Goal: Task Accomplishment & Management: Manage account settings

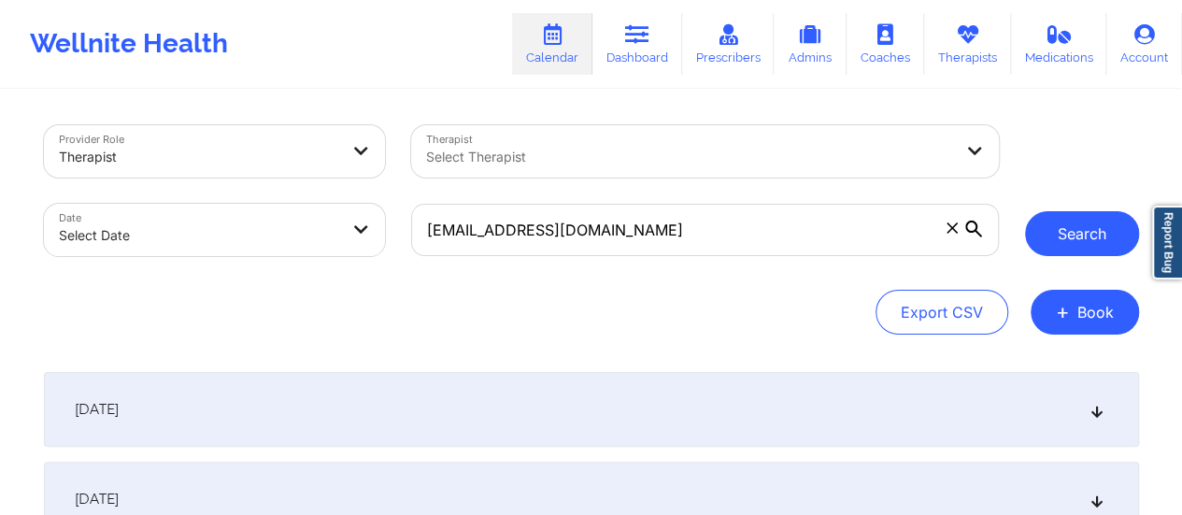
type input "[EMAIL_ADDRESS][DOMAIN_NAME]"
click at [1067, 229] on button "Search" at bounding box center [1082, 233] width 114 height 45
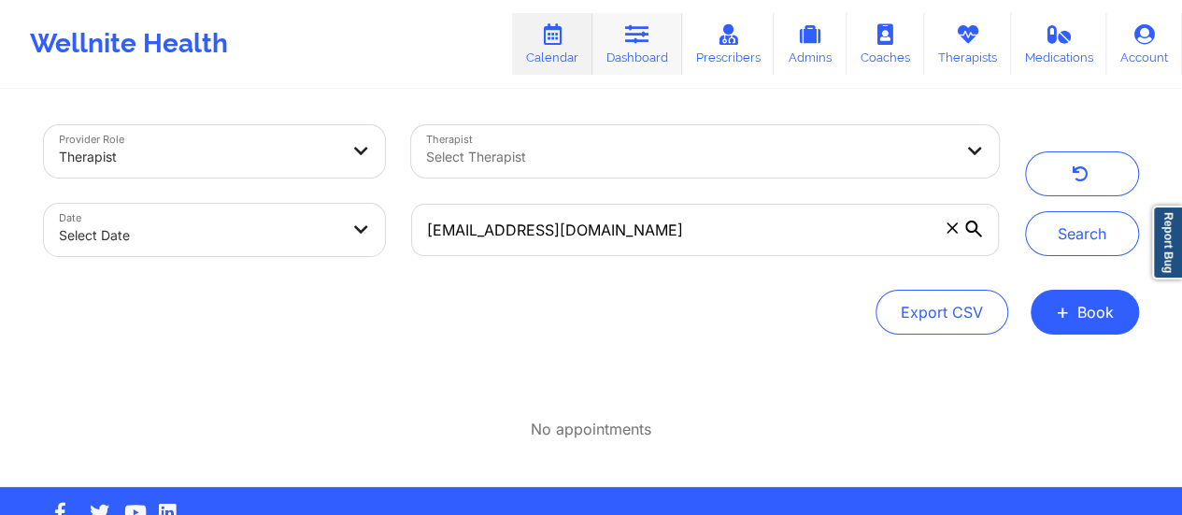
click at [631, 34] on icon at bounding box center [637, 34] width 24 height 21
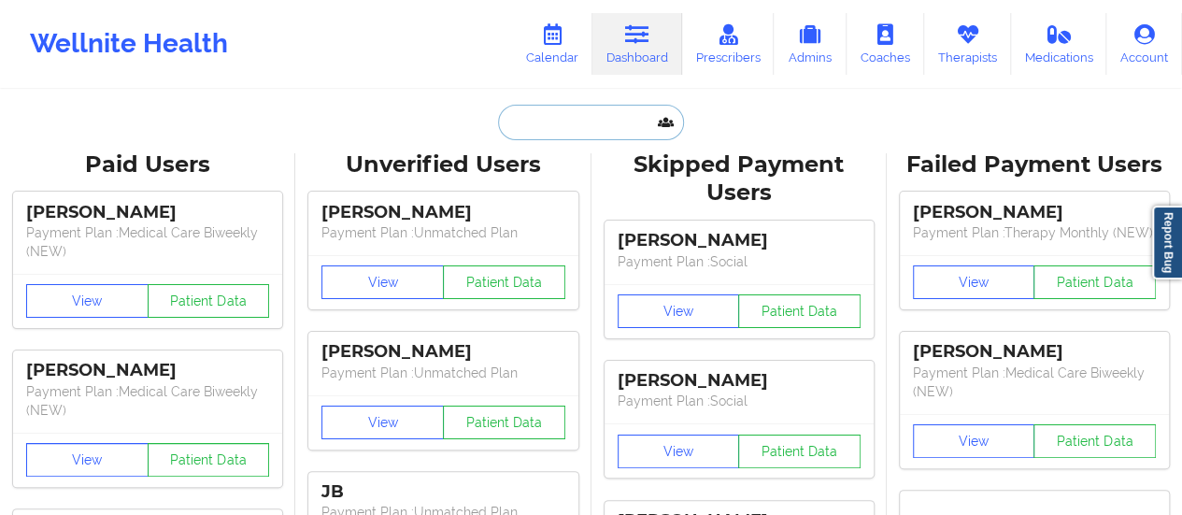
click at [582, 111] on input "text" at bounding box center [590, 123] width 185 height 36
paste input "[EMAIL_ADDRESS][DOMAIN_NAME]"
type input "[EMAIL_ADDRESS][DOMAIN_NAME]"
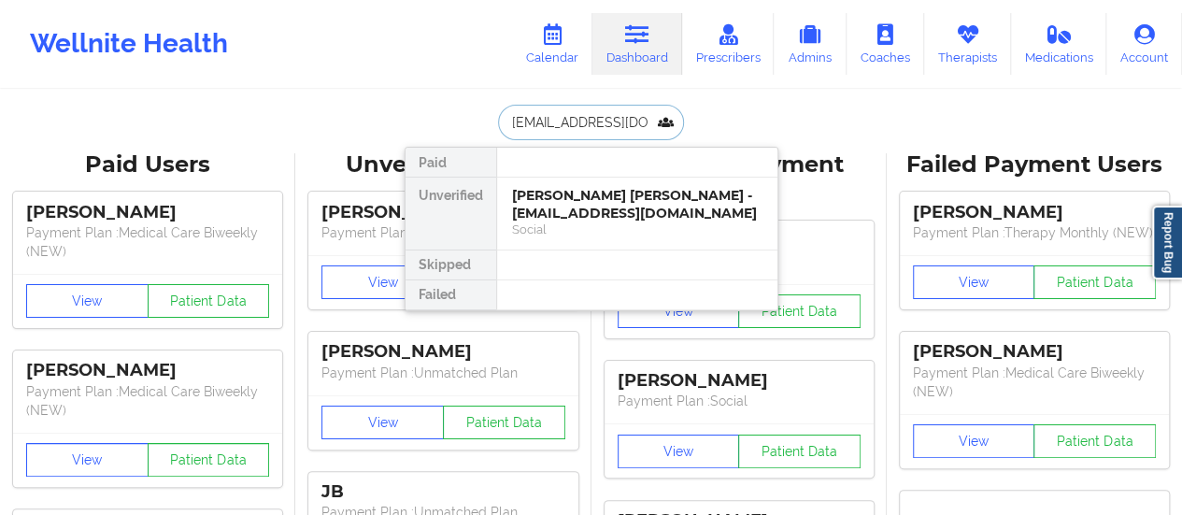
click at [587, 193] on div "[PERSON_NAME] [PERSON_NAME] - [EMAIL_ADDRESS][DOMAIN_NAME]" at bounding box center [637, 204] width 250 height 35
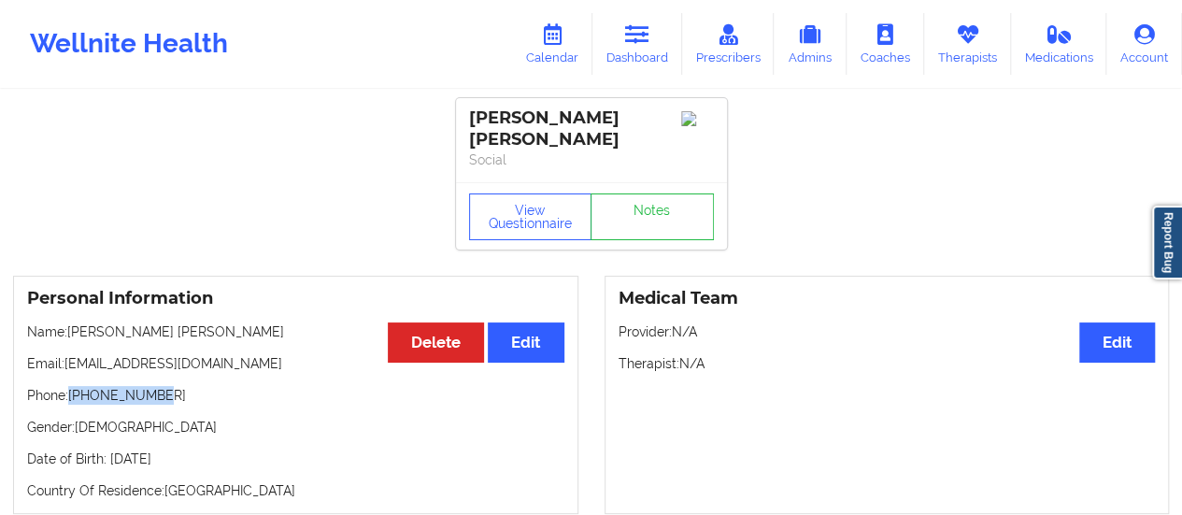
drag, startPoint x: 158, startPoint y: 379, endPoint x: 73, endPoint y: 380, distance: 85.1
click at [73, 386] on p "Phone: [PHONE_NUMBER]" at bounding box center [295, 395] width 537 height 19
copy p "[PHONE_NUMBER]"
click at [948, 55] on link "Therapists" at bounding box center [967, 44] width 87 height 62
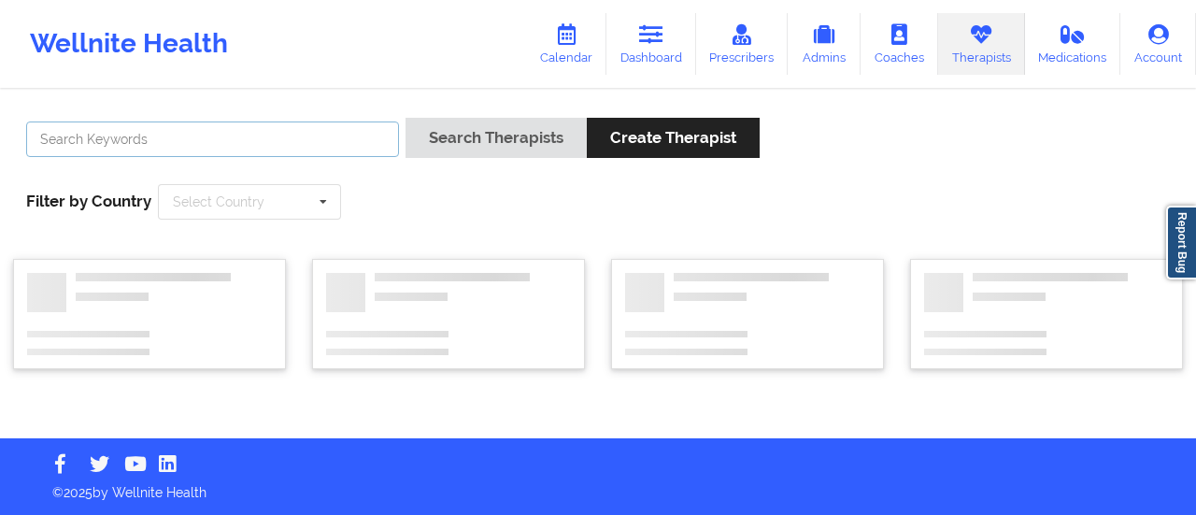
click at [252, 145] on input "text" at bounding box center [212, 140] width 373 height 36
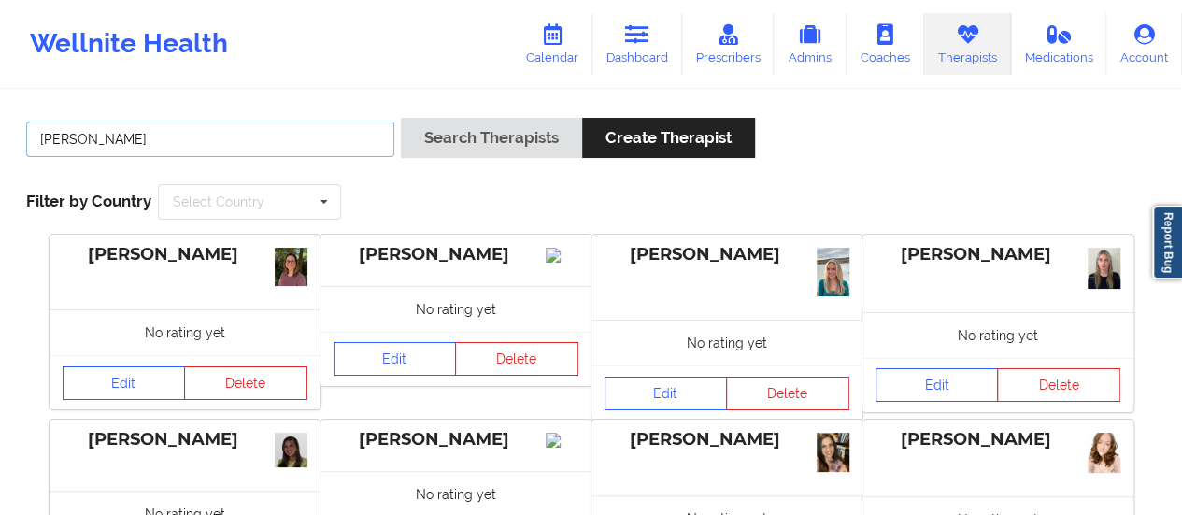
click at [401, 118] on button "Search Therapists" at bounding box center [491, 138] width 181 height 40
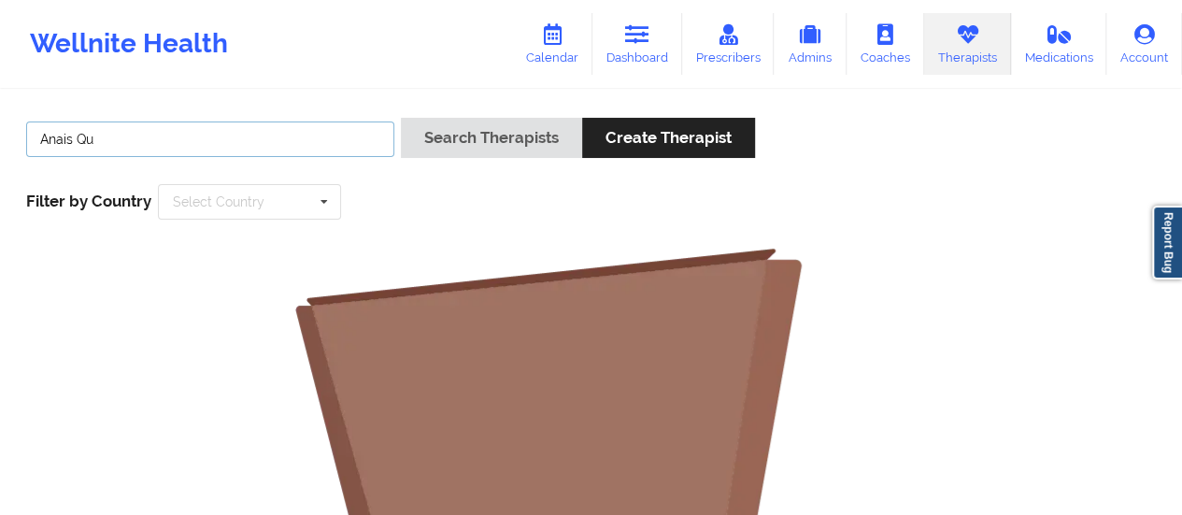
type input "Anais Qu"
click at [401, 118] on button "Search Therapists" at bounding box center [491, 138] width 181 height 40
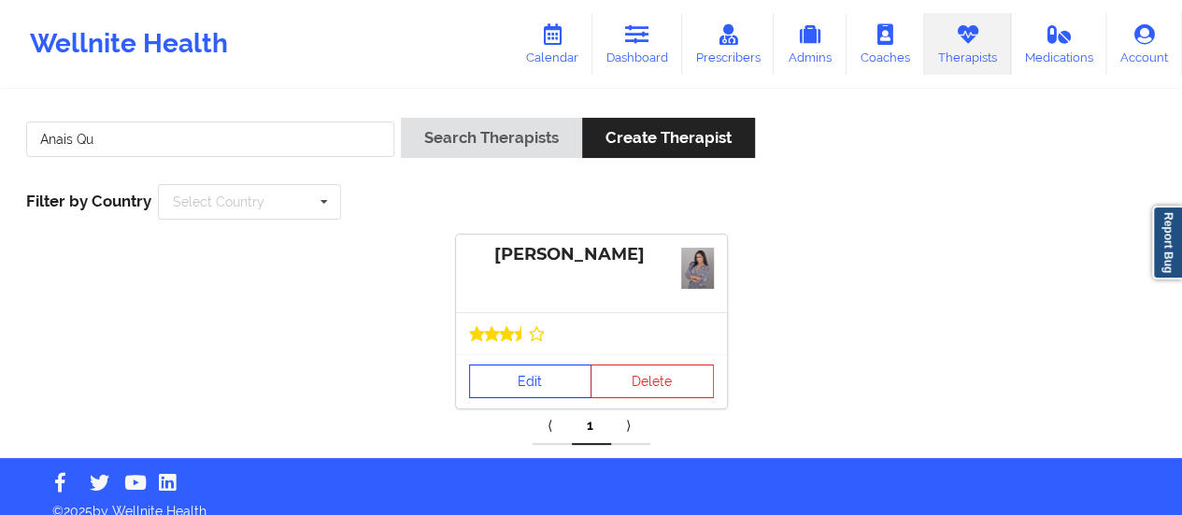
click at [527, 374] on link "Edit" at bounding box center [530, 382] width 123 height 34
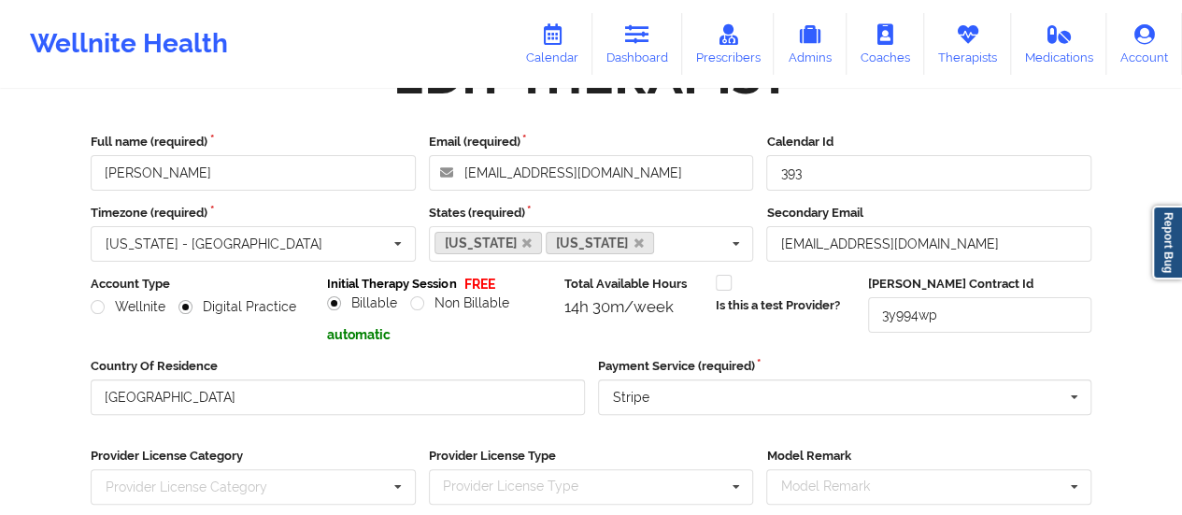
scroll to position [336, 0]
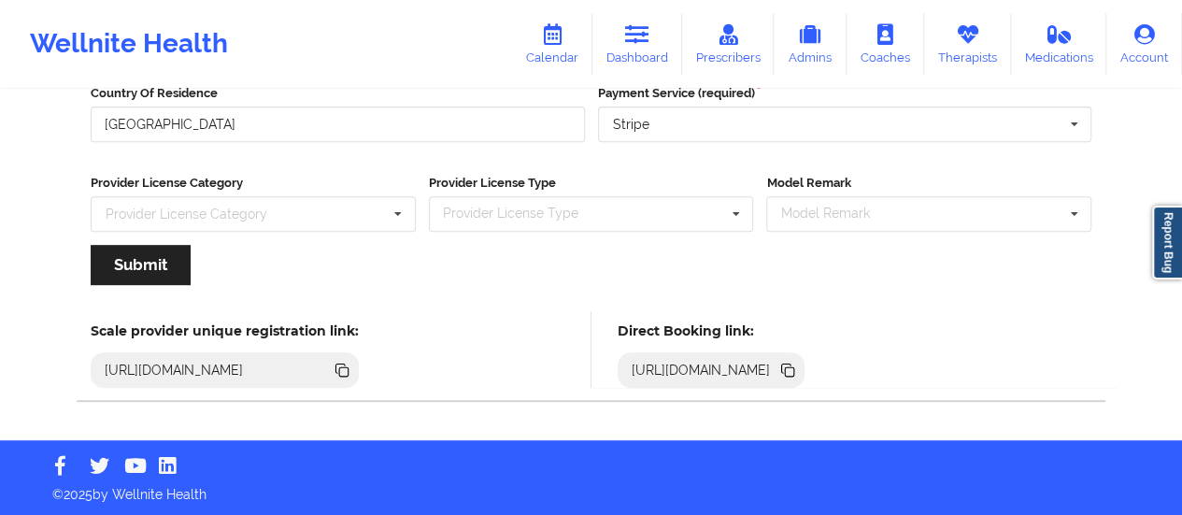
click at [794, 370] on icon at bounding box center [789, 371] width 9 height 9
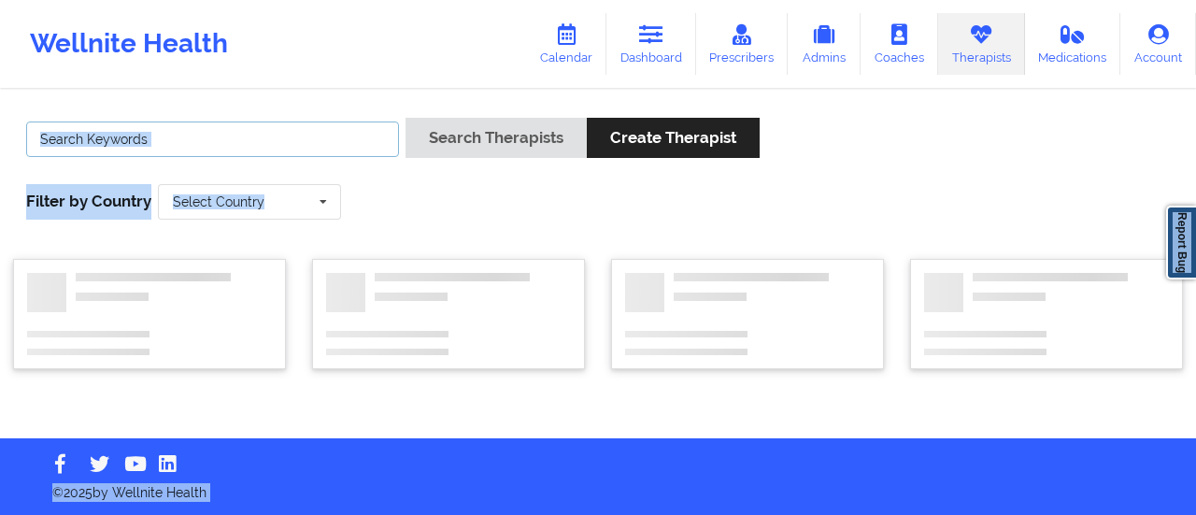
click at [249, 141] on input "text" at bounding box center [212, 140] width 373 height 36
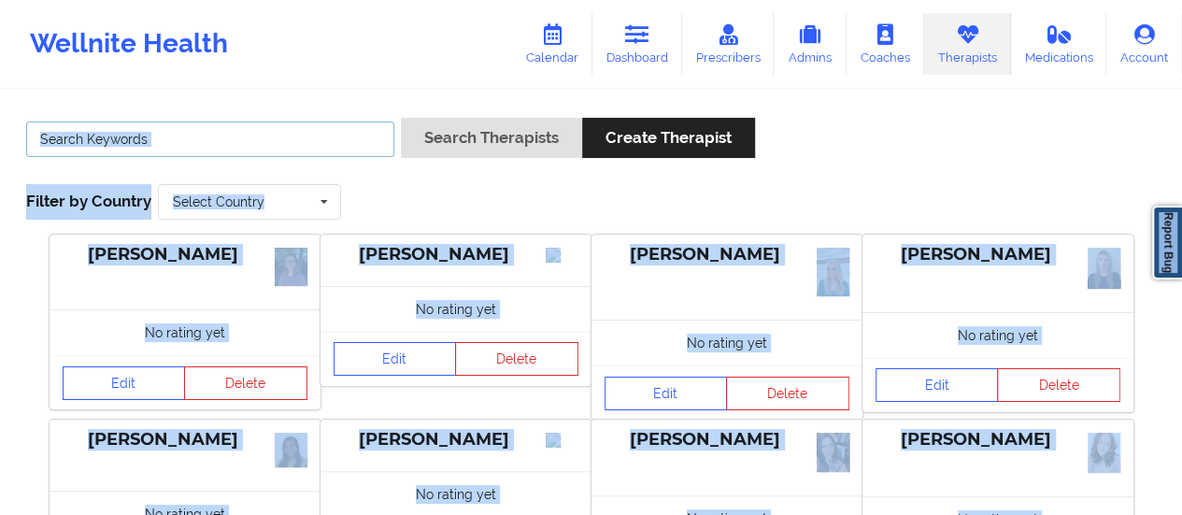
type input "[PERSON_NAME]"
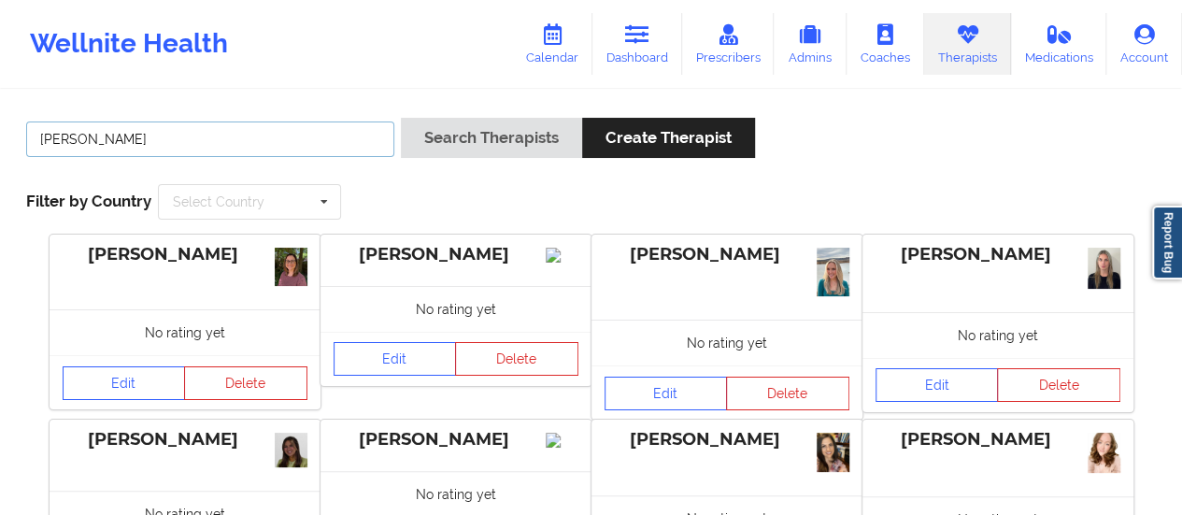
click at [401, 118] on button "Search Therapists" at bounding box center [491, 138] width 181 height 40
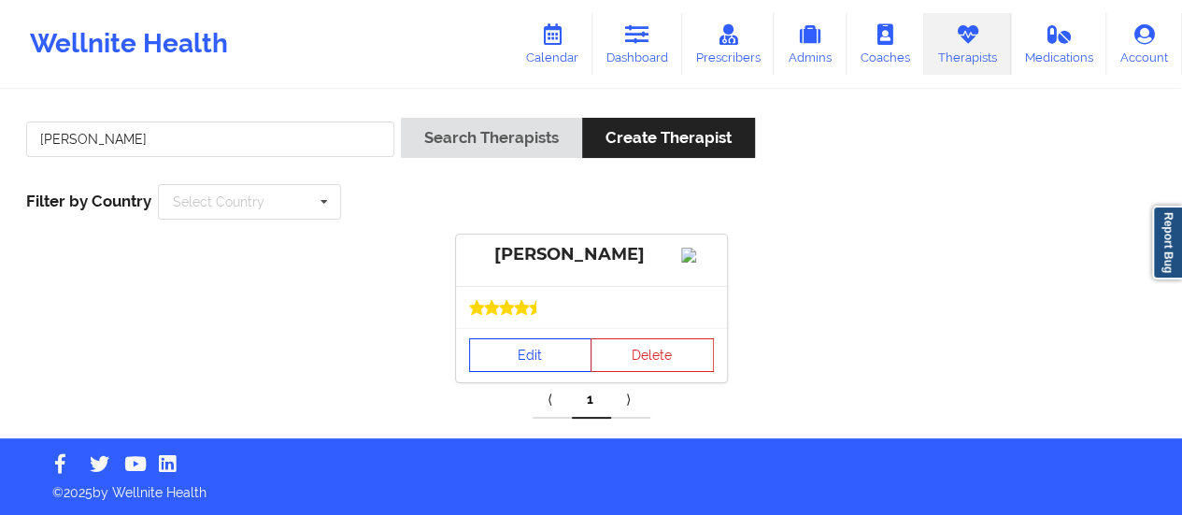
click at [544, 371] on link "Edit" at bounding box center [530, 355] width 123 height 34
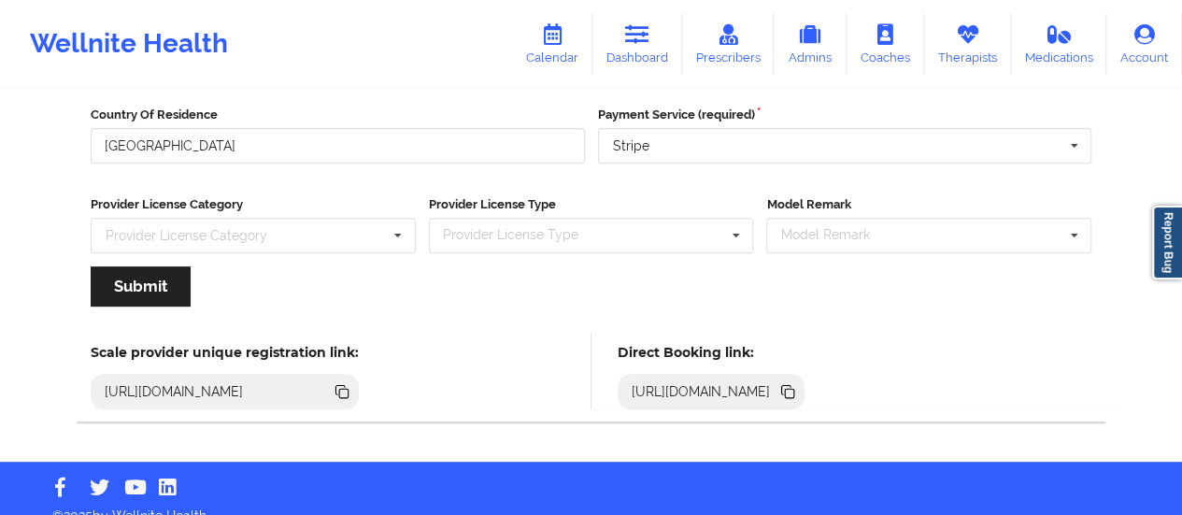
scroll to position [336, 0]
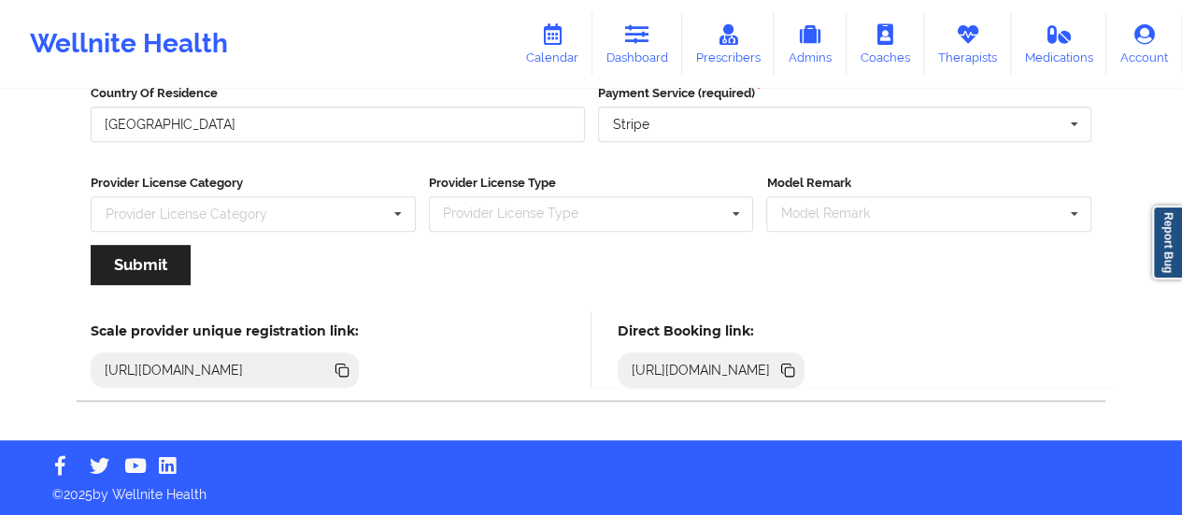
click at [794, 368] on icon at bounding box center [789, 371] width 9 height 9
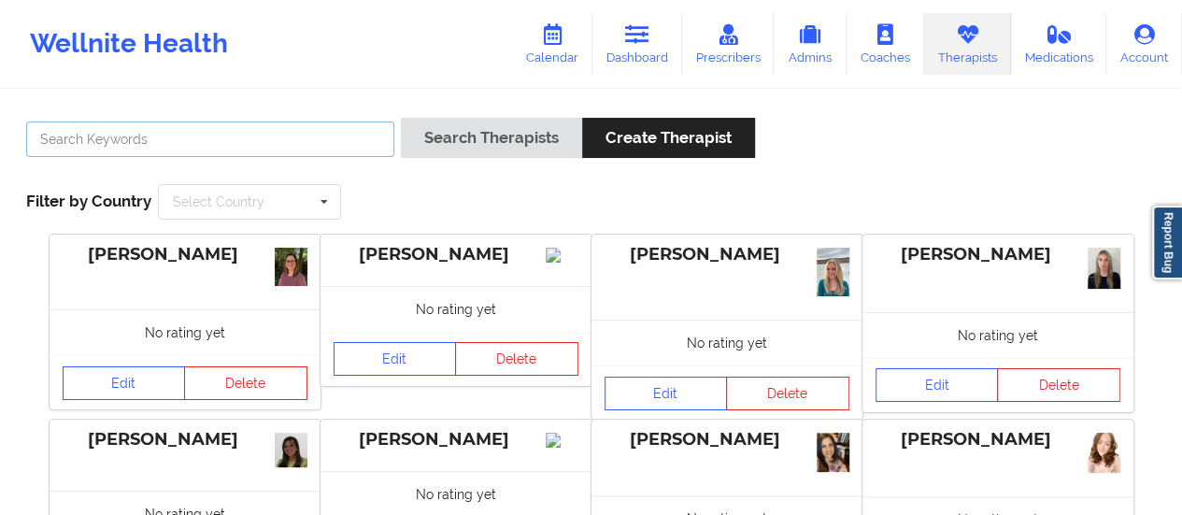
click at [308, 156] on input "text" at bounding box center [210, 140] width 368 height 36
type input "[PERSON_NAME]"
click at [401, 118] on button "Search Therapists" at bounding box center [491, 138] width 181 height 40
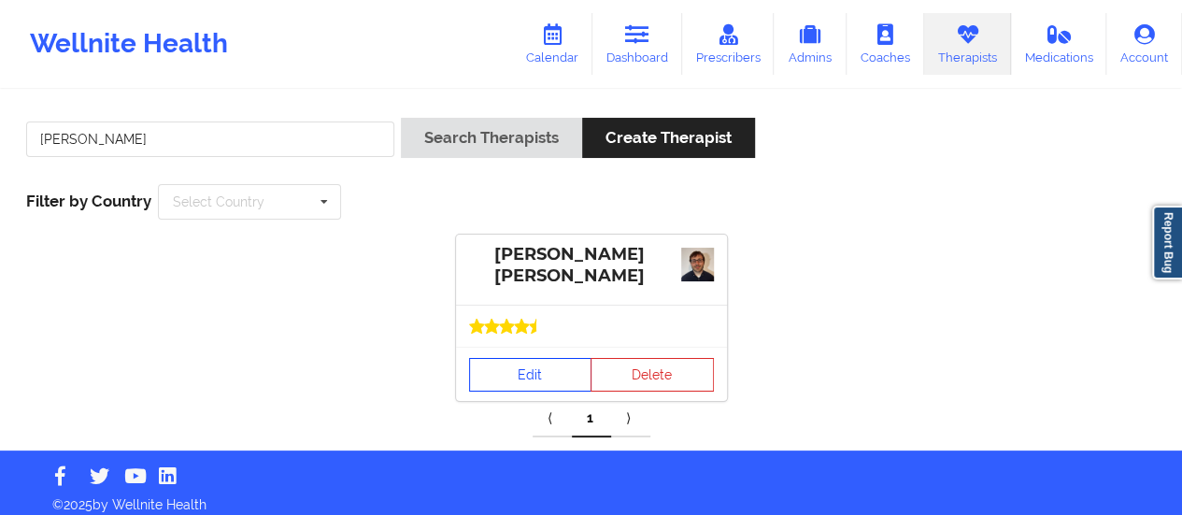
click at [502, 373] on link "Edit" at bounding box center [530, 375] width 123 height 34
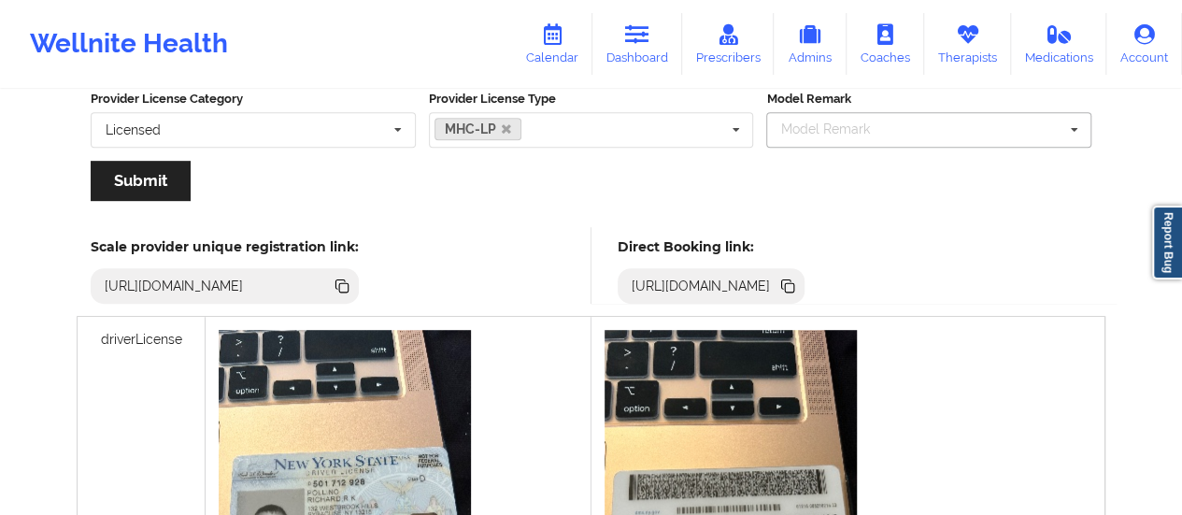
scroll to position [434, 0]
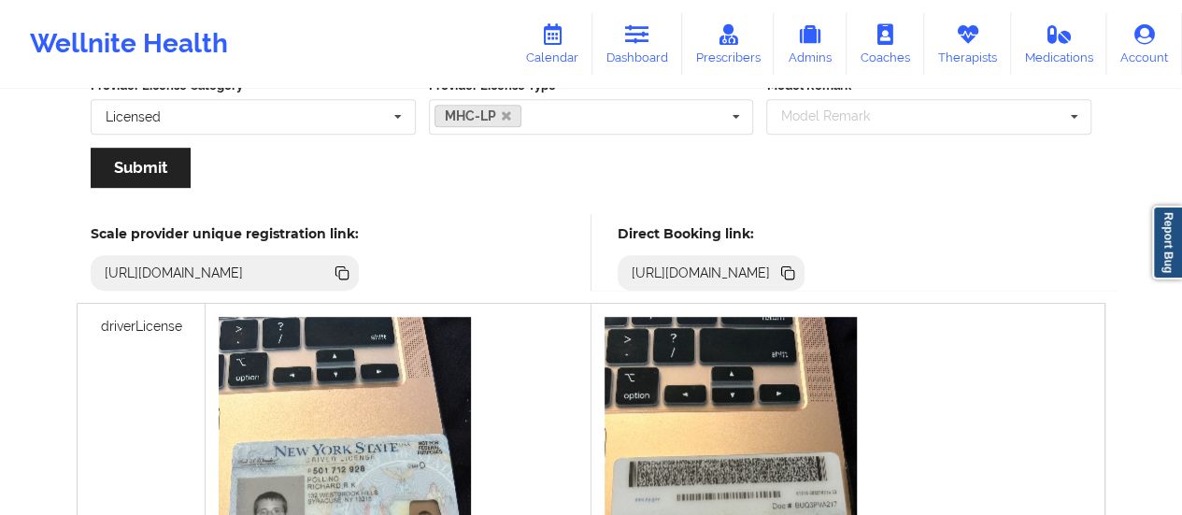
click at [794, 271] on icon at bounding box center [789, 274] width 9 height 9
click at [576, 56] on link "Calendar" at bounding box center [552, 44] width 80 height 62
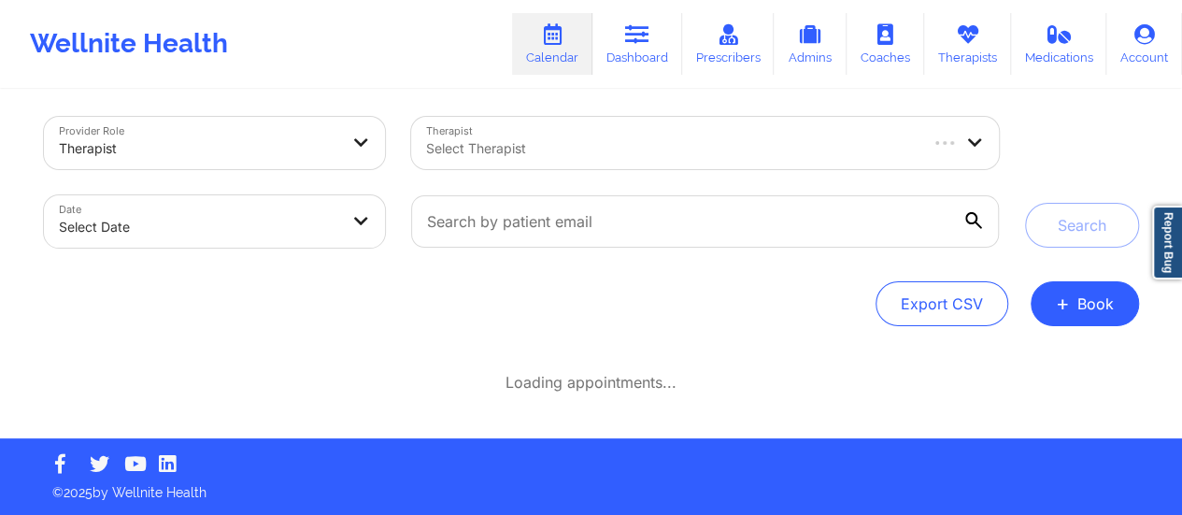
scroll to position [7, 0]
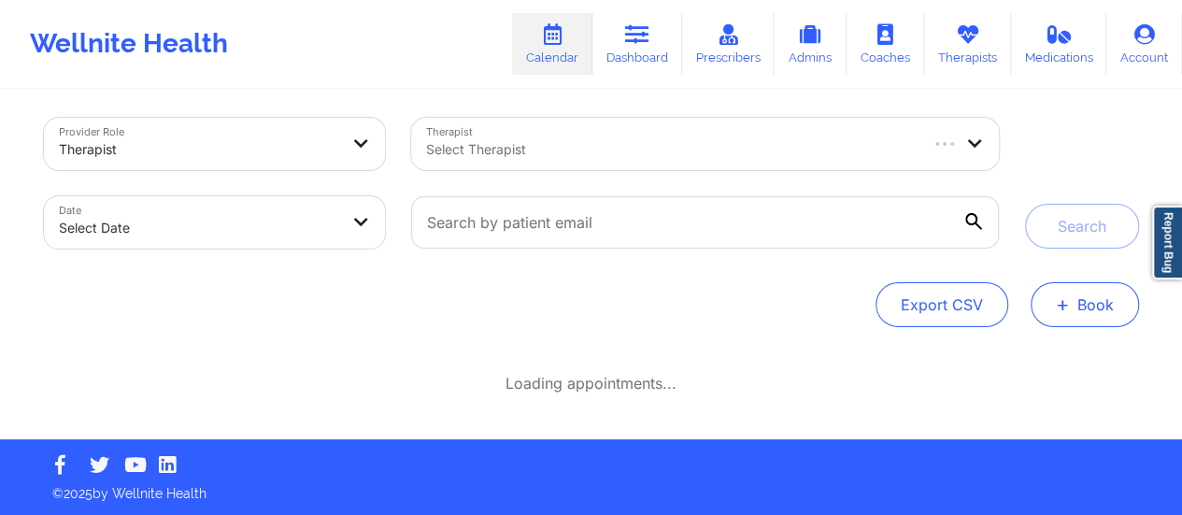
click at [1077, 318] on button "+ Book" at bounding box center [1085, 304] width 108 height 45
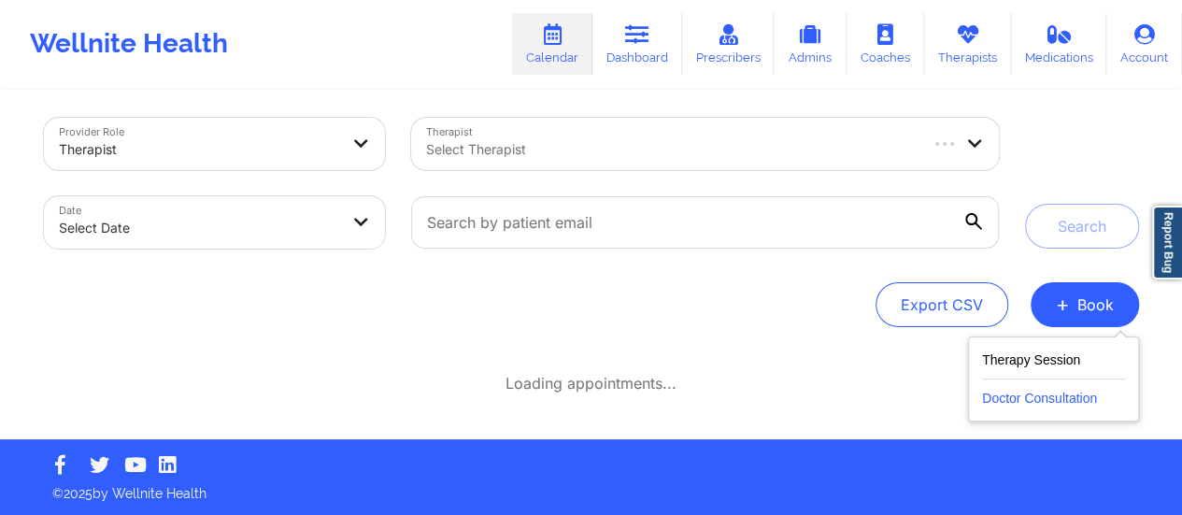
click at [1009, 400] on button "Doctor Consultation" at bounding box center [1053, 394] width 143 height 30
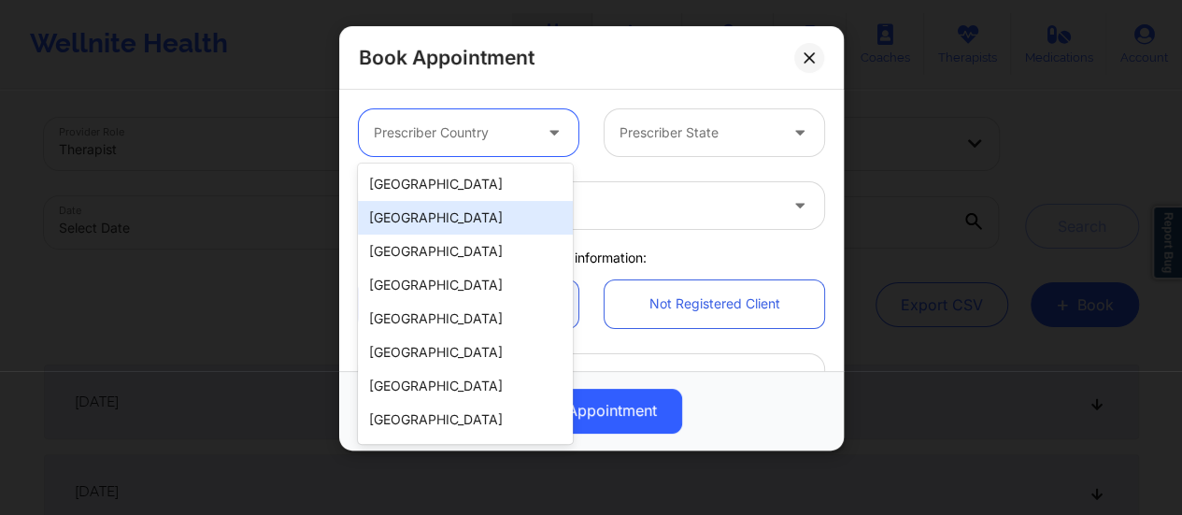
drag, startPoint x: 488, startPoint y: 117, endPoint x: 454, endPoint y: 190, distance: 80.3
click at [454, 190] on body "Wellnite Health Calendar Dashboard Prescribers Admins Coaches Therapists Medica…" at bounding box center [591, 250] width 1182 height 515
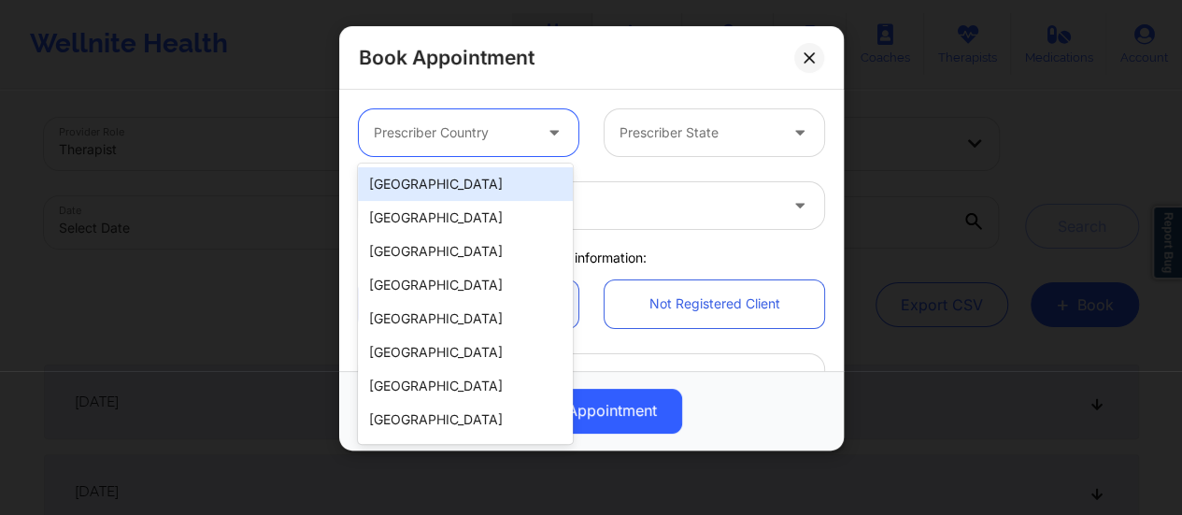
click at [454, 190] on div "[GEOGRAPHIC_DATA]" at bounding box center [465, 184] width 215 height 34
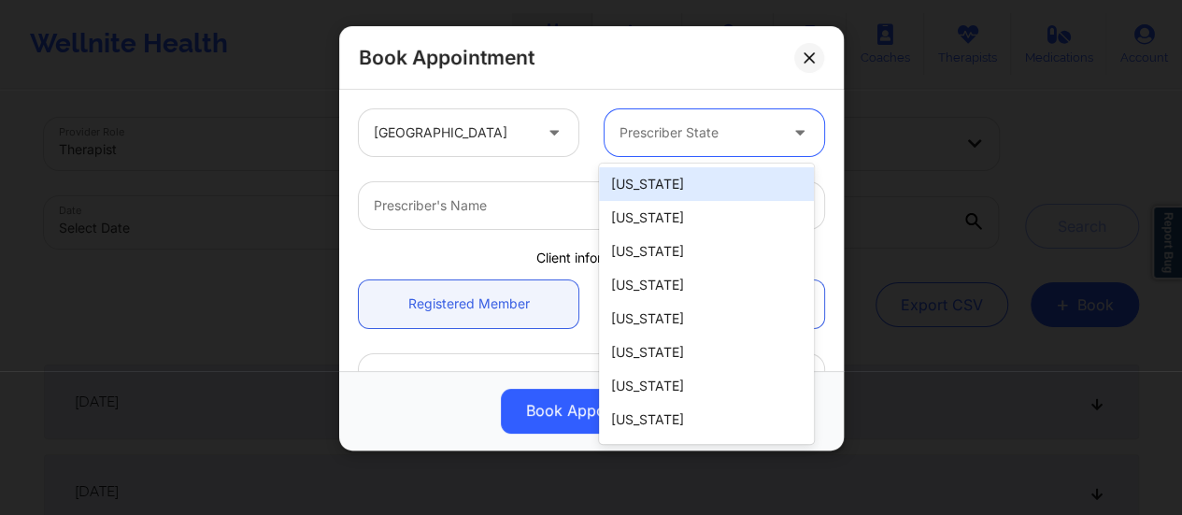
click at [643, 142] on div at bounding box center [699, 133] width 158 height 22
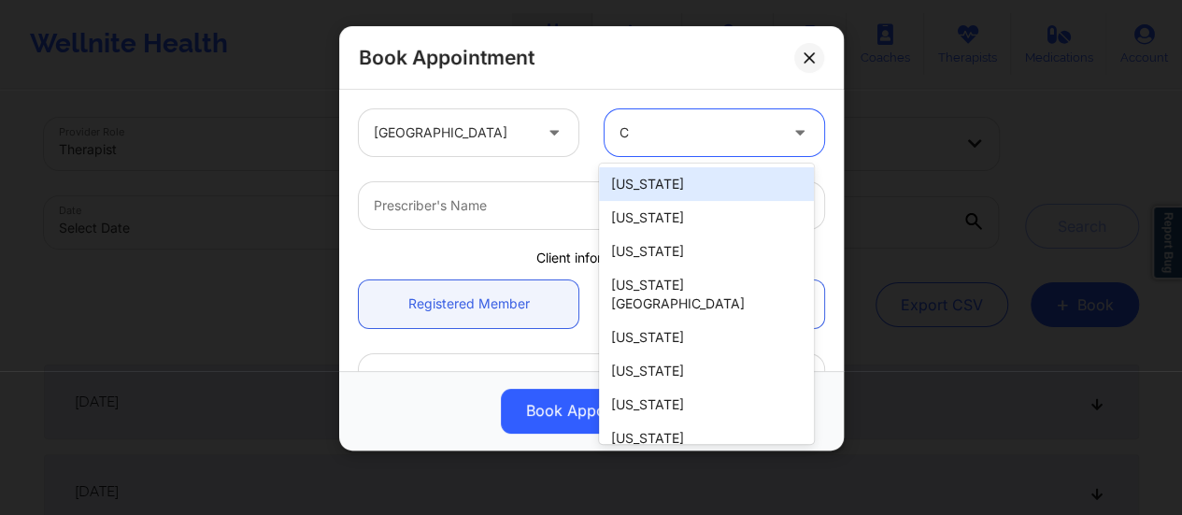
type input "Ca"
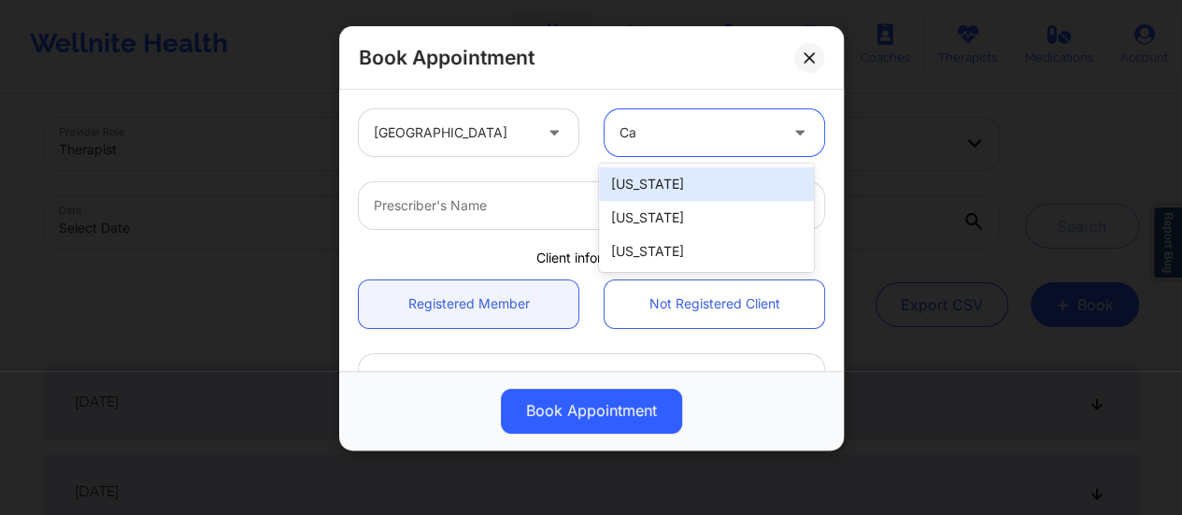
click at [671, 190] on div "[US_STATE]" at bounding box center [706, 184] width 215 height 34
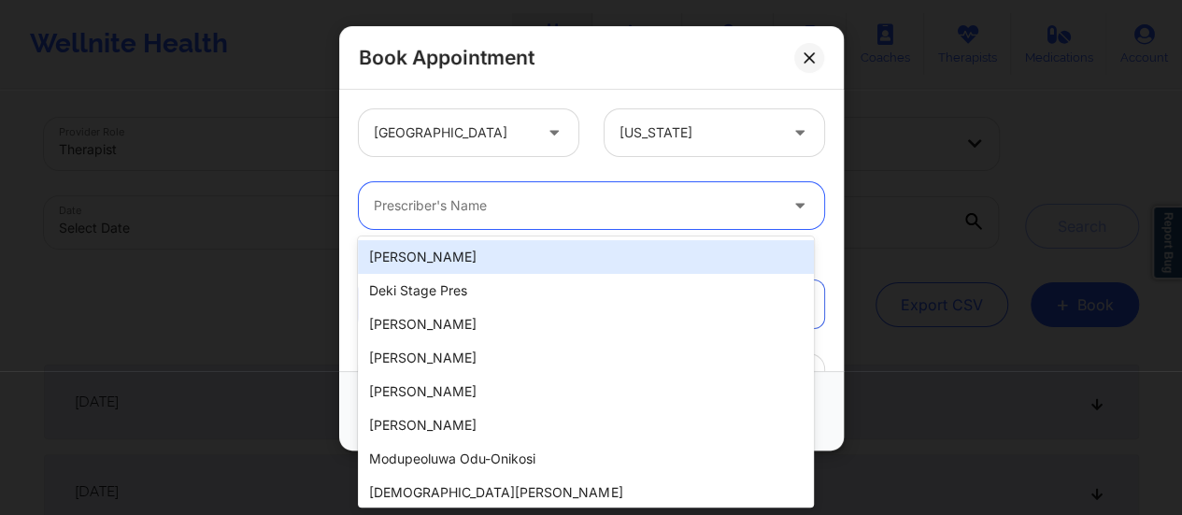
click at [550, 190] on div "Prescriber's Name" at bounding box center [569, 205] width 421 height 47
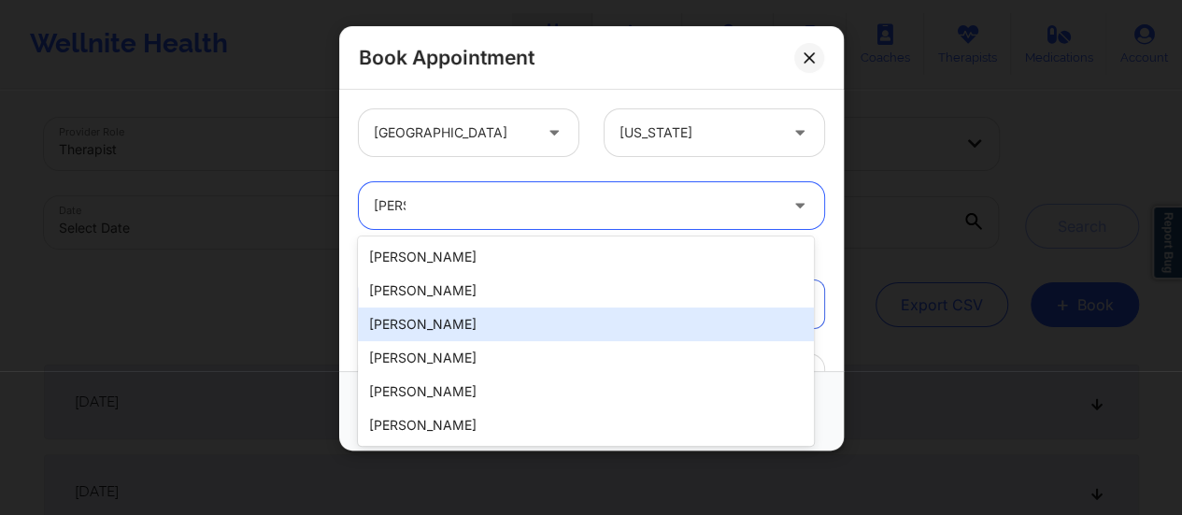
type input "[PERSON_NAME]"
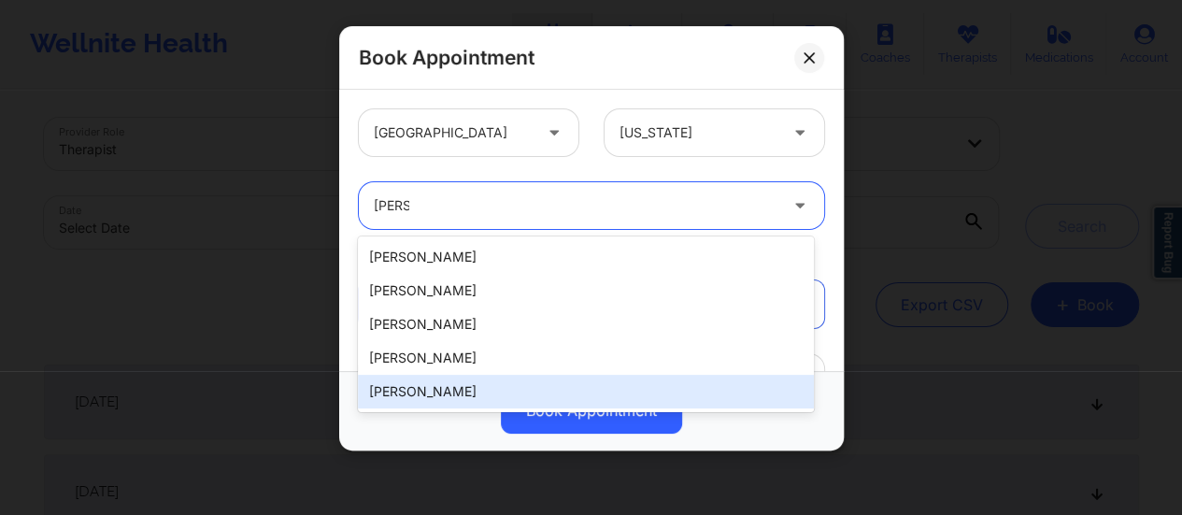
click at [429, 395] on div "[PERSON_NAME]" at bounding box center [586, 392] width 456 height 34
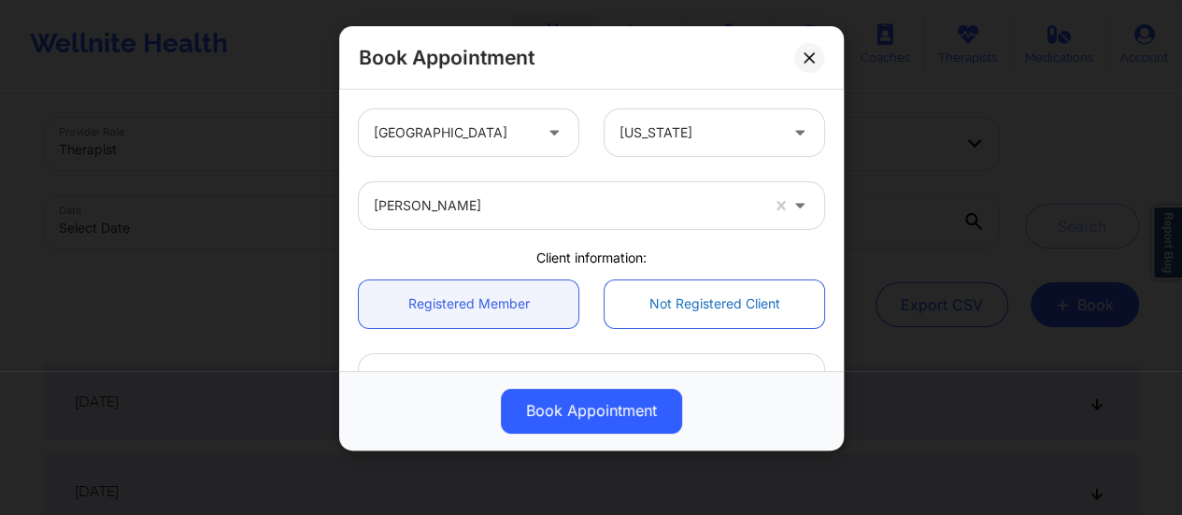
click at [658, 302] on link "Not Registered Client" at bounding box center [715, 304] width 220 height 48
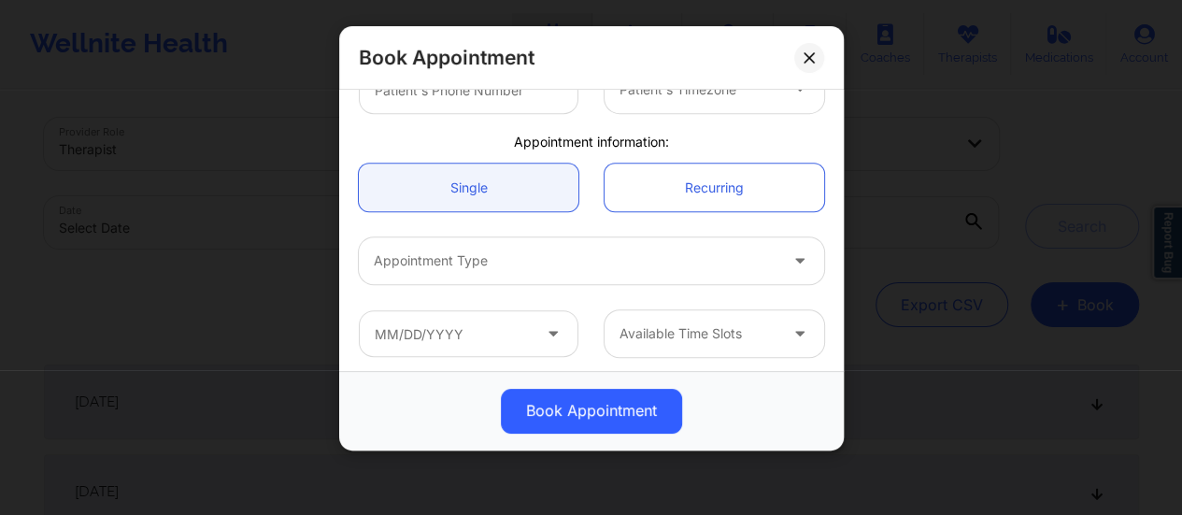
scroll to position [512, 0]
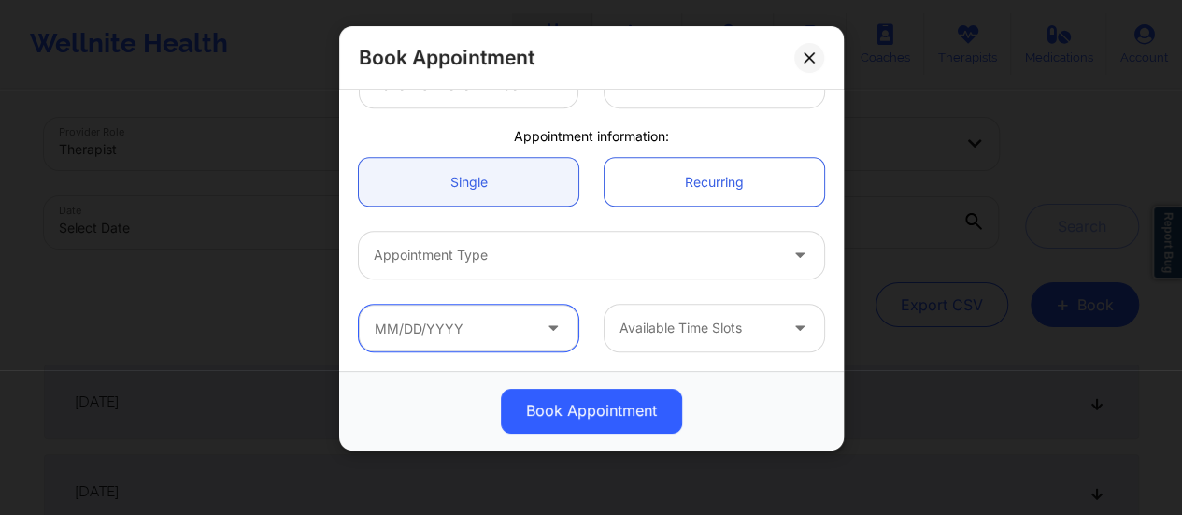
click at [472, 328] on input "text" at bounding box center [469, 328] width 220 height 47
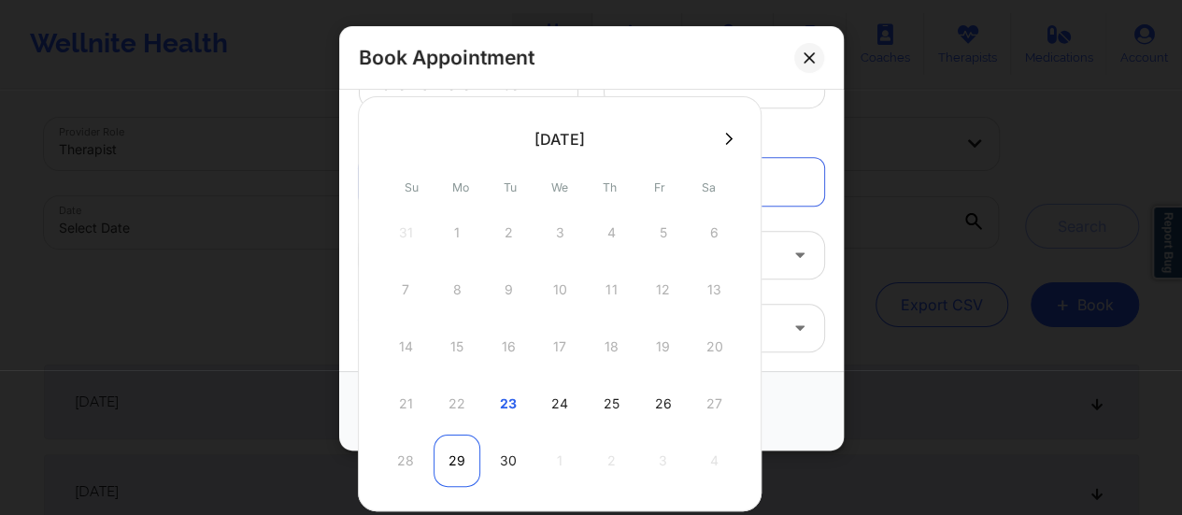
click at [465, 444] on div "29" at bounding box center [457, 461] width 47 height 52
type input "[DATE]"
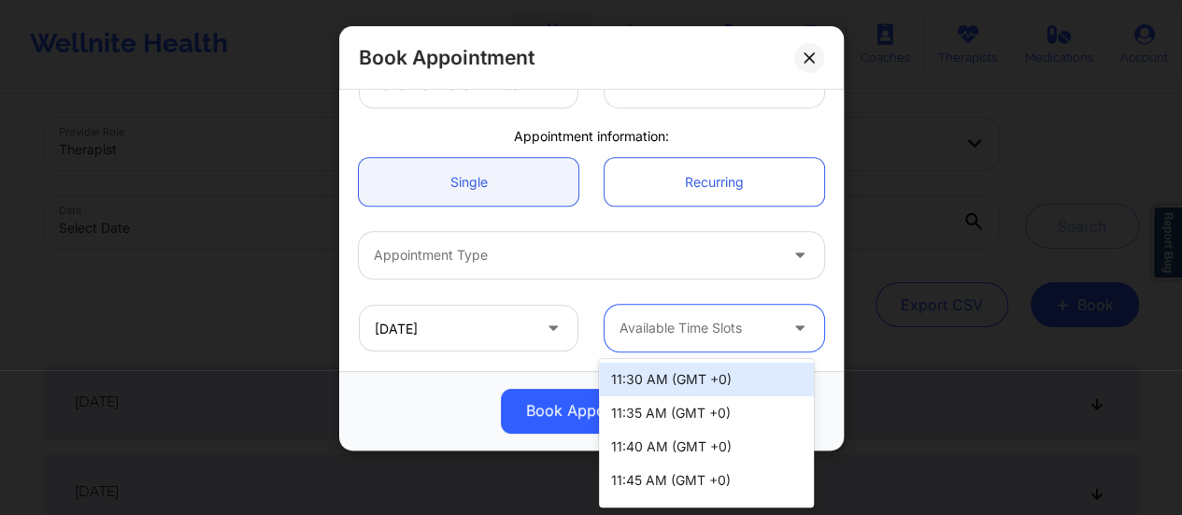
click at [703, 334] on div at bounding box center [699, 328] width 158 height 22
click at [718, 382] on div "11:30 AM (GMT +0)" at bounding box center [706, 380] width 215 height 34
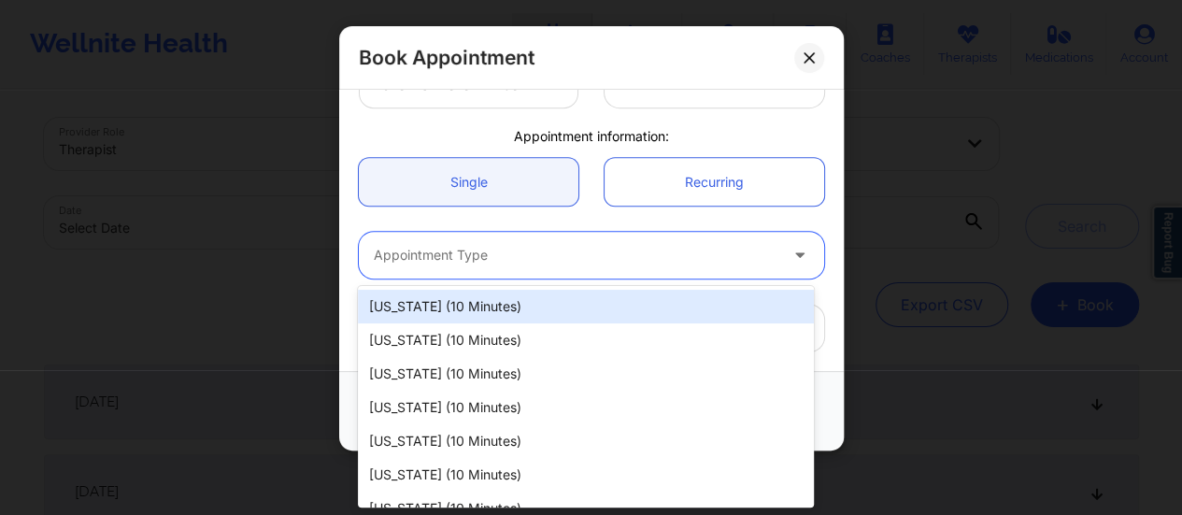
click at [608, 259] on div at bounding box center [576, 255] width 404 height 22
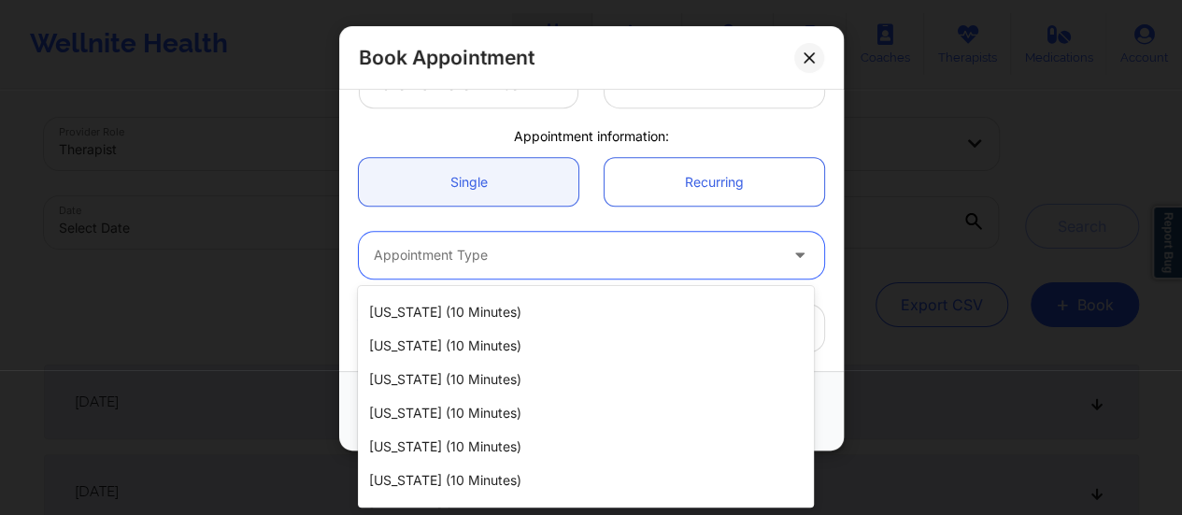
scroll to position [1400, 0]
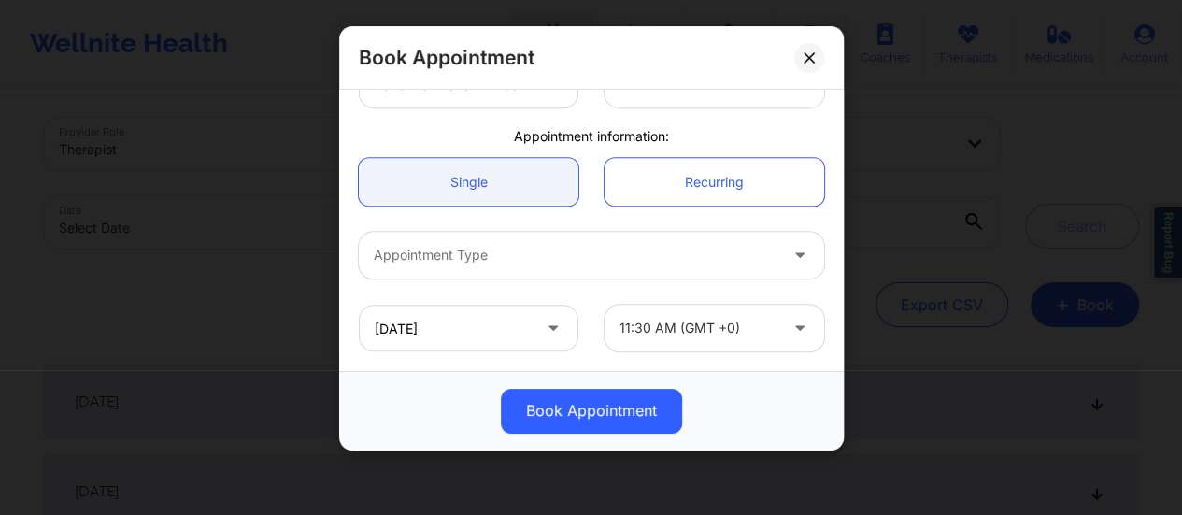
click at [863, 291] on div "Book Appointment [GEOGRAPHIC_DATA] [US_STATE] [PERSON_NAME] Client information:…" at bounding box center [591, 257] width 1182 height 515
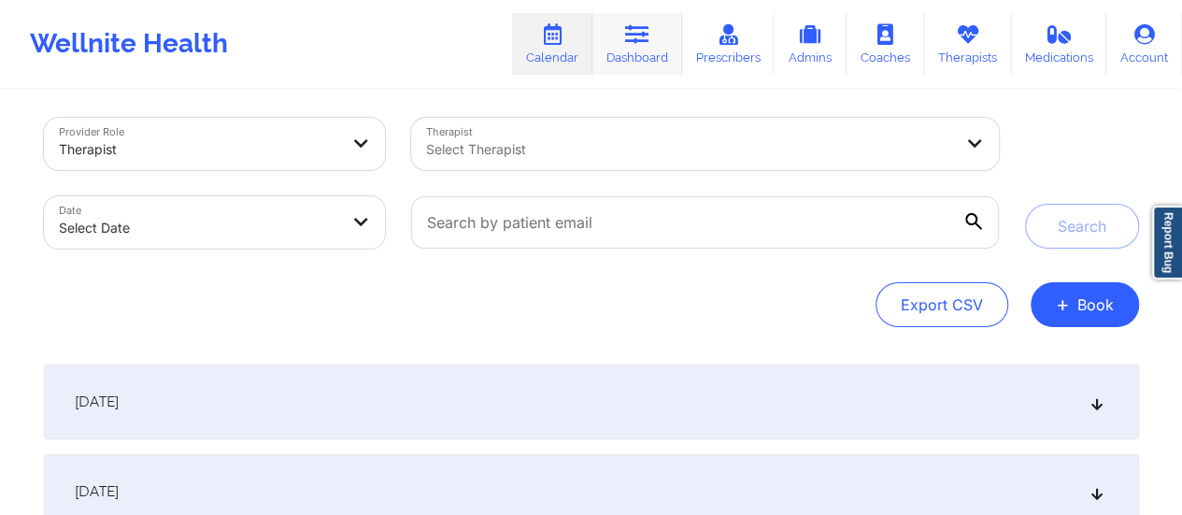
click at [632, 42] on icon at bounding box center [637, 34] width 24 height 21
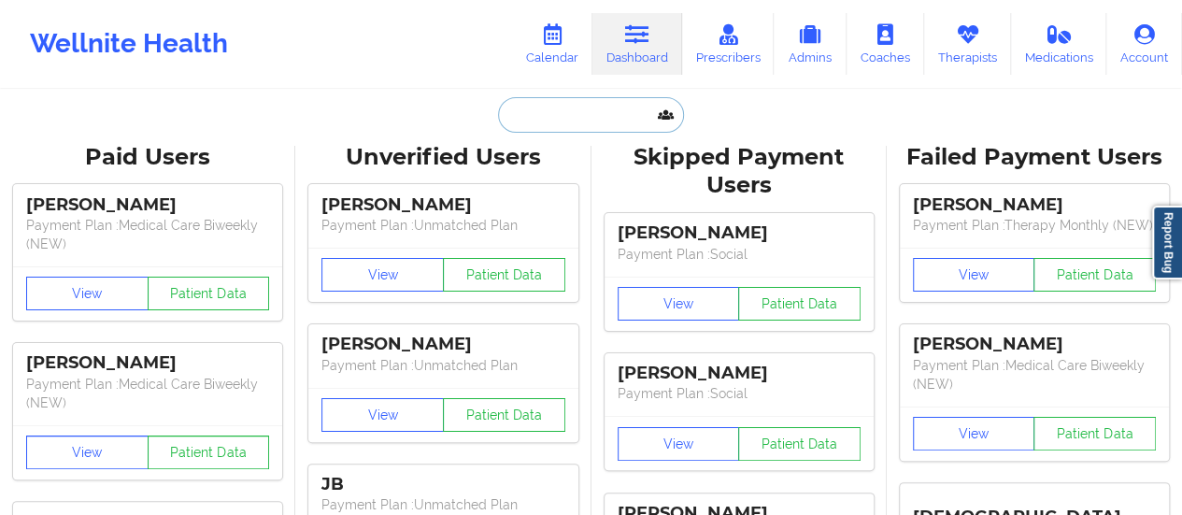
click at [540, 125] on input "text" at bounding box center [590, 115] width 185 height 36
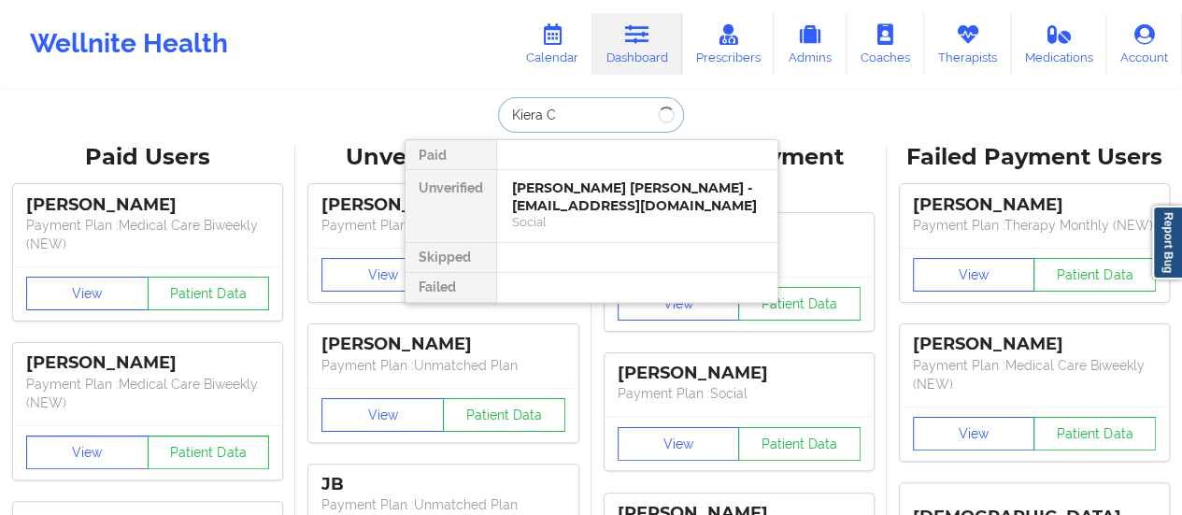
type input "Kiera Ca"
click at [550, 214] on div "Social" at bounding box center [637, 222] width 250 height 16
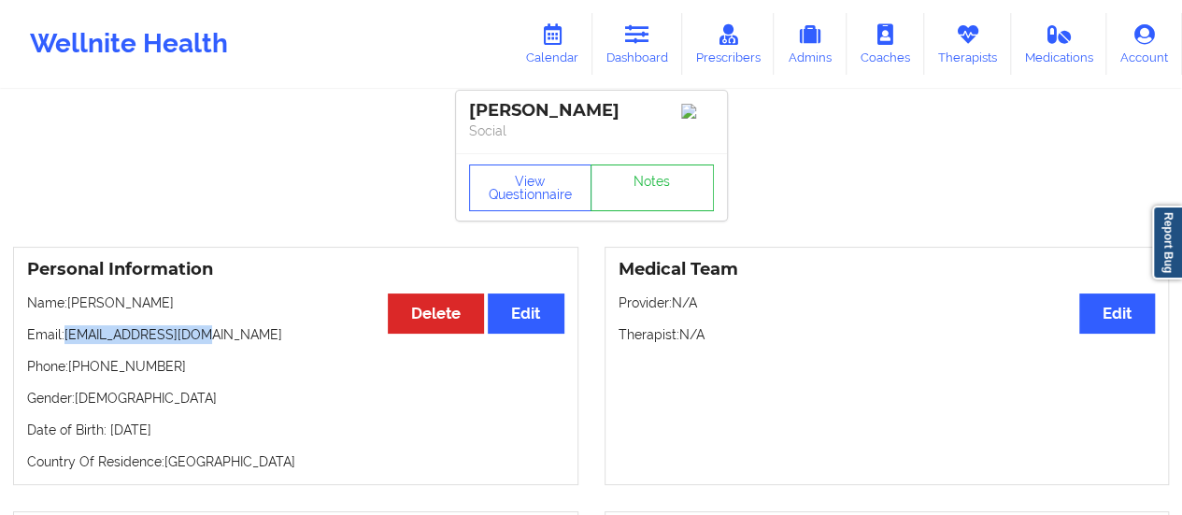
drag, startPoint x: 193, startPoint y: 342, endPoint x: 68, endPoint y: 343, distance: 125.2
click at [68, 343] on p "Email: [EMAIL_ADDRESS][DOMAIN_NAME]" at bounding box center [295, 334] width 537 height 19
drag, startPoint x: 68, startPoint y: 343, endPoint x: 204, endPoint y: 342, distance: 135.5
click at [204, 342] on p "Email: [EMAIL_ADDRESS][DOMAIN_NAME]" at bounding box center [295, 334] width 537 height 19
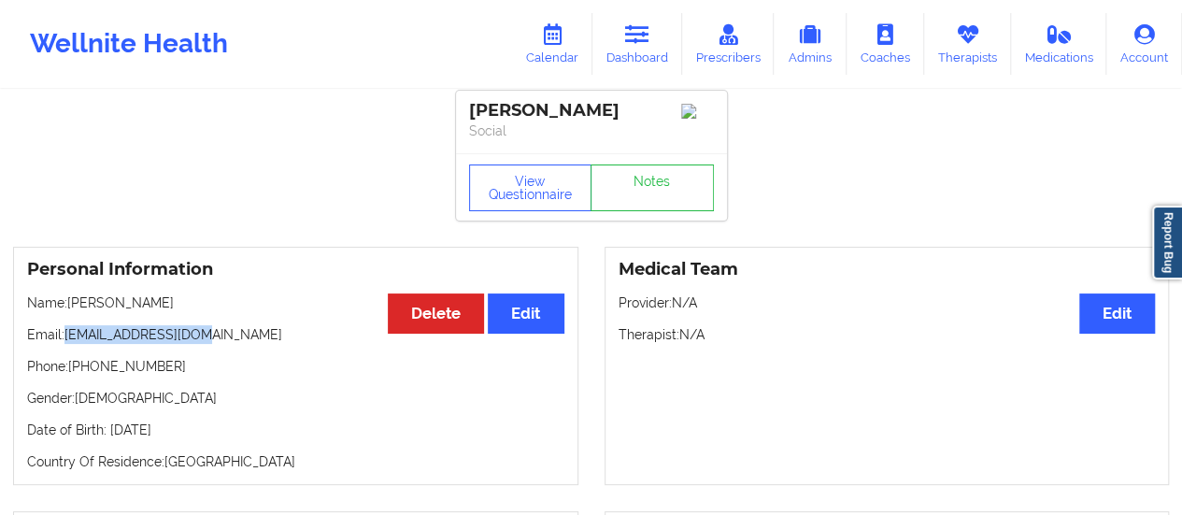
copy p "[EMAIL_ADDRESS][DOMAIN_NAME]"
click at [559, 46] on link "Calendar" at bounding box center [552, 44] width 80 height 62
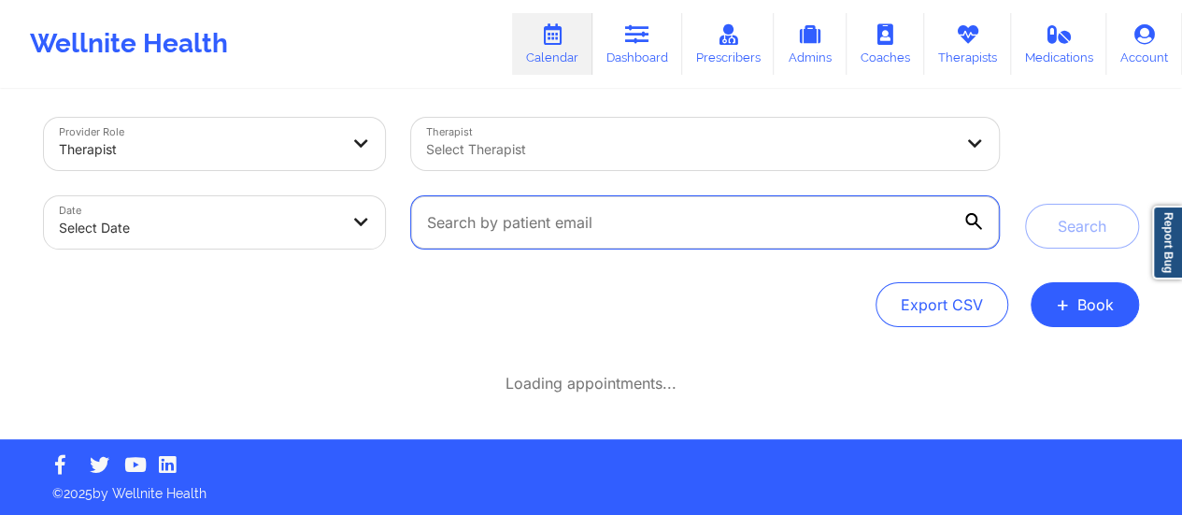
click at [827, 235] on input "text" at bounding box center [704, 222] width 587 height 52
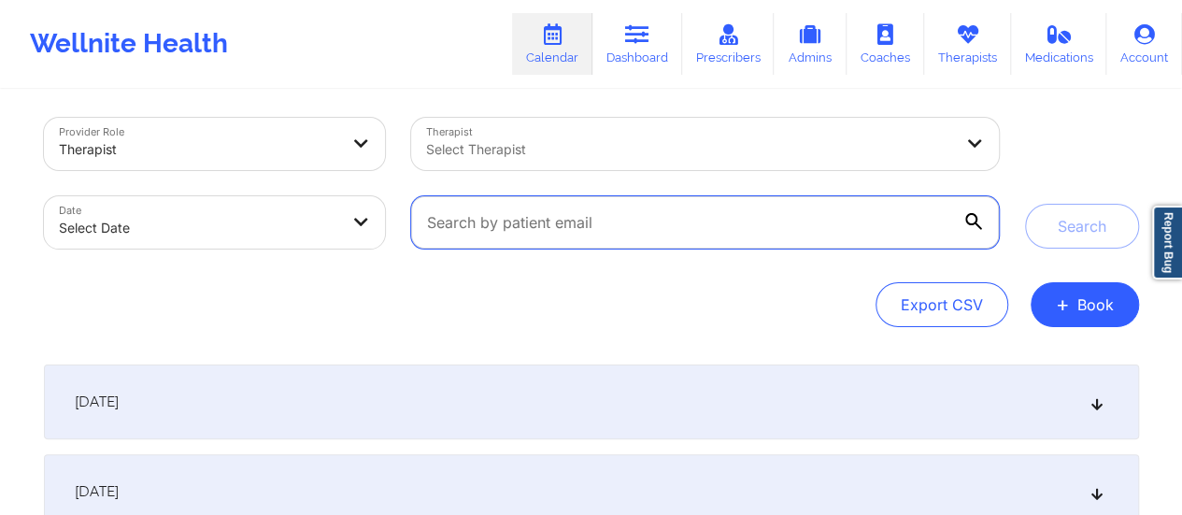
paste input "[EMAIL_ADDRESS][DOMAIN_NAME]"
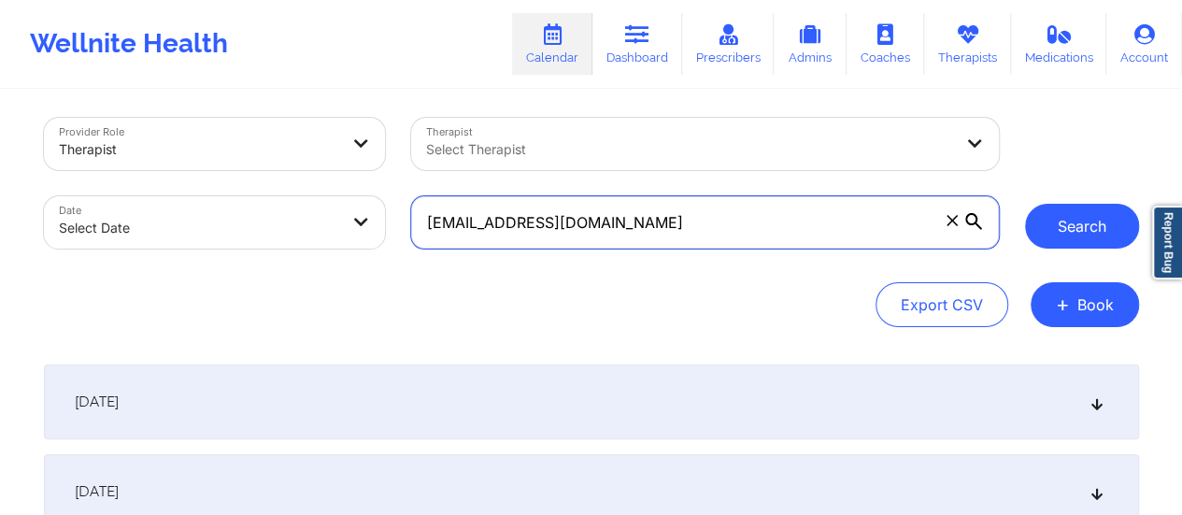
type input "[EMAIL_ADDRESS][DOMAIN_NAME]"
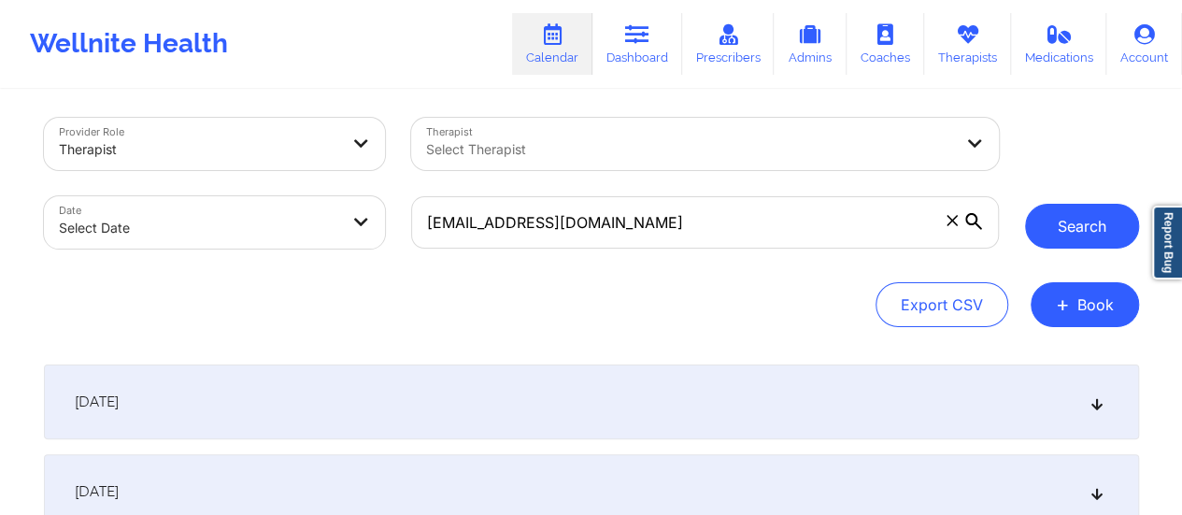
click at [1075, 238] on button "Search" at bounding box center [1082, 226] width 114 height 45
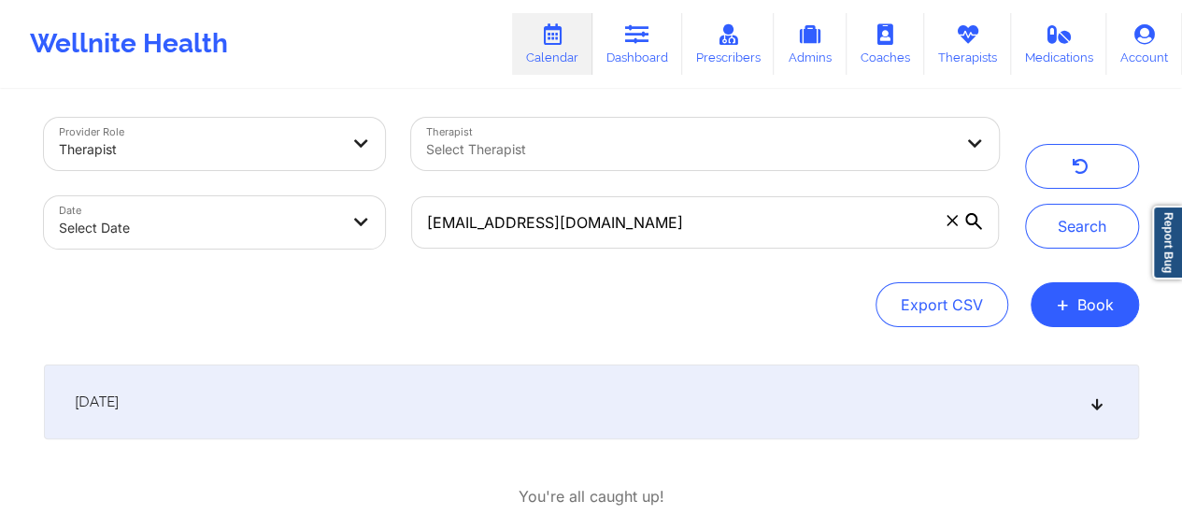
click at [725, 371] on div "[DATE]" at bounding box center [591, 402] width 1095 height 75
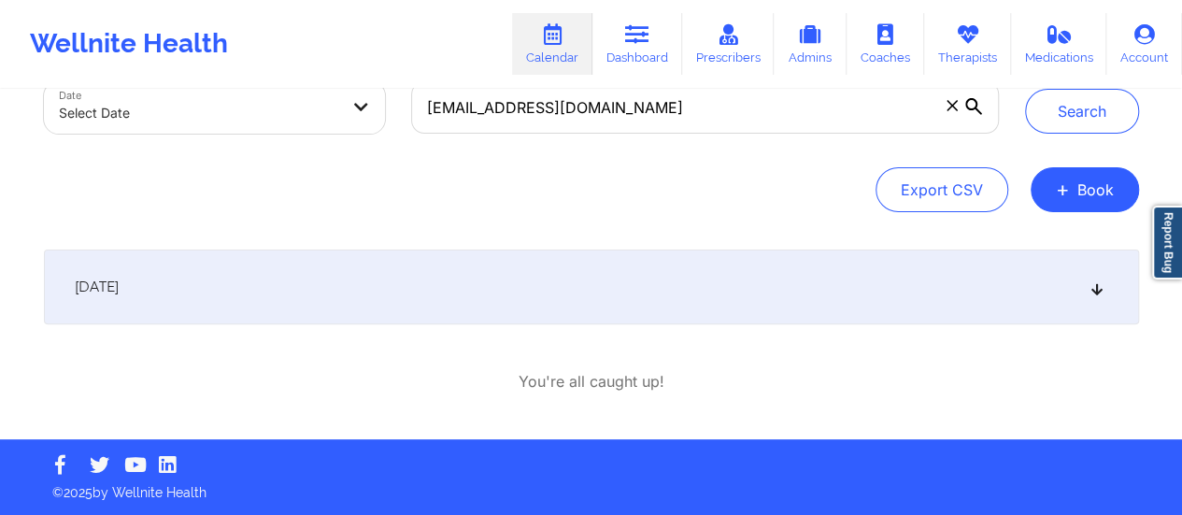
click at [679, 310] on div "[DATE]" at bounding box center [591, 287] width 1095 height 75
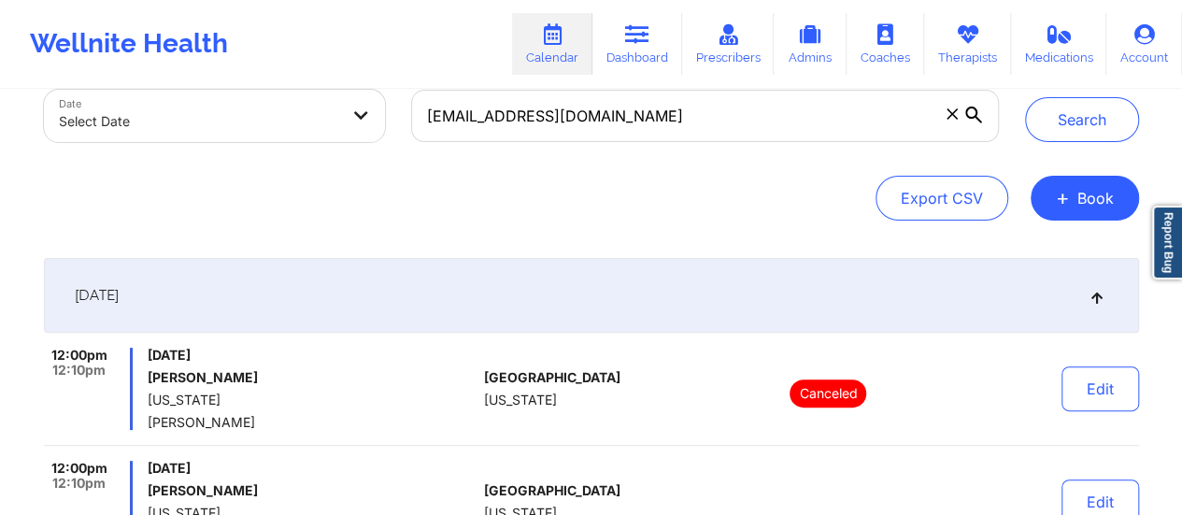
scroll to position [0, 0]
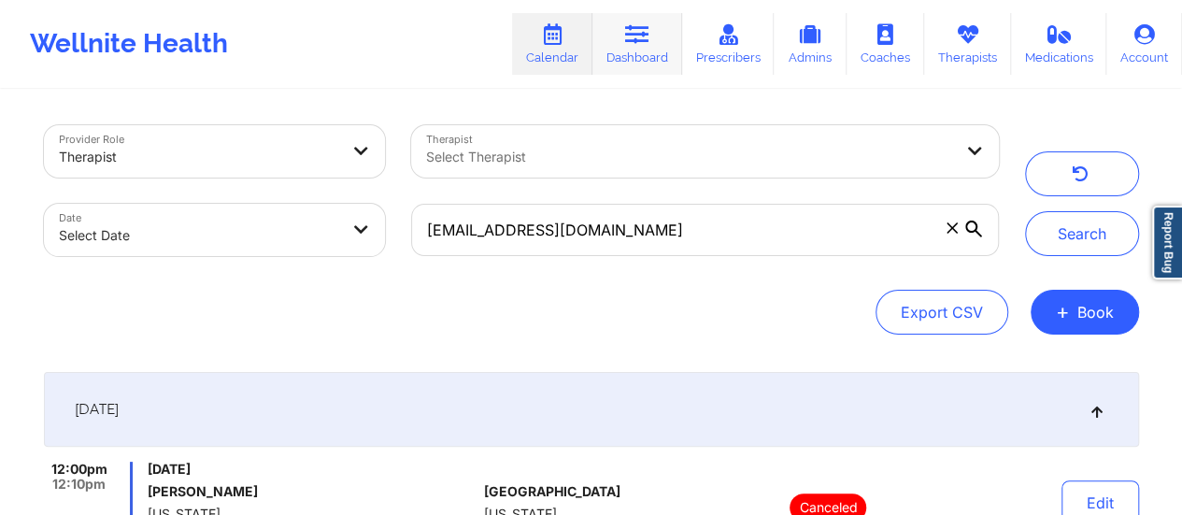
click at [630, 34] on icon at bounding box center [637, 34] width 24 height 21
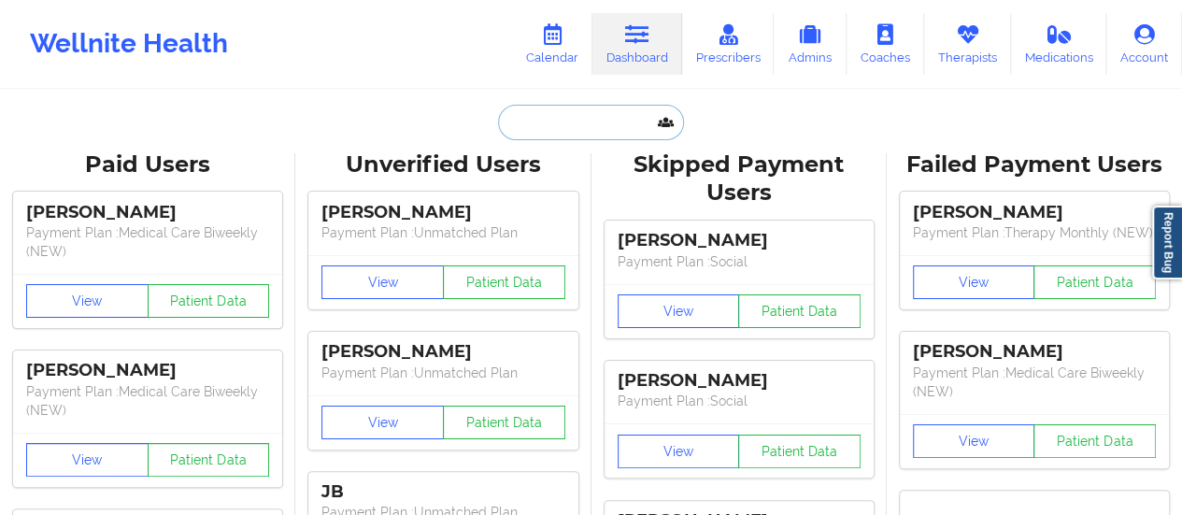
click at [579, 107] on input "text" at bounding box center [590, 123] width 185 height 36
paste input "[EMAIL_ADDRESS][DOMAIN_NAME]"
type input "[EMAIL_ADDRESS][DOMAIN_NAME]"
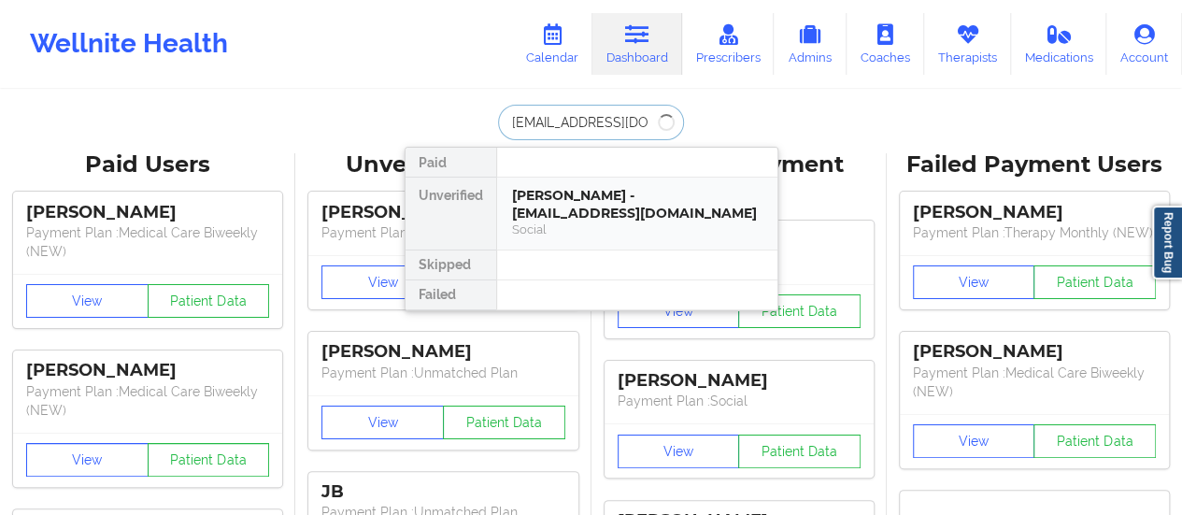
click at [566, 180] on div "[PERSON_NAME] - [EMAIL_ADDRESS][DOMAIN_NAME] Social" at bounding box center [637, 214] width 280 height 72
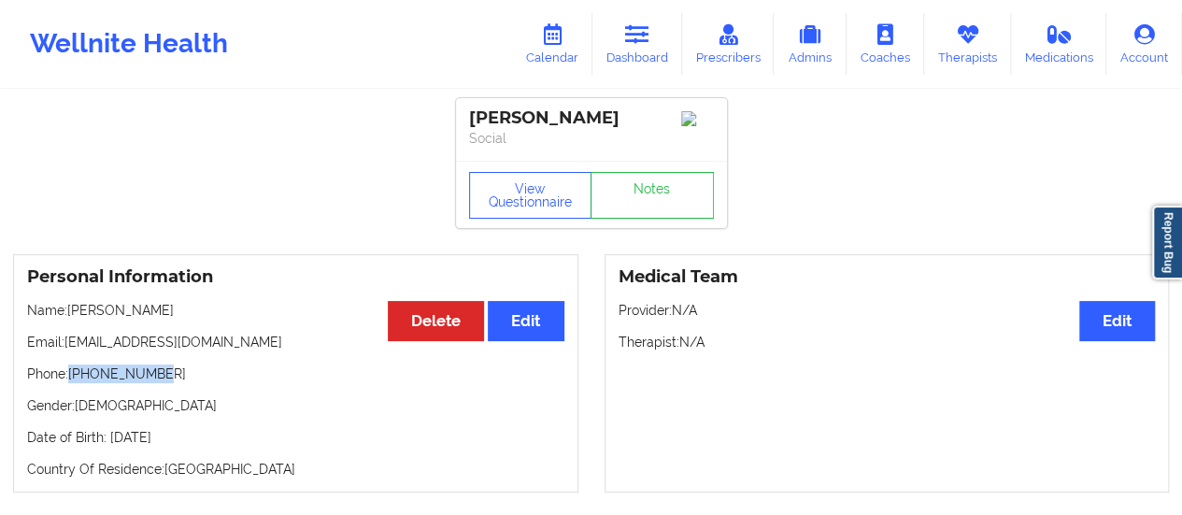
drag, startPoint x: 159, startPoint y: 382, endPoint x: 71, endPoint y: 375, distance: 88.2
click at [71, 375] on p "Phone: [PHONE_NUMBER]" at bounding box center [295, 374] width 537 height 19
copy p "[PHONE_NUMBER]"
drag, startPoint x: 153, startPoint y: 310, endPoint x: 72, endPoint y: 311, distance: 81.3
click at [72, 311] on p "Name: [PERSON_NAME]" at bounding box center [295, 310] width 537 height 19
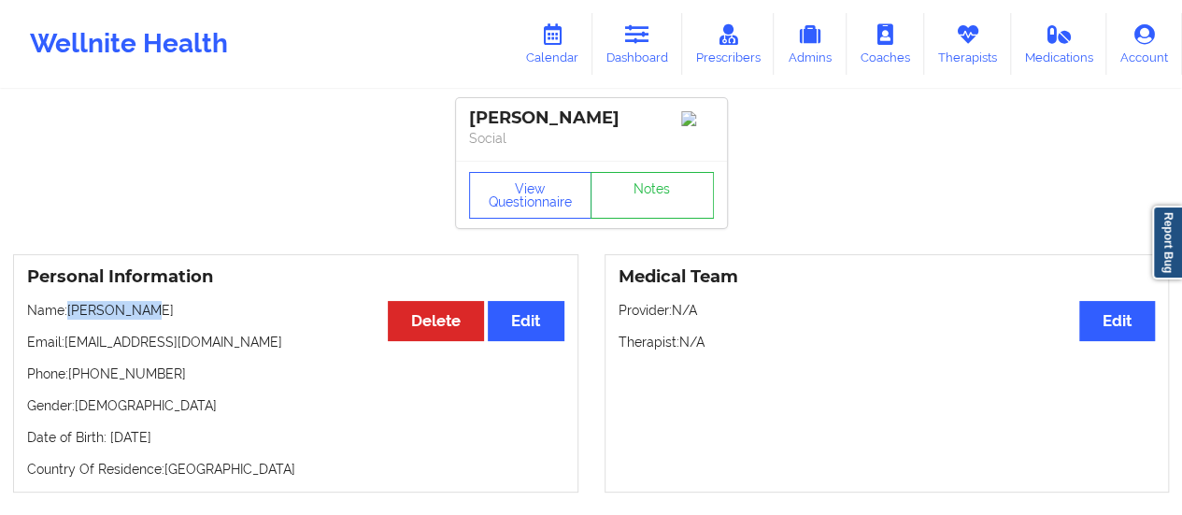
copy p "[PERSON_NAME]"
click at [559, 58] on link "Calendar" at bounding box center [552, 44] width 80 height 62
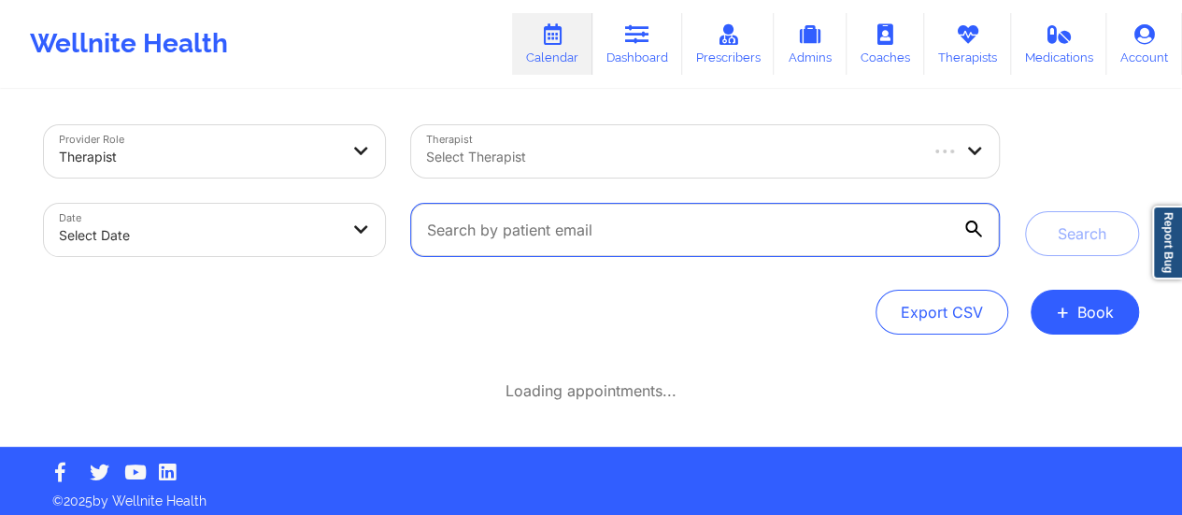
click at [608, 228] on input "text" at bounding box center [704, 230] width 587 height 52
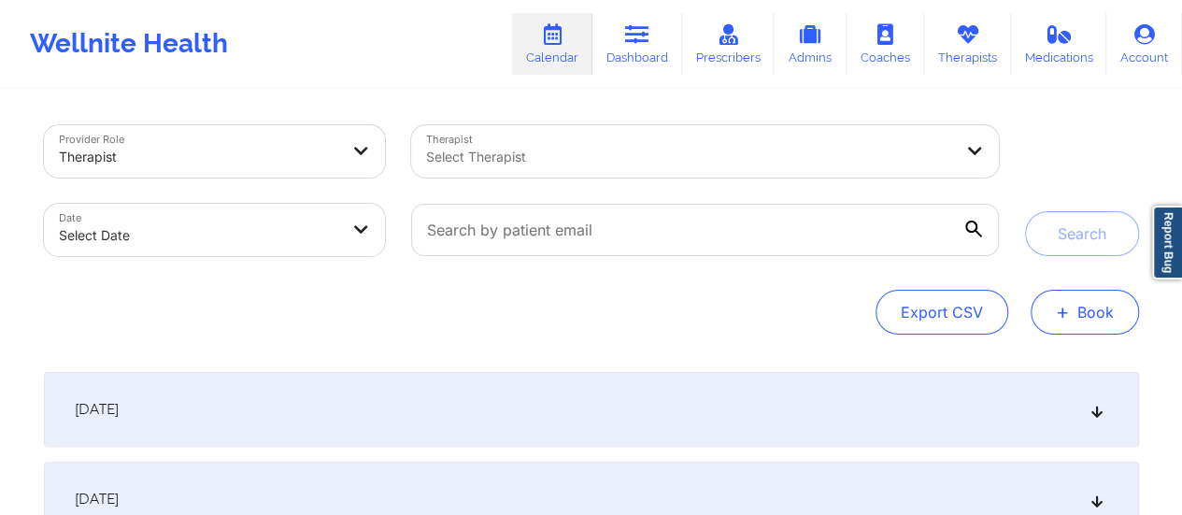
click at [1080, 331] on button "+ Book" at bounding box center [1085, 312] width 108 height 45
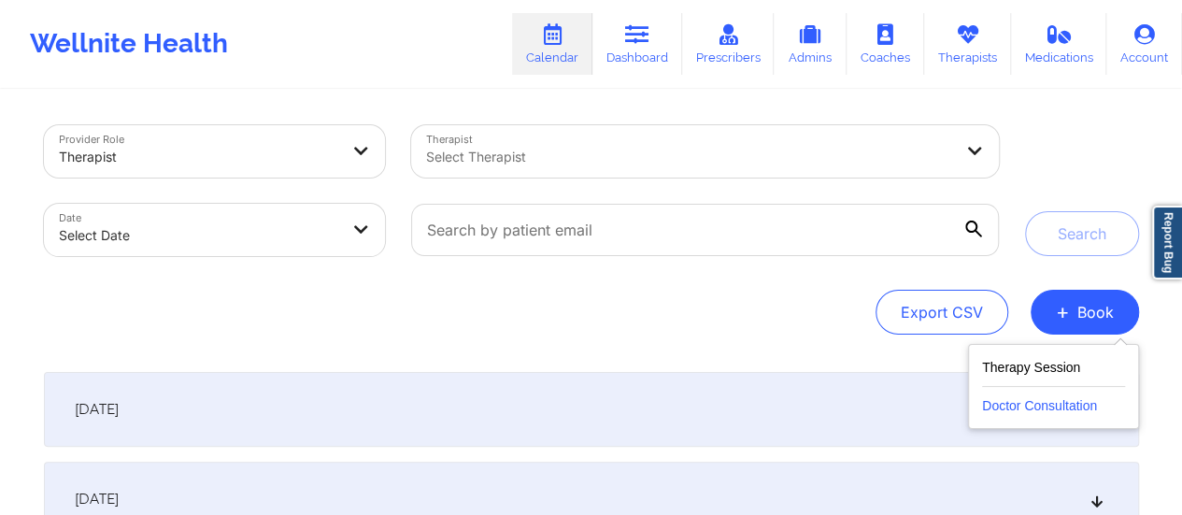
click at [1053, 398] on button "Doctor Consultation" at bounding box center [1053, 402] width 143 height 30
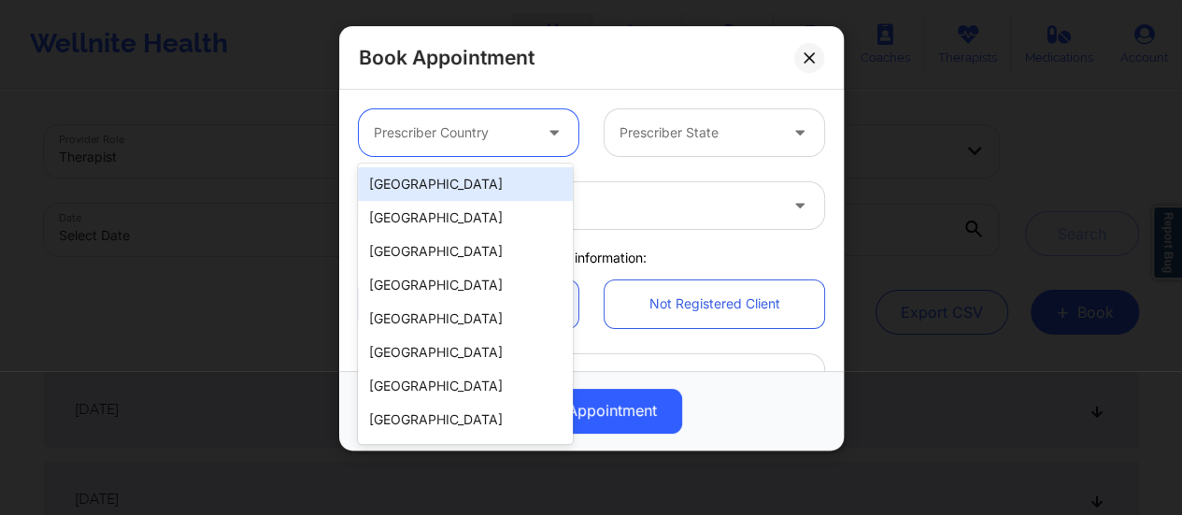
click at [492, 129] on div at bounding box center [453, 133] width 158 height 22
click at [419, 173] on div "[GEOGRAPHIC_DATA]" at bounding box center [465, 184] width 215 height 34
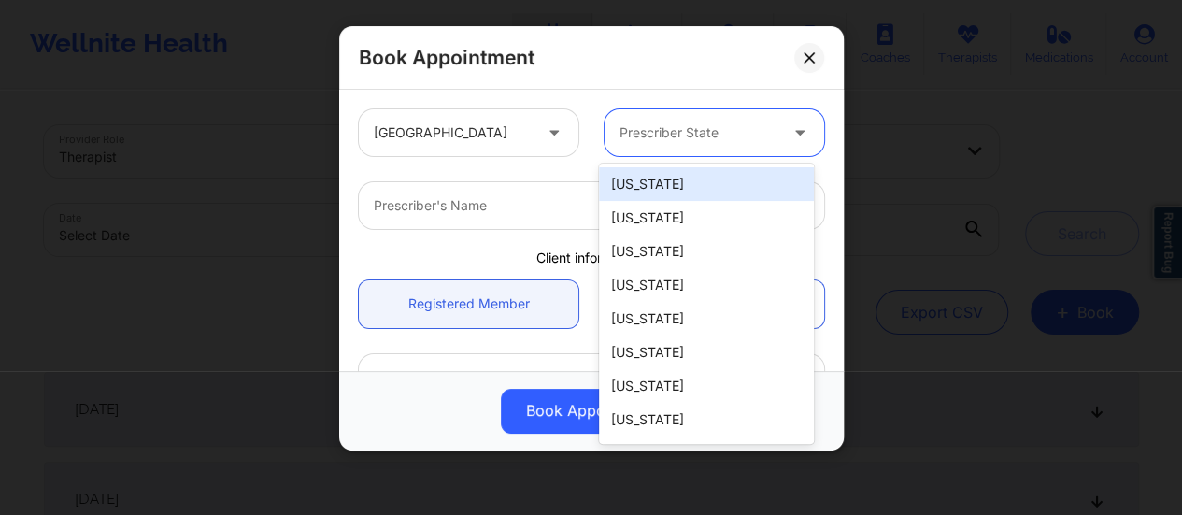
click at [648, 134] on div at bounding box center [699, 133] width 158 height 22
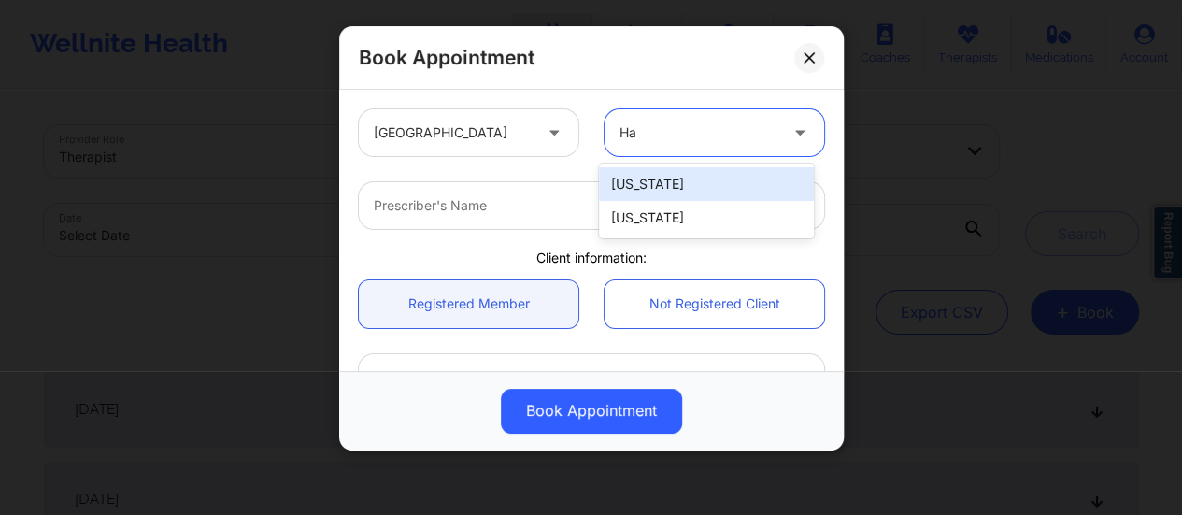
type input "Haw"
click at [679, 182] on div "[US_STATE]" at bounding box center [706, 184] width 215 height 34
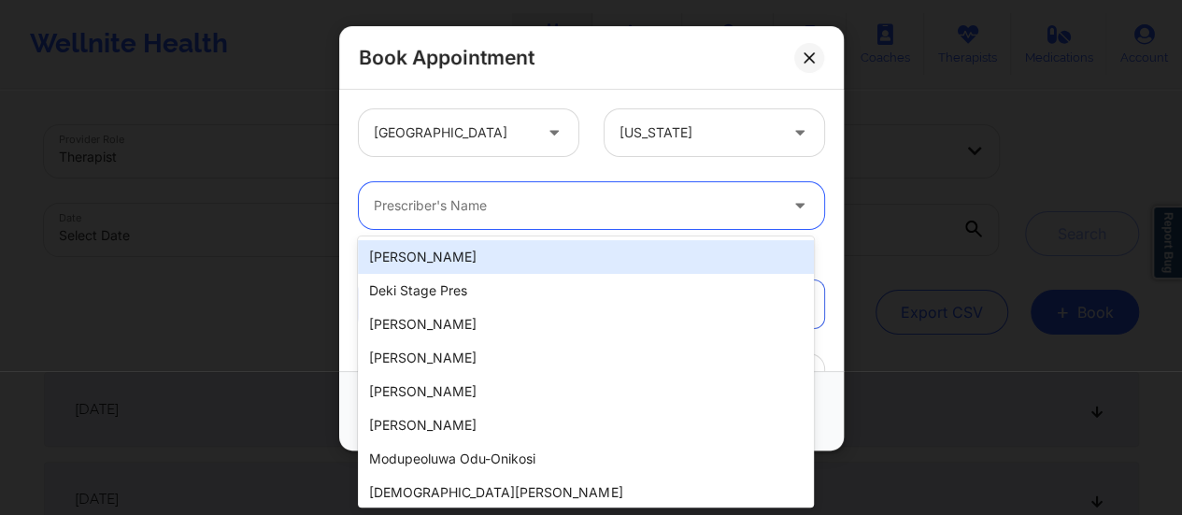
click at [554, 207] on div at bounding box center [576, 205] width 404 height 22
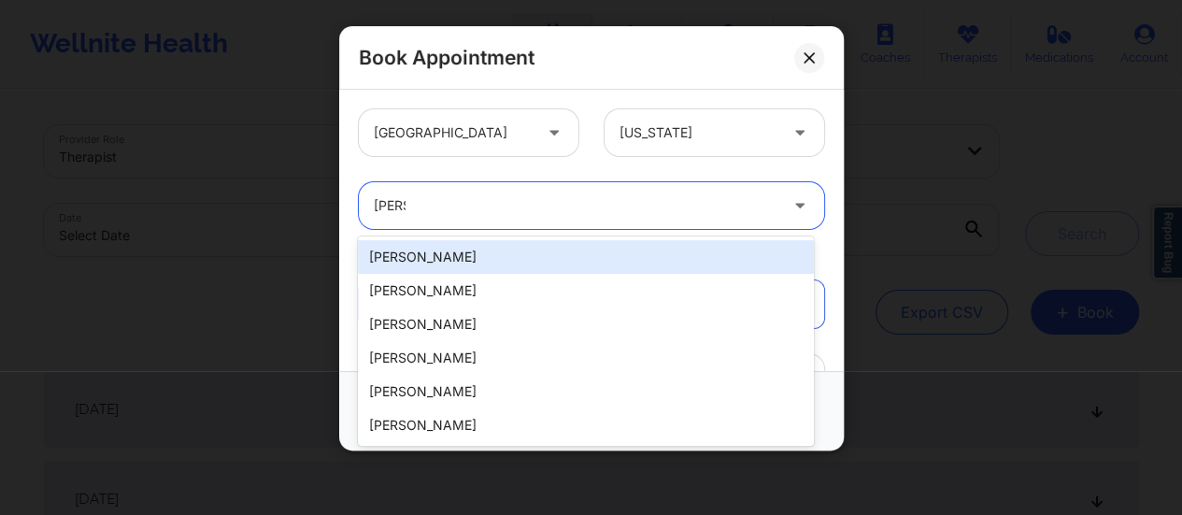
type input "[PERSON_NAME]"
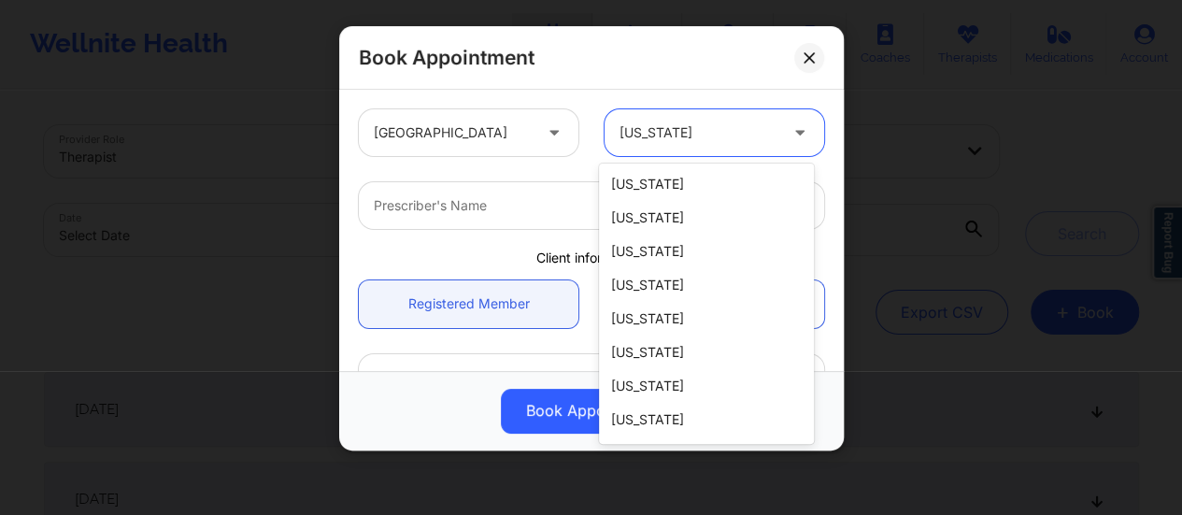
click at [680, 136] on div at bounding box center [699, 133] width 158 height 22
type input "P"
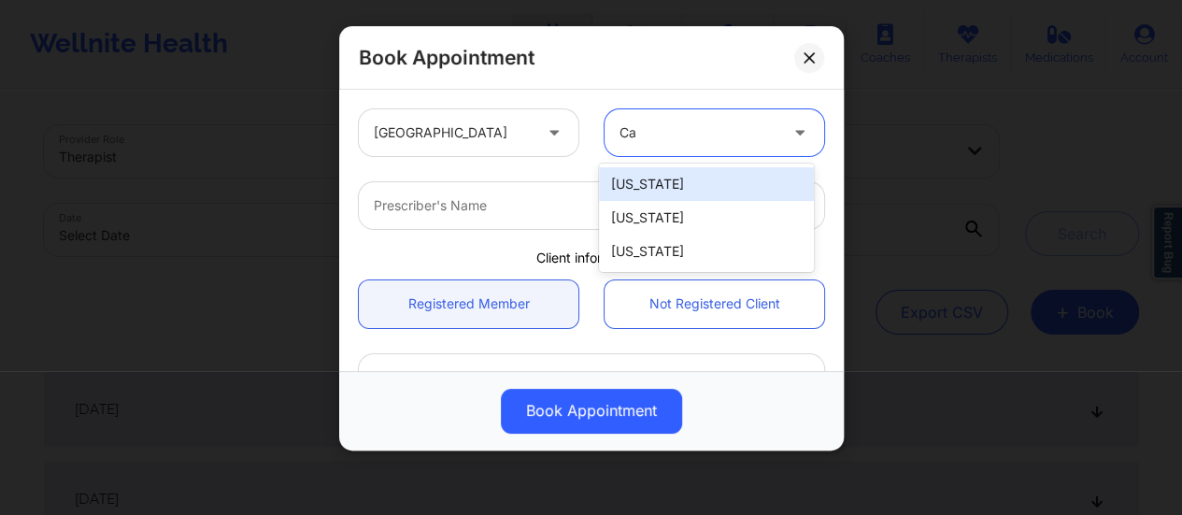
type input "Cal"
click at [680, 171] on div "[US_STATE]" at bounding box center [706, 184] width 215 height 34
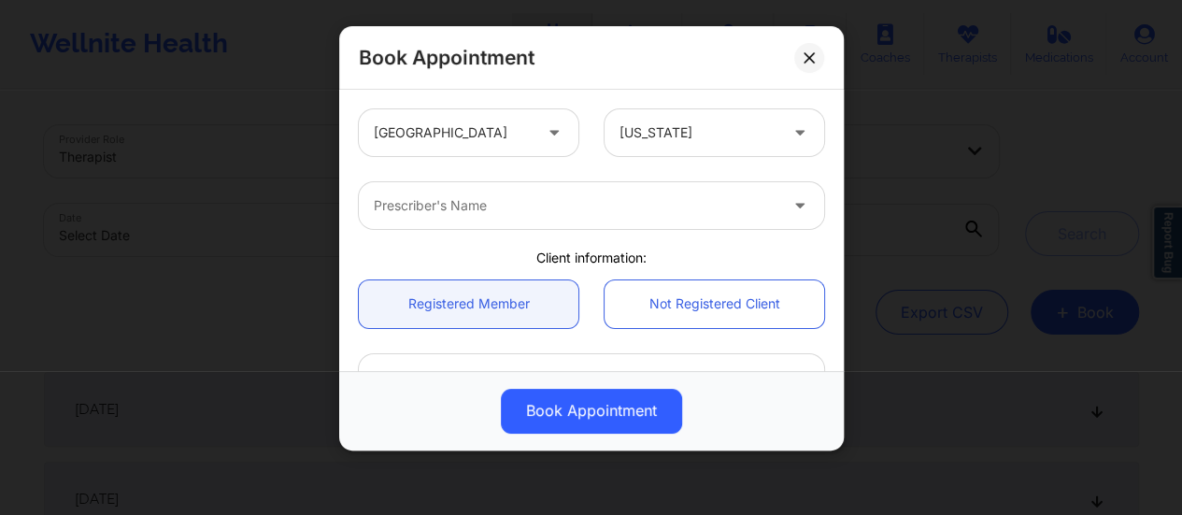
click at [680, 171] on div "Prescriber's Name" at bounding box center [592, 205] width 492 height 73
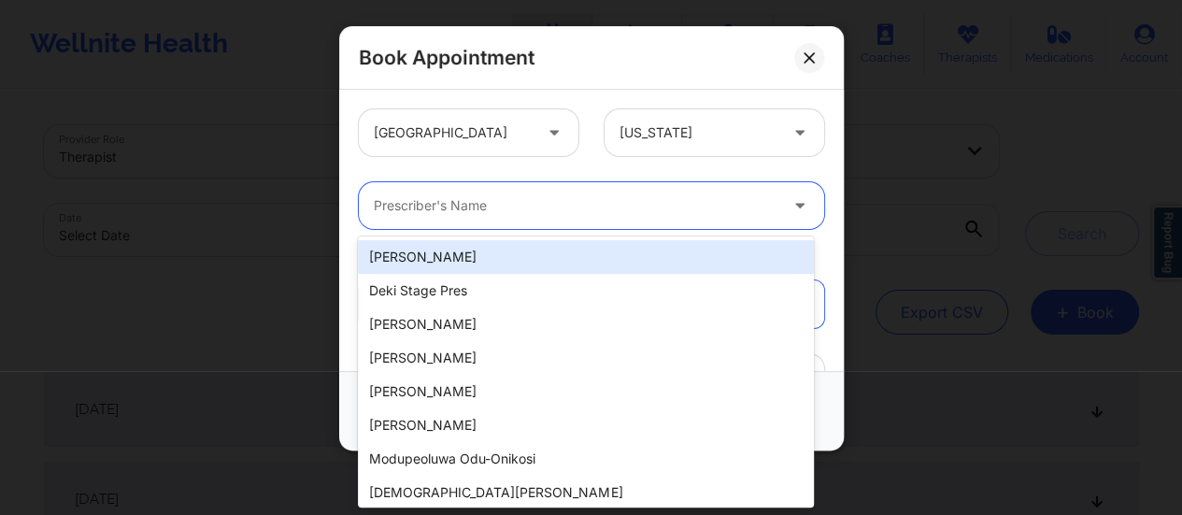
click at [551, 222] on div "Prescriber's Name" at bounding box center [569, 205] width 421 height 47
type input "[PERSON_NAME]"
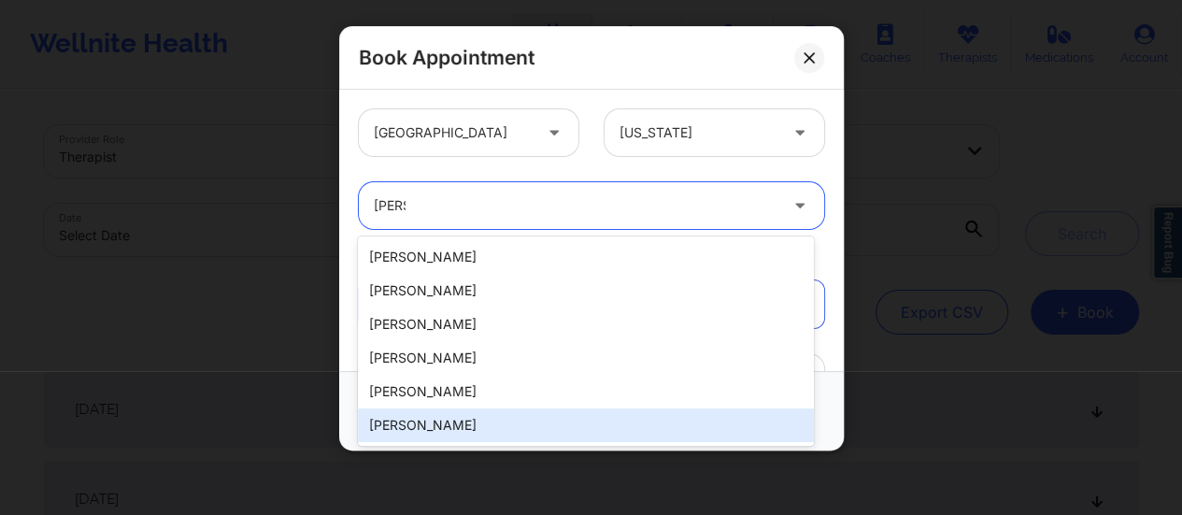
click at [432, 429] on div "[PERSON_NAME]" at bounding box center [586, 425] width 456 height 34
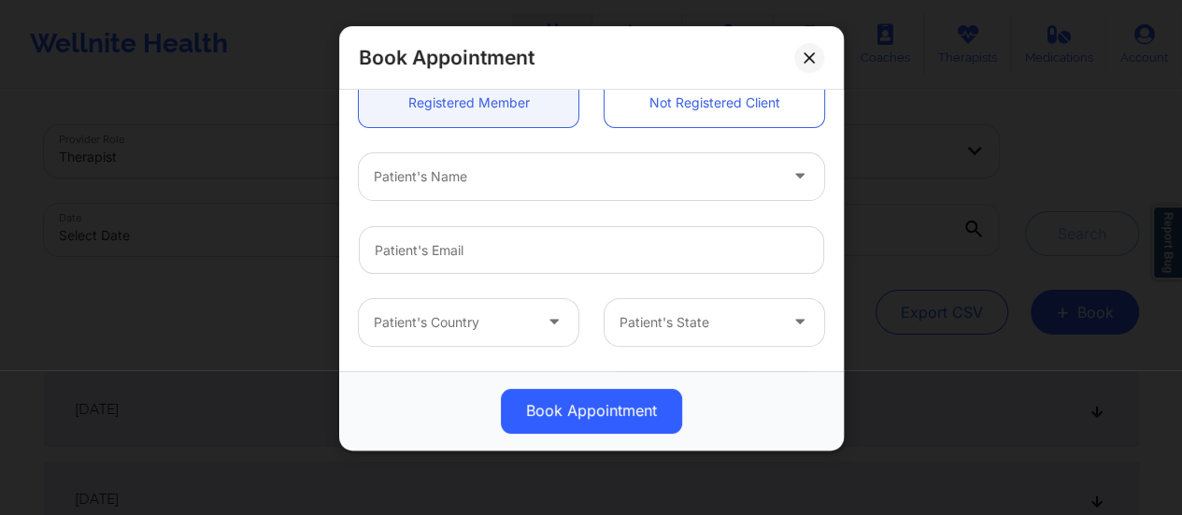
scroll to position [202, 0]
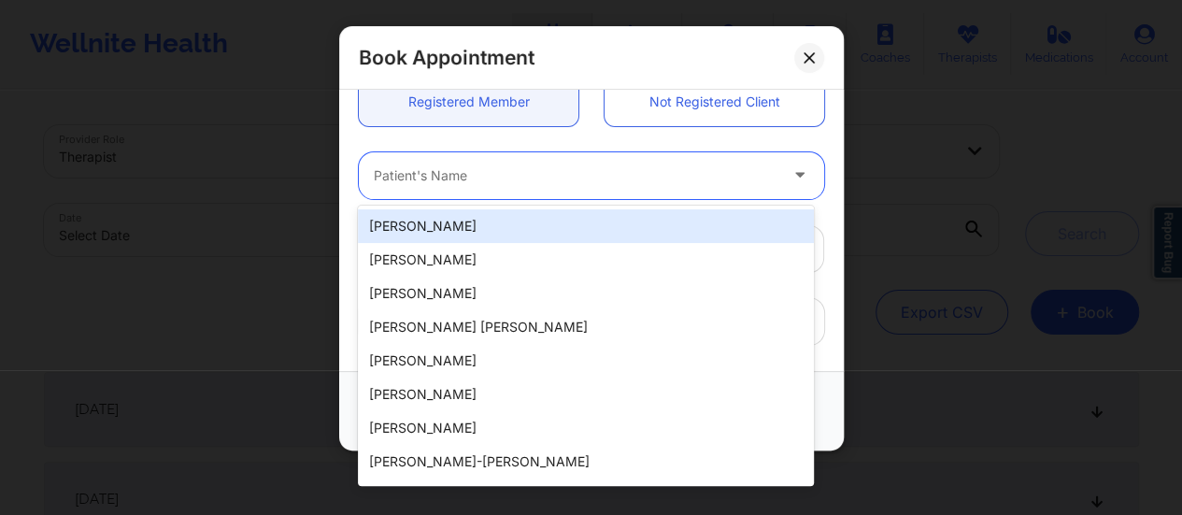
click at [479, 167] on div at bounding box center [576, 175] width 404 height 22
paste input "[PERSON_NAME]"
type input "[PERSON_NAME]"
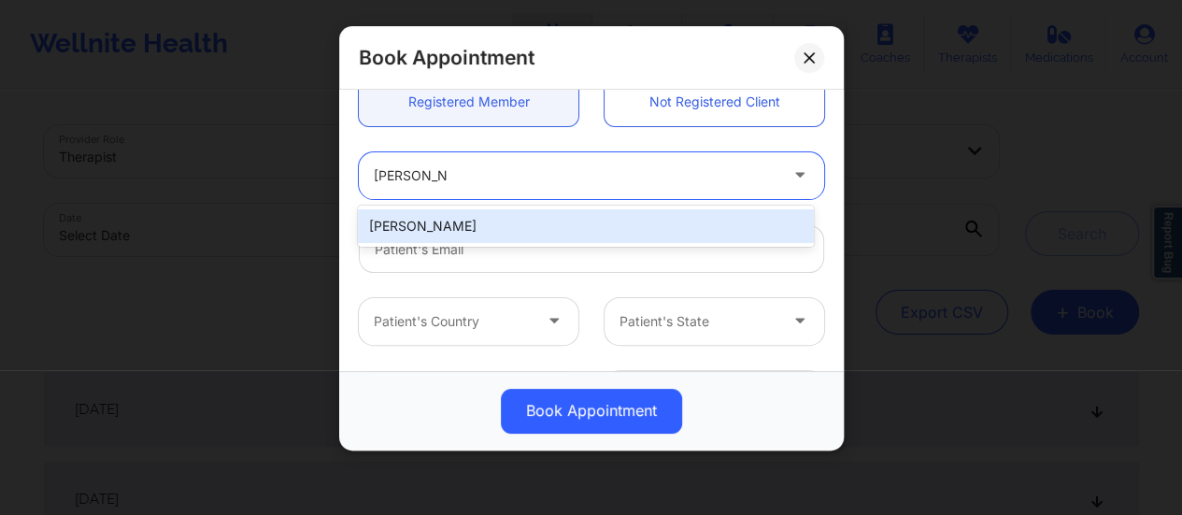
click at [454, 220] on div "[PERSON_NAME]" at bounding box center [586, 226] width 456 height 34
type input "[EMAIL_ADDRESS][DOMAIN_NAME]"
type input "[PHONE_NUMBER]"
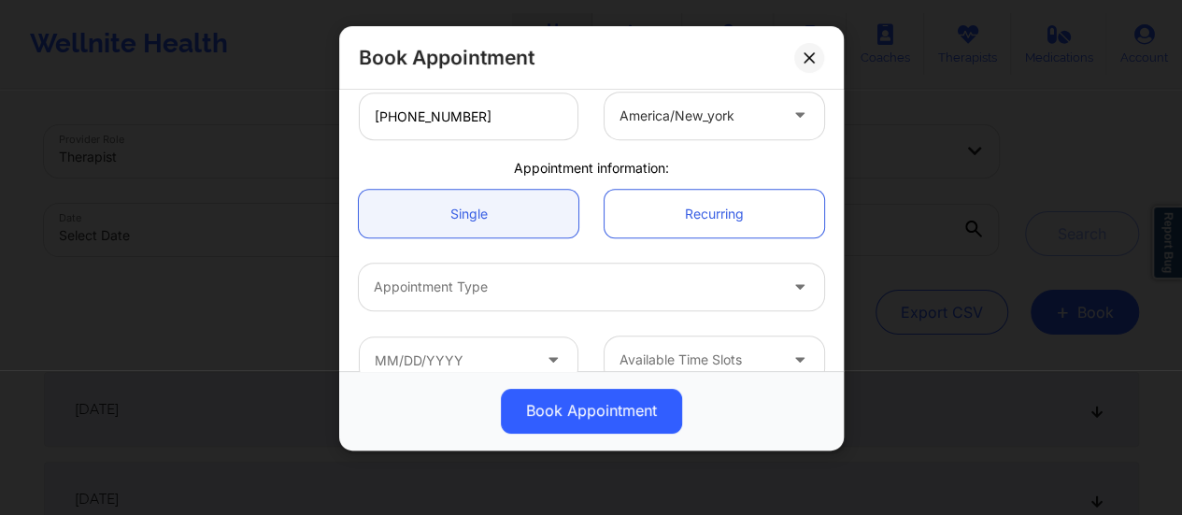
scroll to position [500, 0]
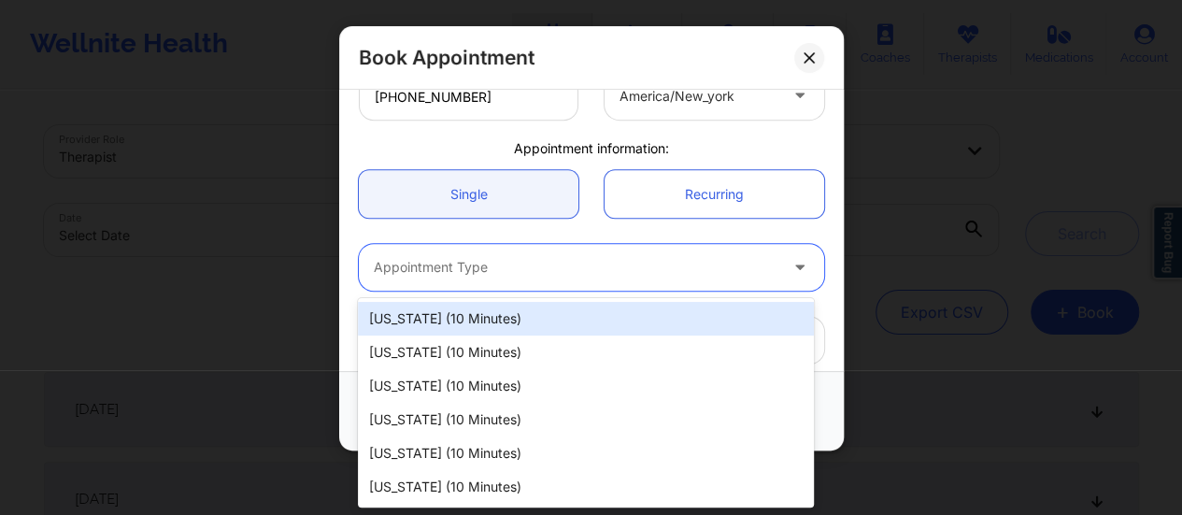
click at [490, 276] on div at bounding box center [576, 267] width 404 height 22
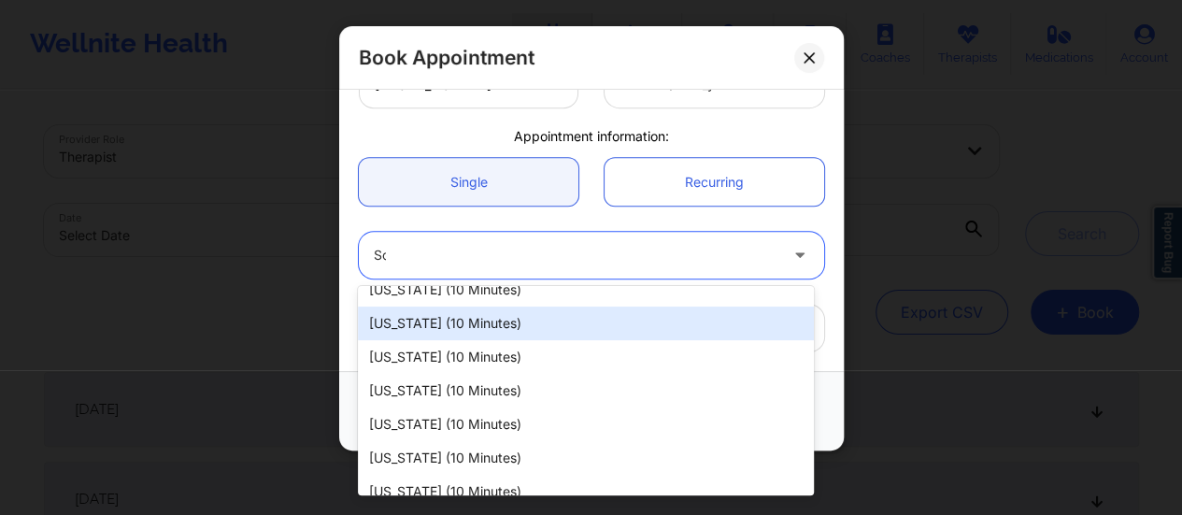
scroll to position [0, 0]
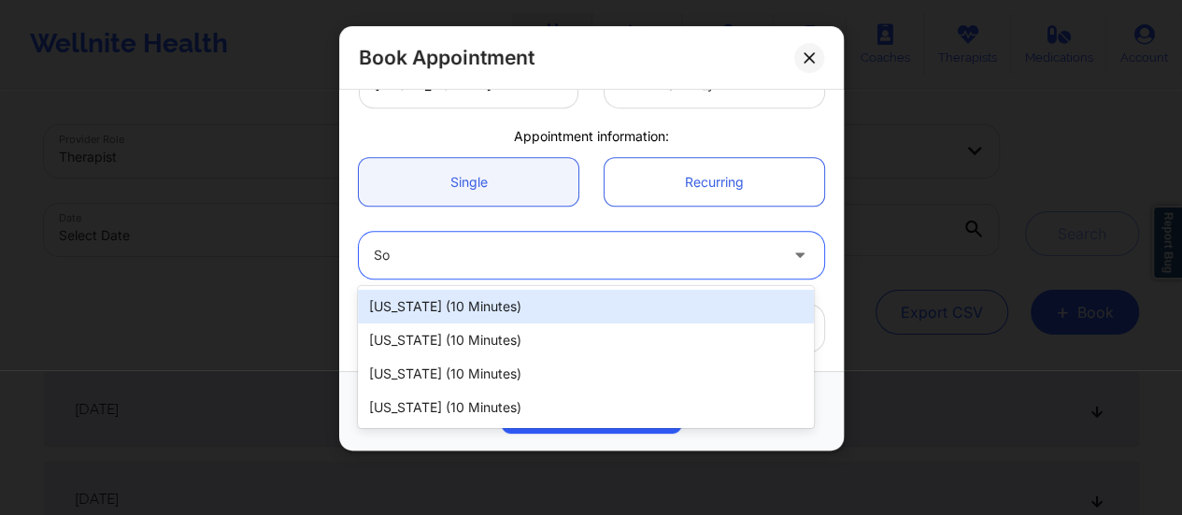
type input "Sou"
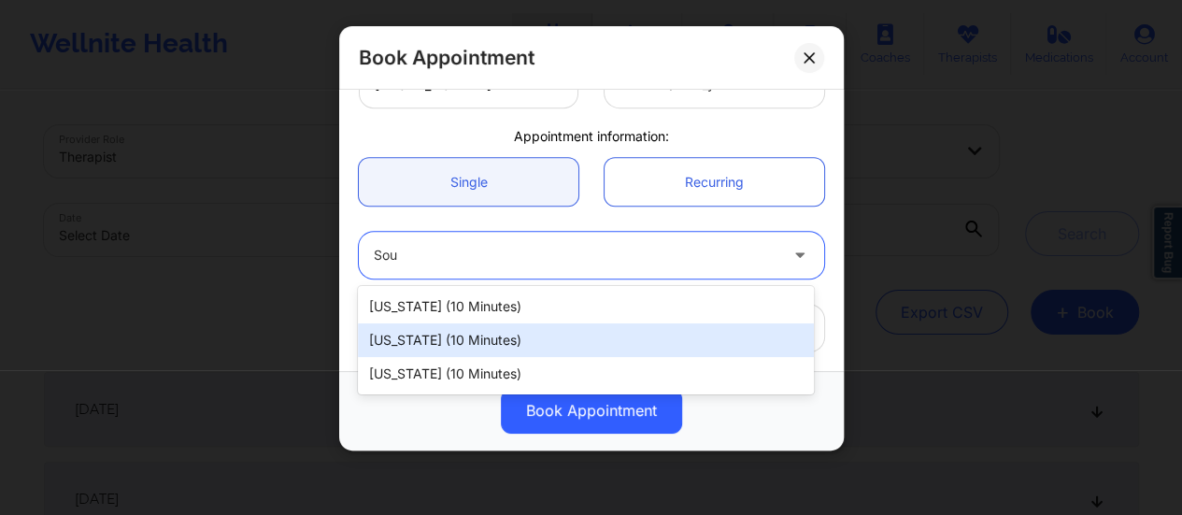
click at [473, 337] on div "[US_STATE] (10 minutes)" at bounding box center [586, 340] width 456 height 34
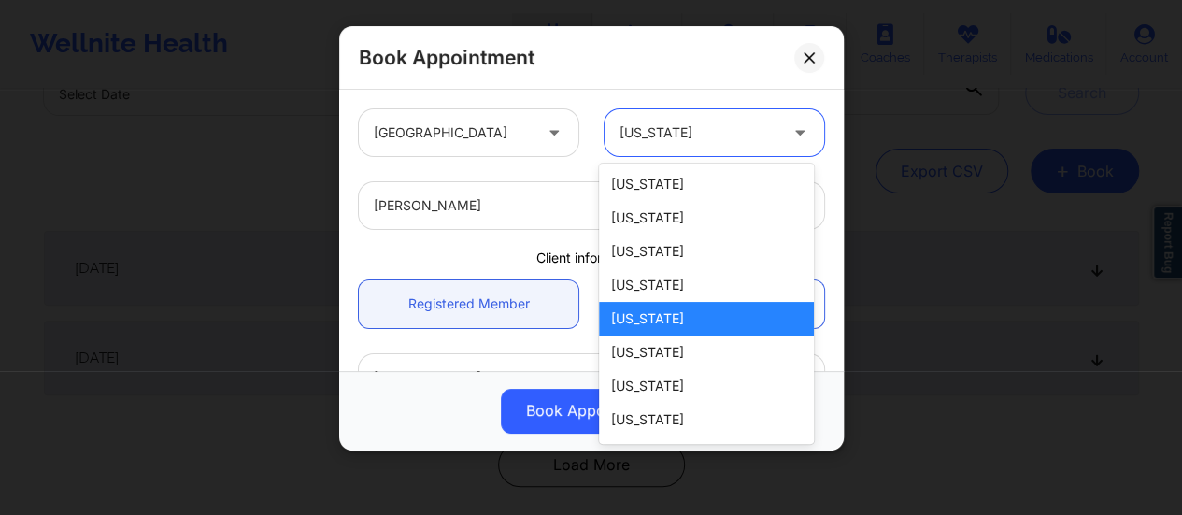
click at [687, 133] on div at bounding box center [699, 133] width 158 height 22
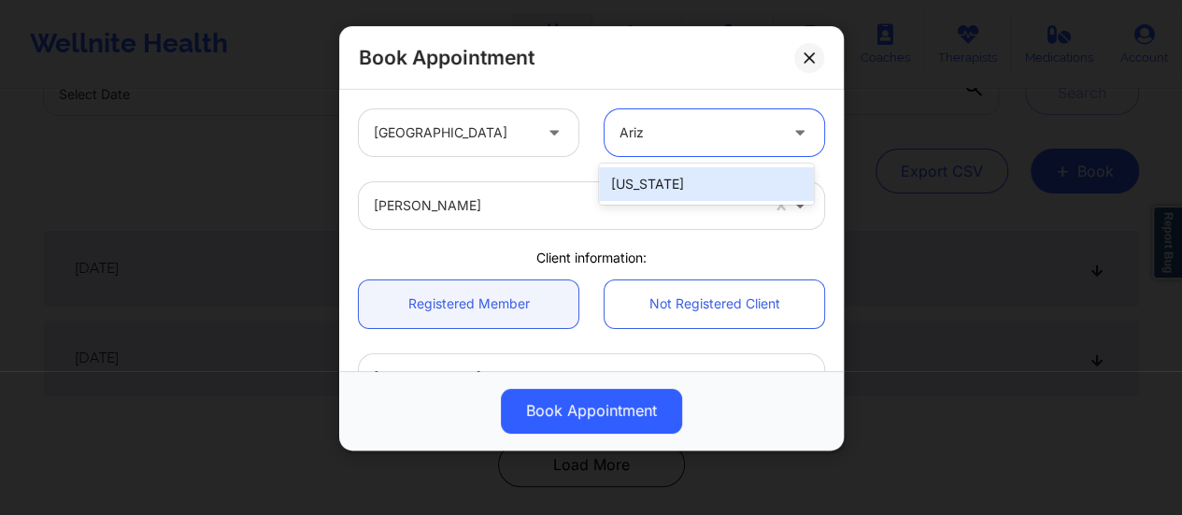
type input "Arizo"
click at [686, 179] on div "[US_STATE]" at bounding box center [706, 184] width 215 height 34
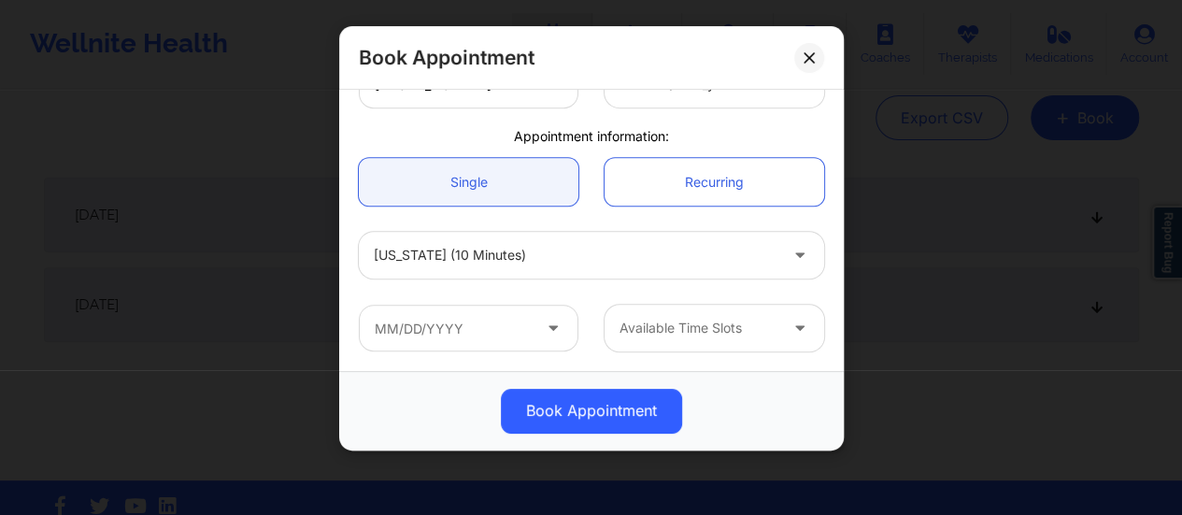
scroll to position [195, 0]
click at [497, 331] on input "text" at bounding box center [469, 328] width 220 height 47
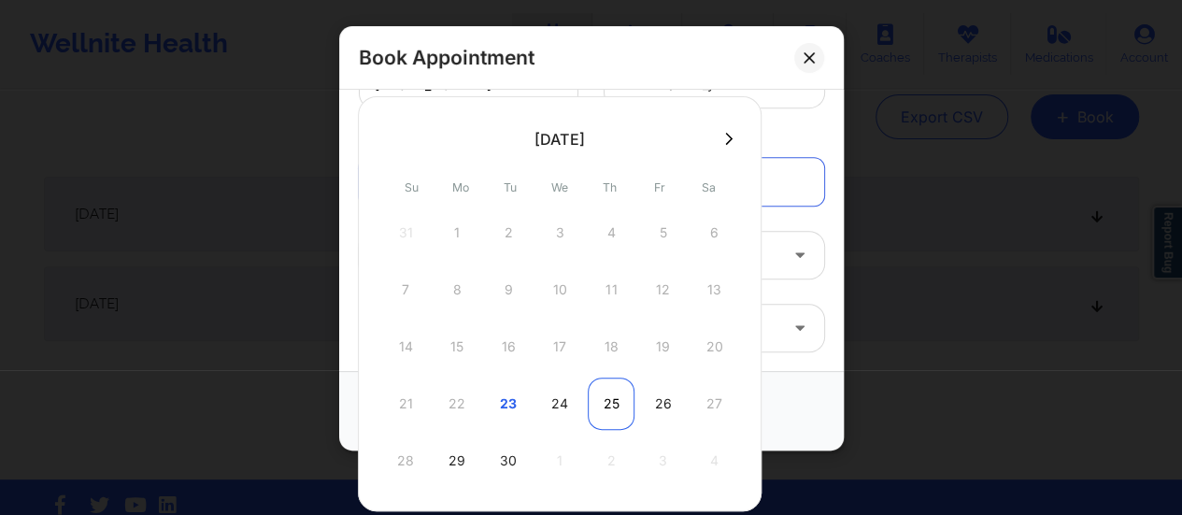
click at [605, 395] on div "25" at bounding box center [611, 404] width 47 height 52
type input "[DATE]"
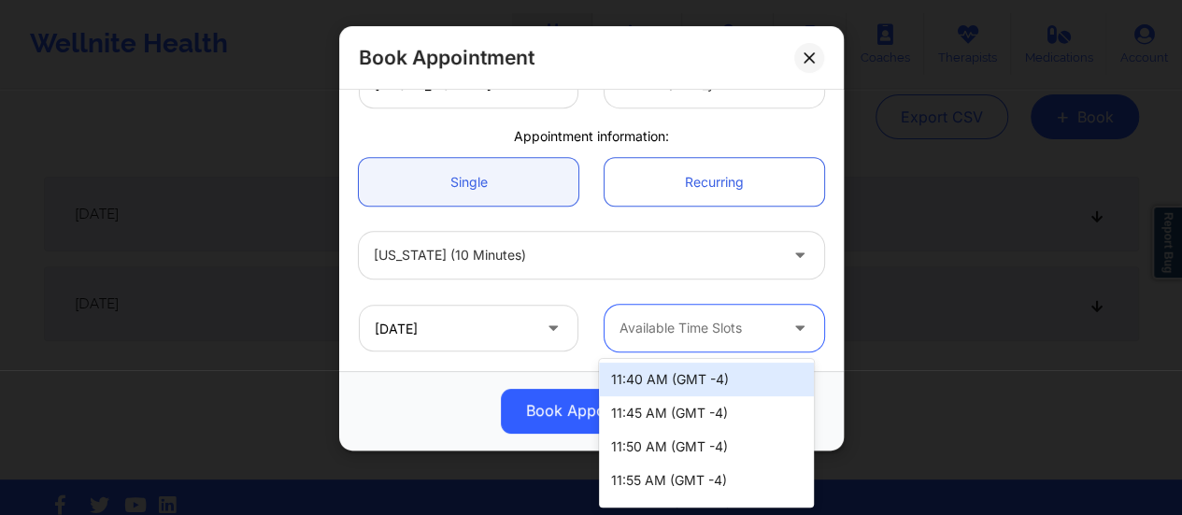
click at [728, 345] on div "Available Time Slots" at bounding box center [692, 328] width 175 height 47
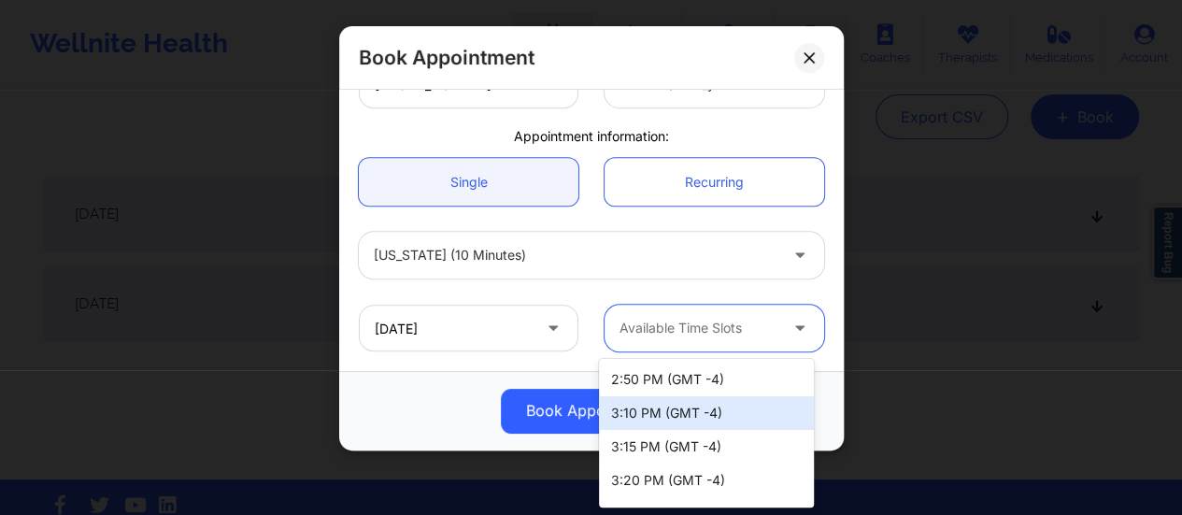
scroll to position [1253, 0]
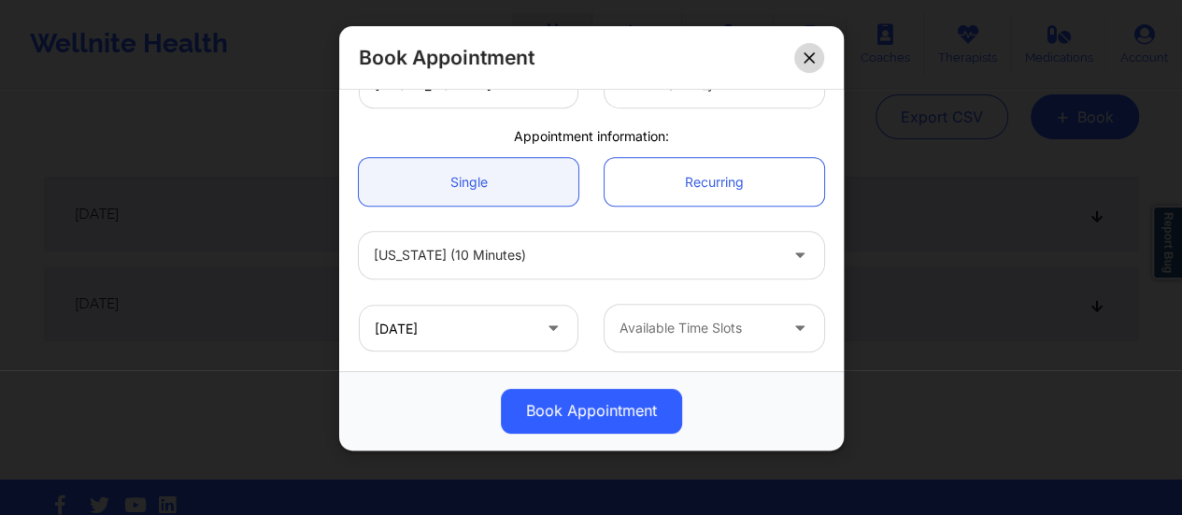
click at [804, 53] on icon at bounding box center [809, 57] width 11 height 11
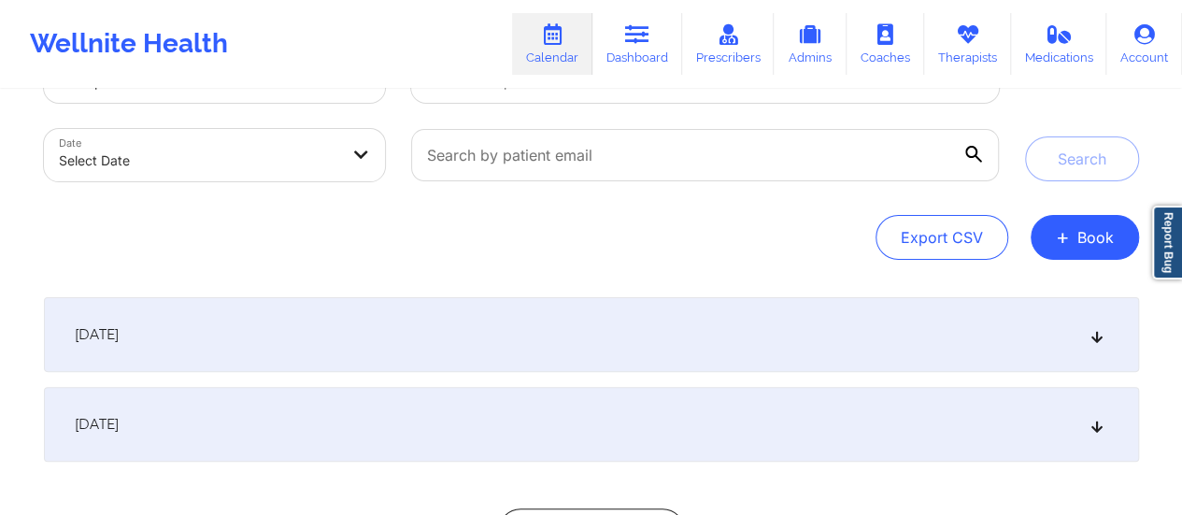
scroll to position [69, 0]
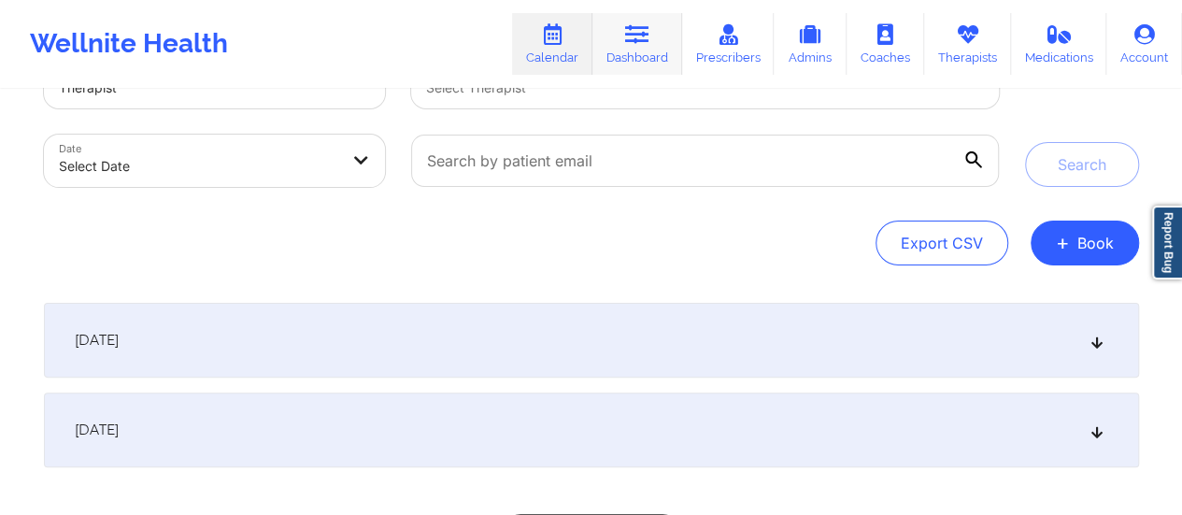
click at [621, 52] on link "Dashboard" at bounding box center [638, 44] width 90 height 62
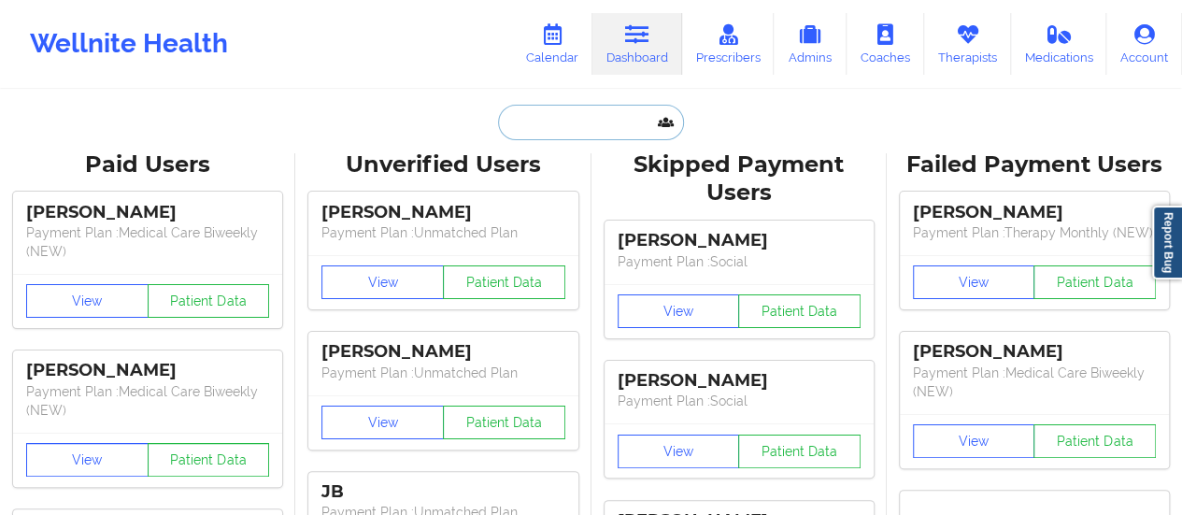
click at [538, 113] on input "text" at bounding box center [590, 123] width 185 height 36
paste input "[PERSON_NAME]"
type input "[PERSON_NAME]"
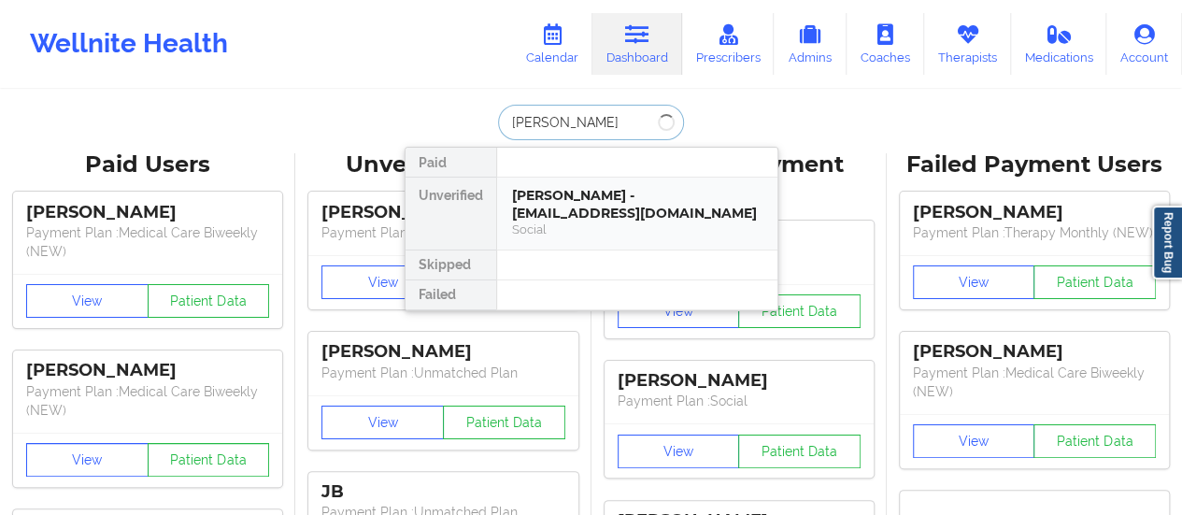
click at [581, 199] on div "[PERSON_NAME] - [EMAIL_ADDRESS][DOMAIN_NAME]" at bounding box center [637, 204] width 250 height 35
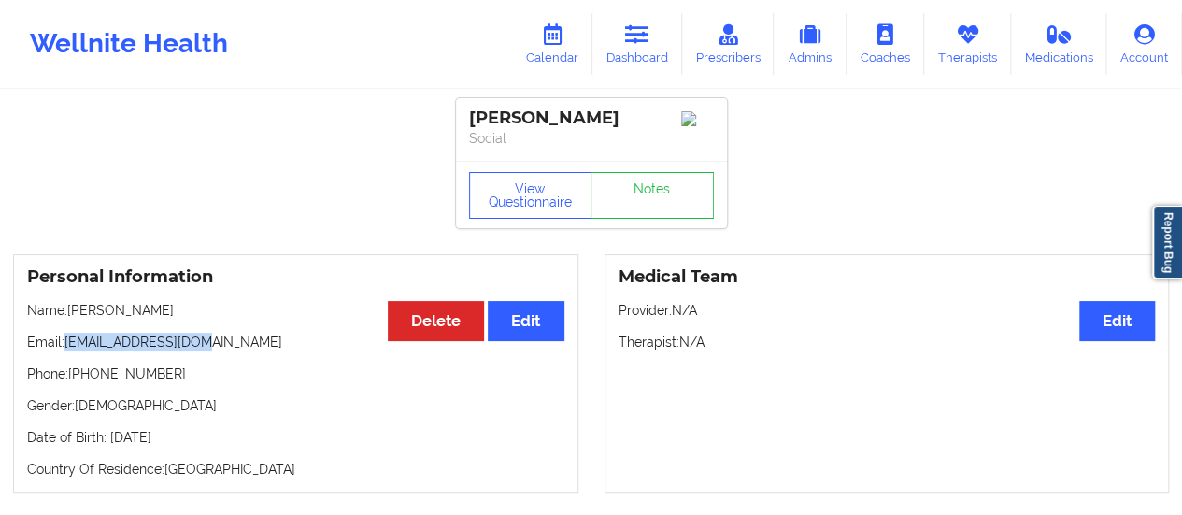
drag, startPoint x: 206, startPoint y: 349, endPoint x: 67, endPoint y: 346, distance: 138.4
click at [67, 346] on p "Email: [EMAIL_ADDRESS][DOMAIN_NAME]" at bounding box center [295, 342] width 537 height 19
copy p "[EMAIL_ADDRESS][DOMAIN_NAME]"
click at [557, 53] on link "Calendar" at bounding box center [552, 44] width 80 height 62
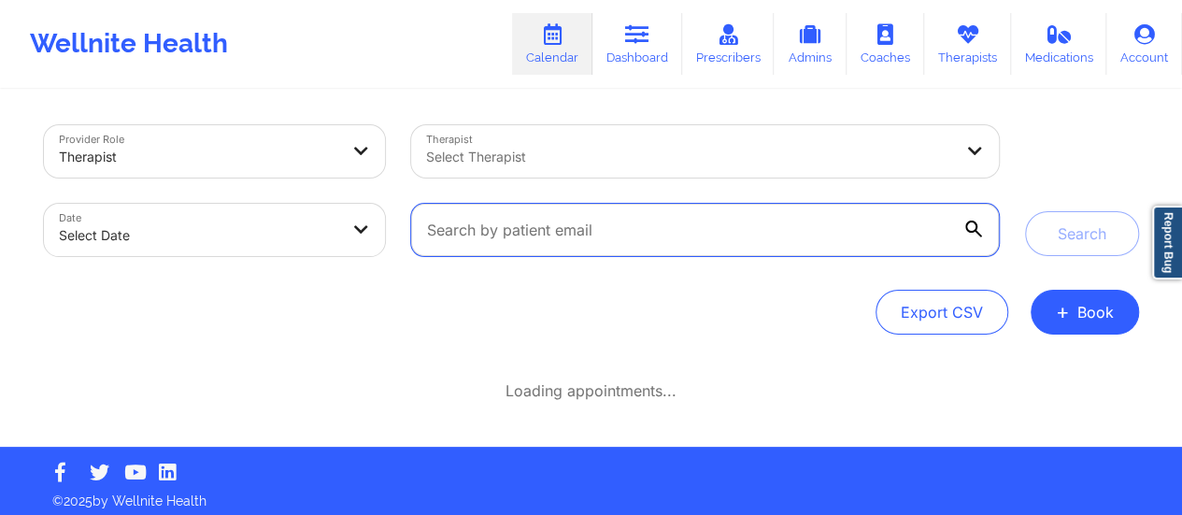
click at [630, 220] on input "text" at bounding box center [704, 230] width 587 height 52
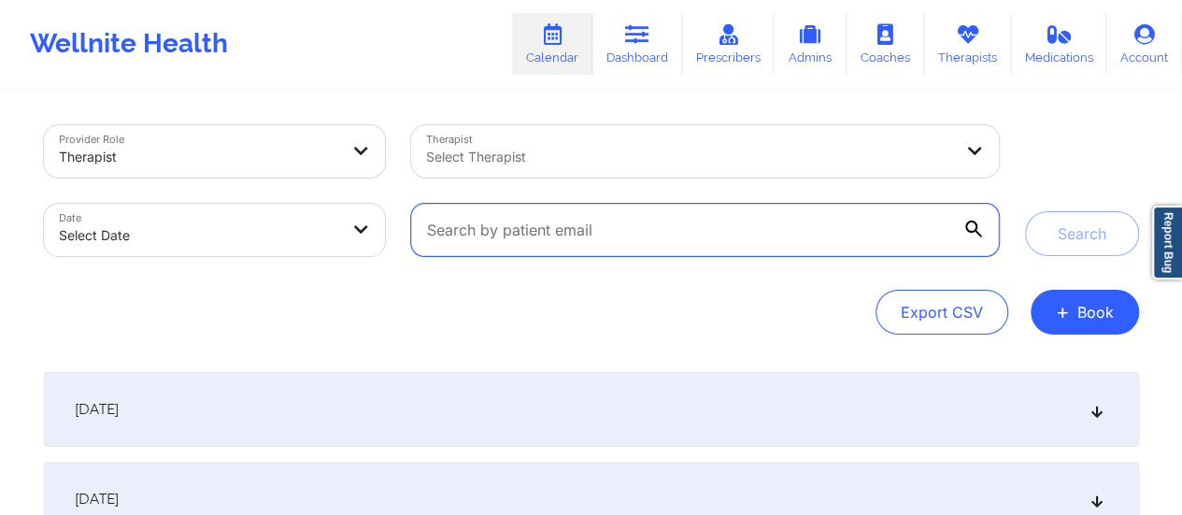
paste input "[EMAIL_ADDRESS][DOMAIN_NAME]"
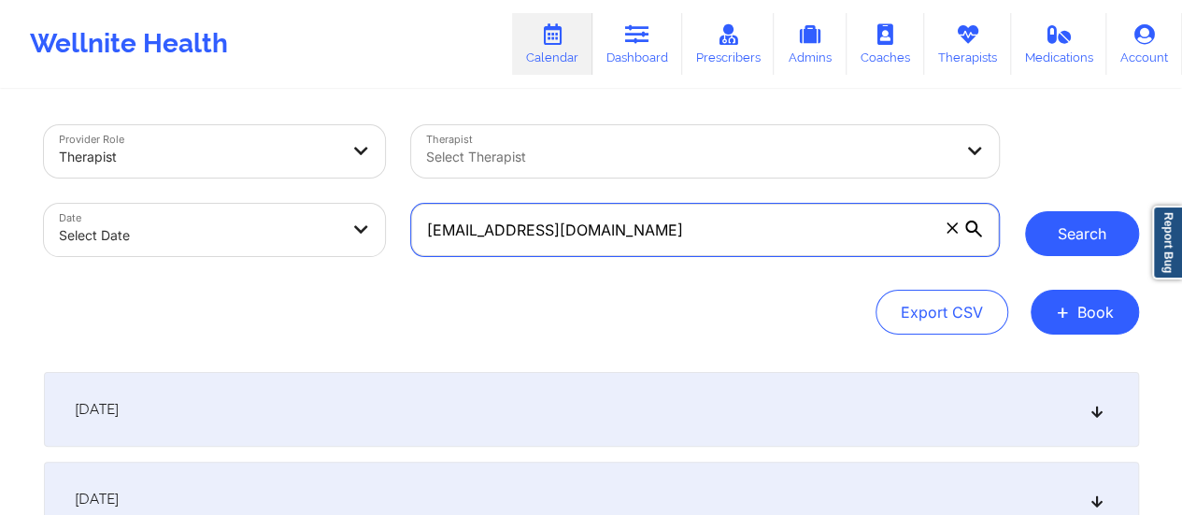
type input "[EMAIL_ADDRESS][DOMAIN_NAME]"
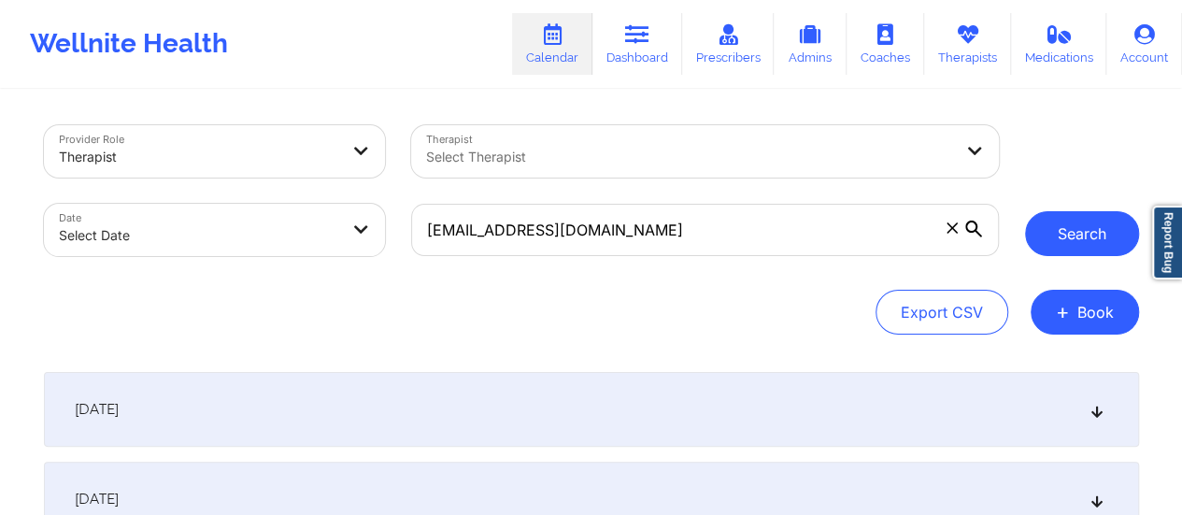
click at [1099, 238] on button "Search" at bounding box center [1082, 233] width 114 height 45
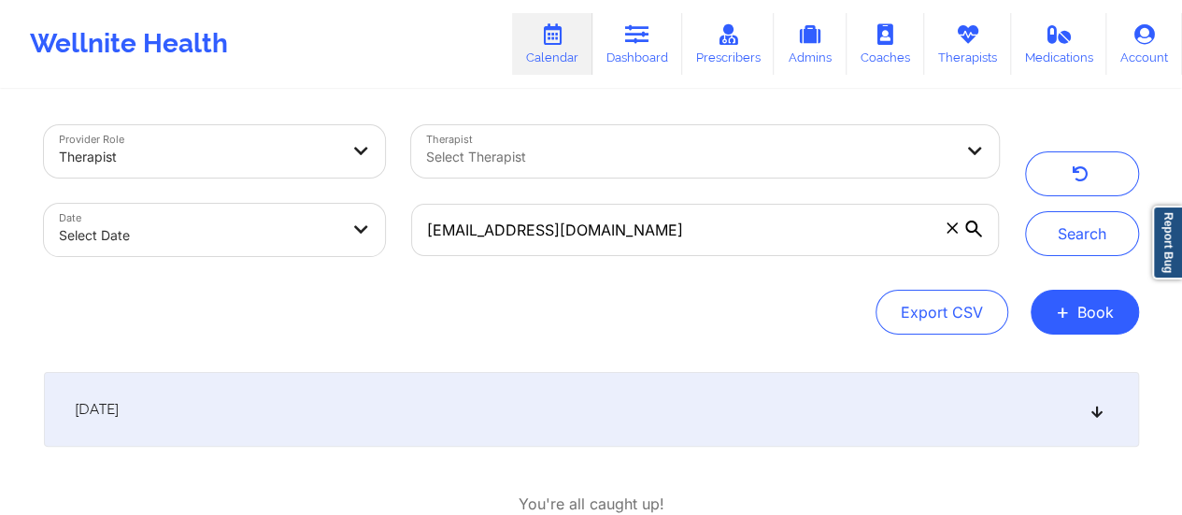
scroll to position [122, 0]
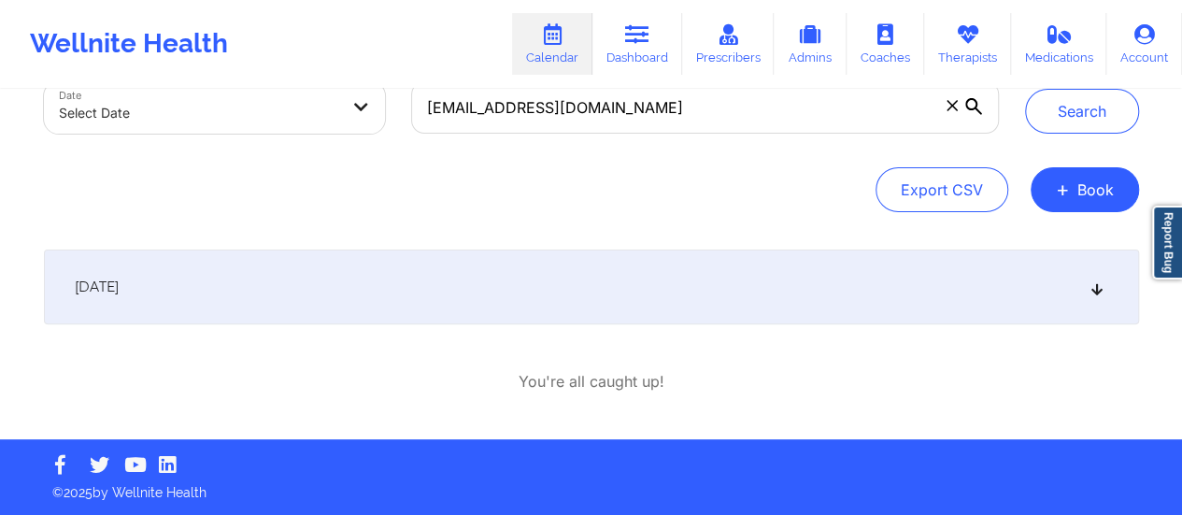
click at [578, 283] on div "[DATE]" at bounding box center [591, 287] width 1095 height 75
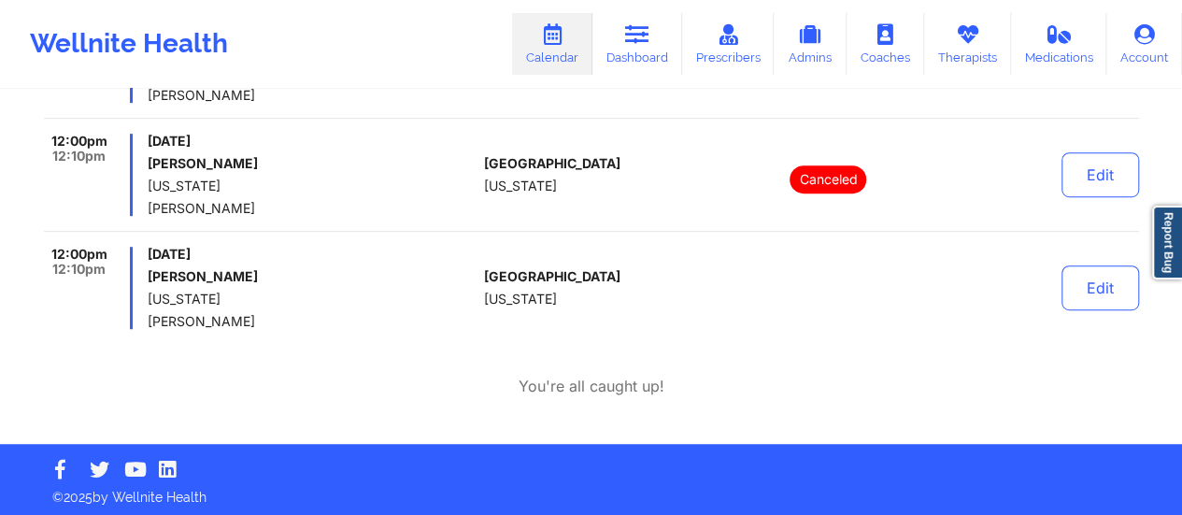
scroll to position [445, 0]
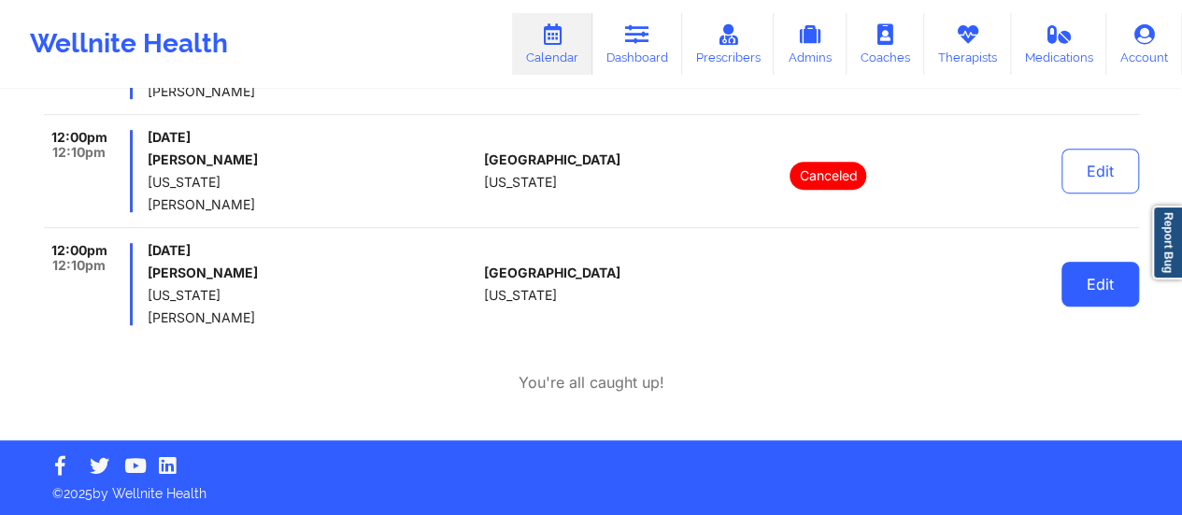
drag, startPoint x: 1061, startPoint y: 282, endPoint x: 1084, endPoint y: 290, distance: 24.5
click at [1084, 290] on div "Edit" at bounding box center [1051, 284] width 173 height 82
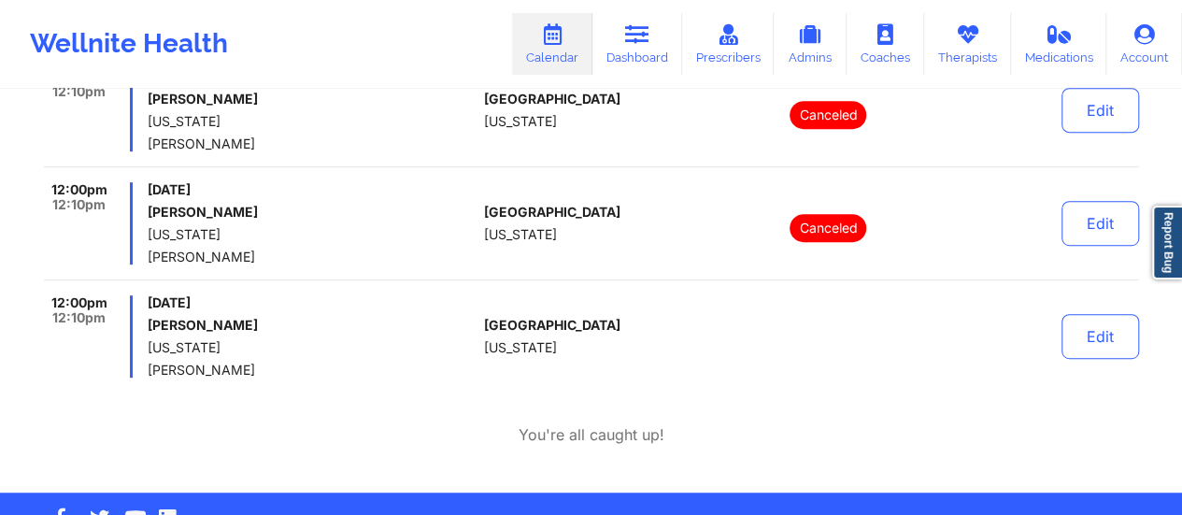
scroll to position [389, 0]
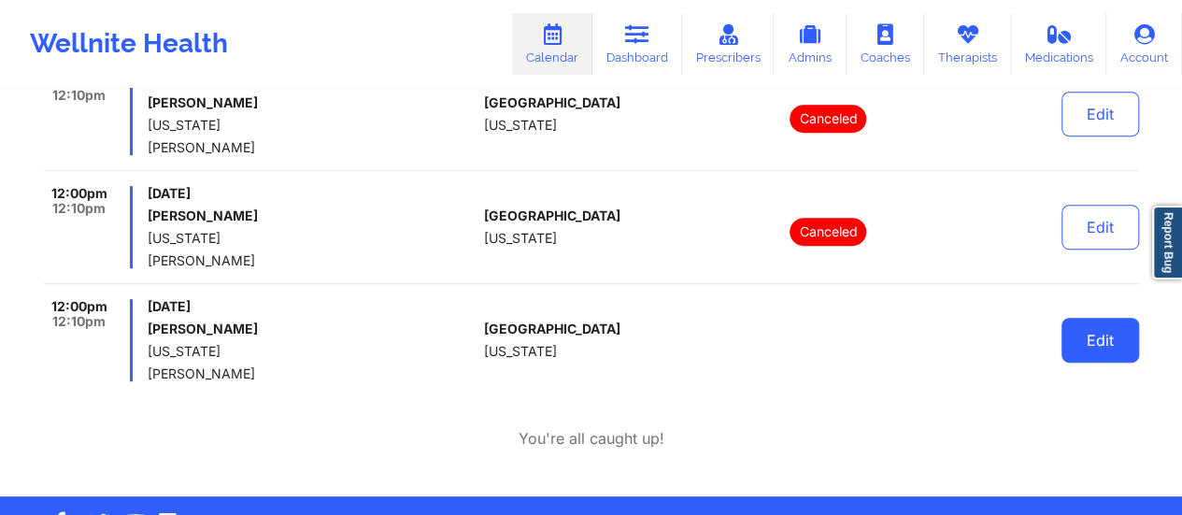
click at [1091, 347] on button "Edit" at bounding box center [1101, 340] width 78 height 45
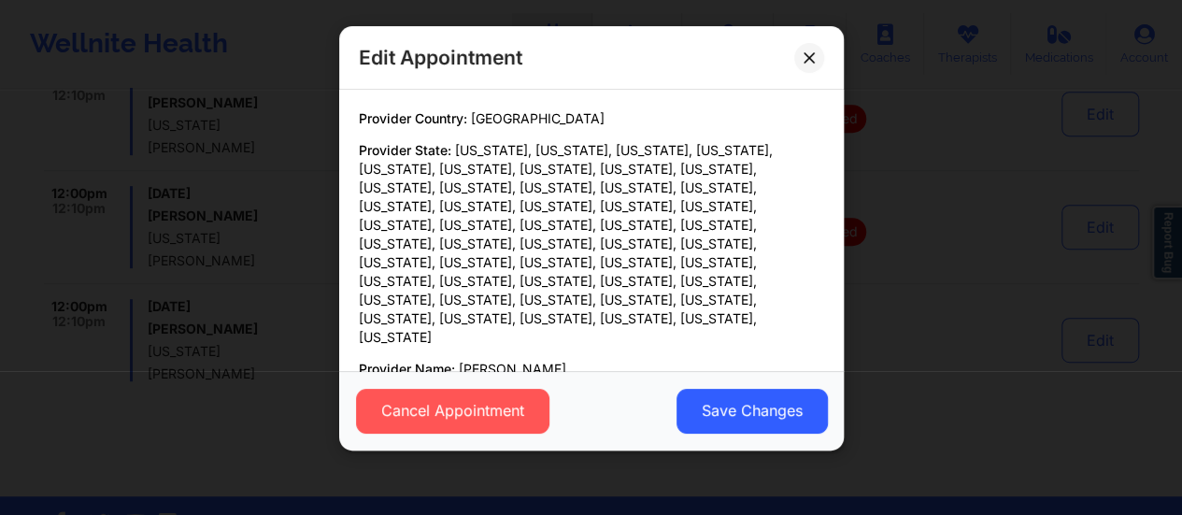
click at [550, 411] on div "Cancel Appointment Save Changes" at bounding box center [591, 411] width 479 height 45
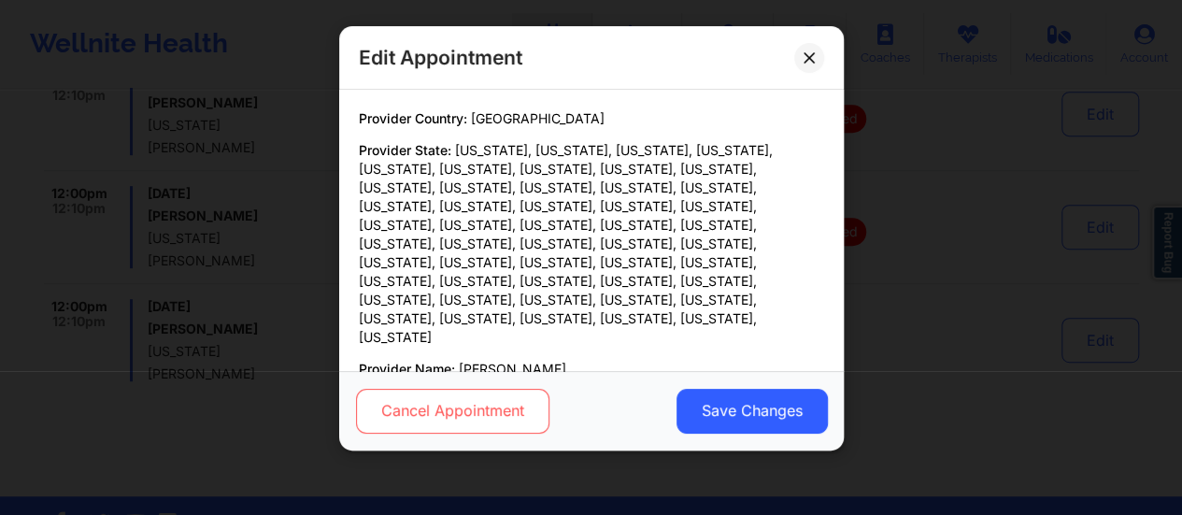
click at [515, 414] on button "Cancel Appointment" at bounding box center [451, 411] width 193 height 45
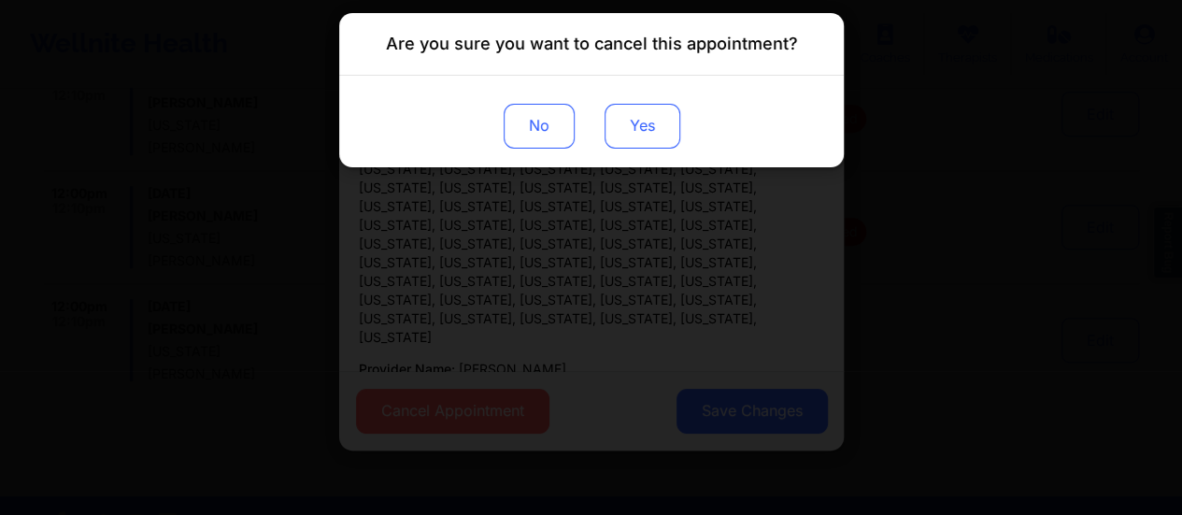
click at [650, 124] on button "Yes" at bounding box center [642, 126] width 76 height 45
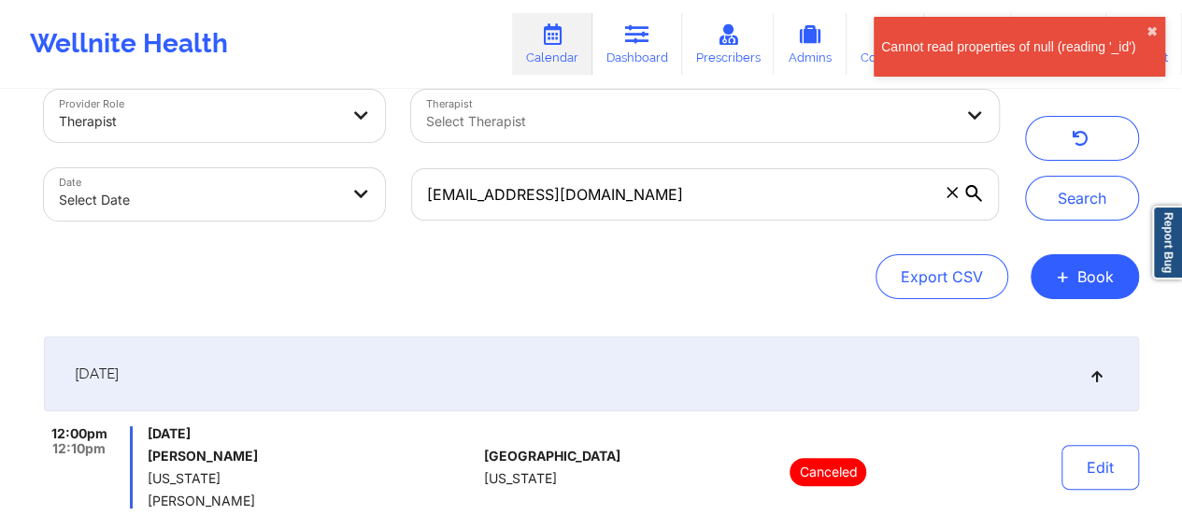
scroll to position [0, 0]
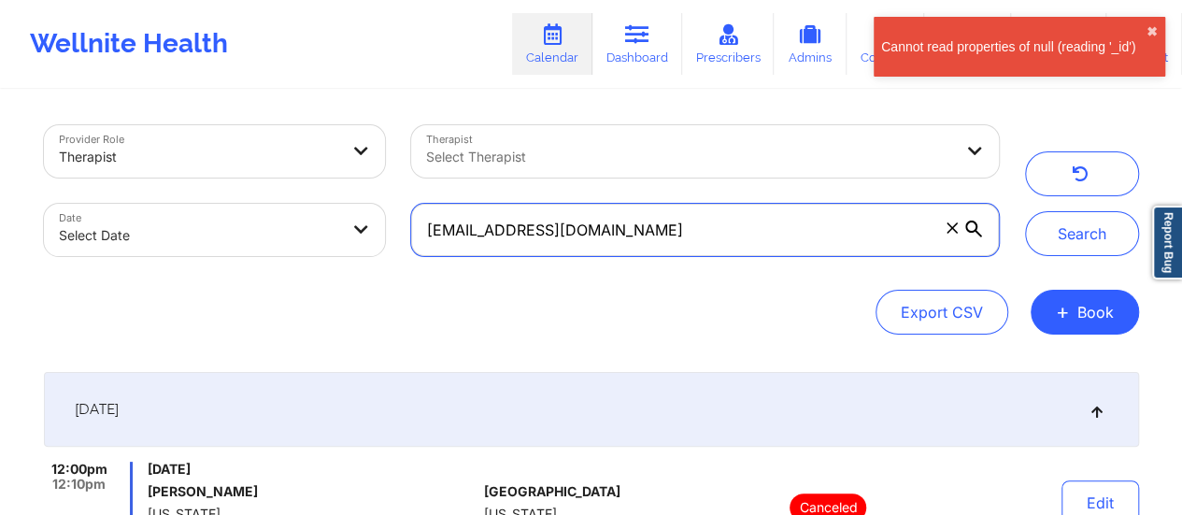
click at [740, 243] on input "[EMAIL_ADDRESS][DOMAIN_NAME]" at bounding box center [704, 230] width 587 height 52
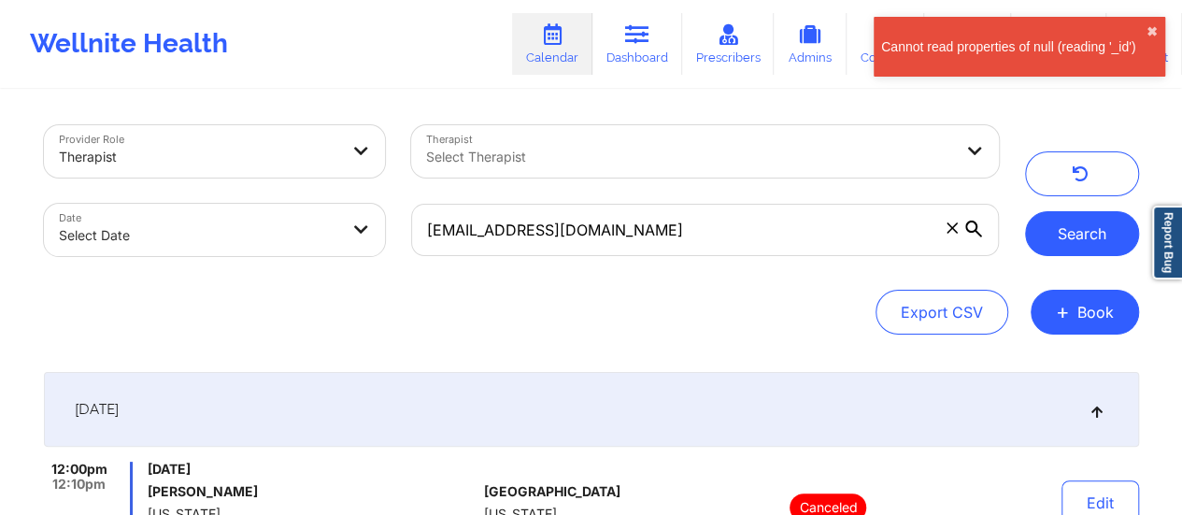
click at [1055, 240] on button "Search" at bounding box center [1082, 233] width 114 height 45
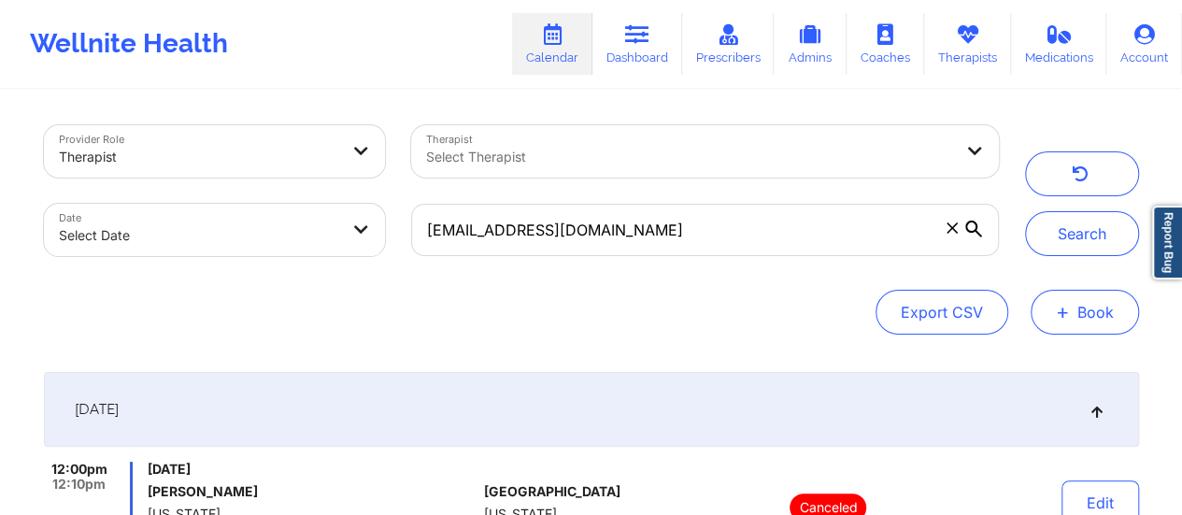
click at [1059, 311] on span "+" at bounding box center [1063, 312] width 14 height 10
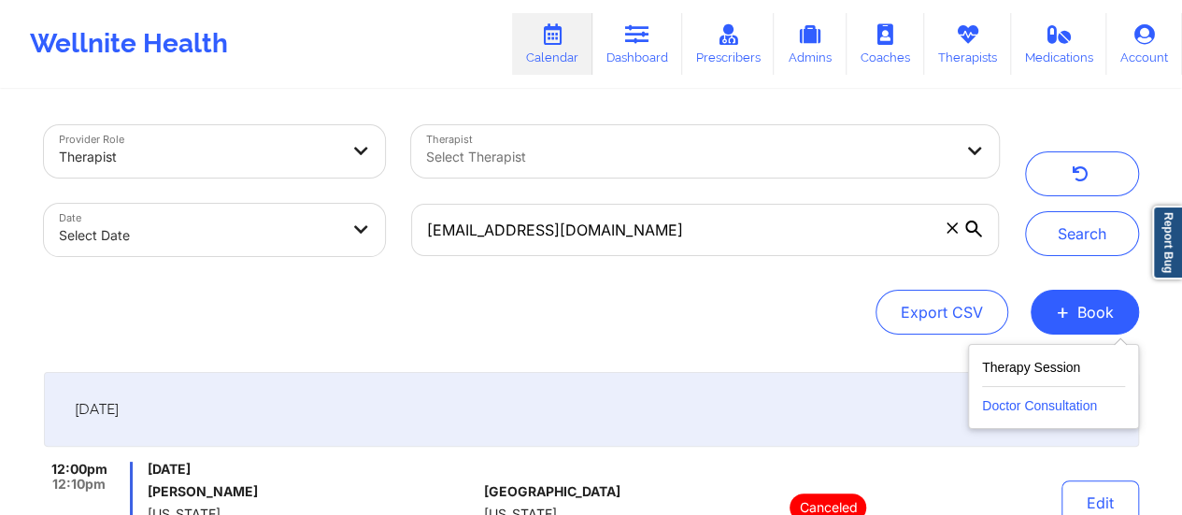
click at [1014, 406] on button "Doctor Consultation" at bounding box center [1053, 402] width 143 height 30
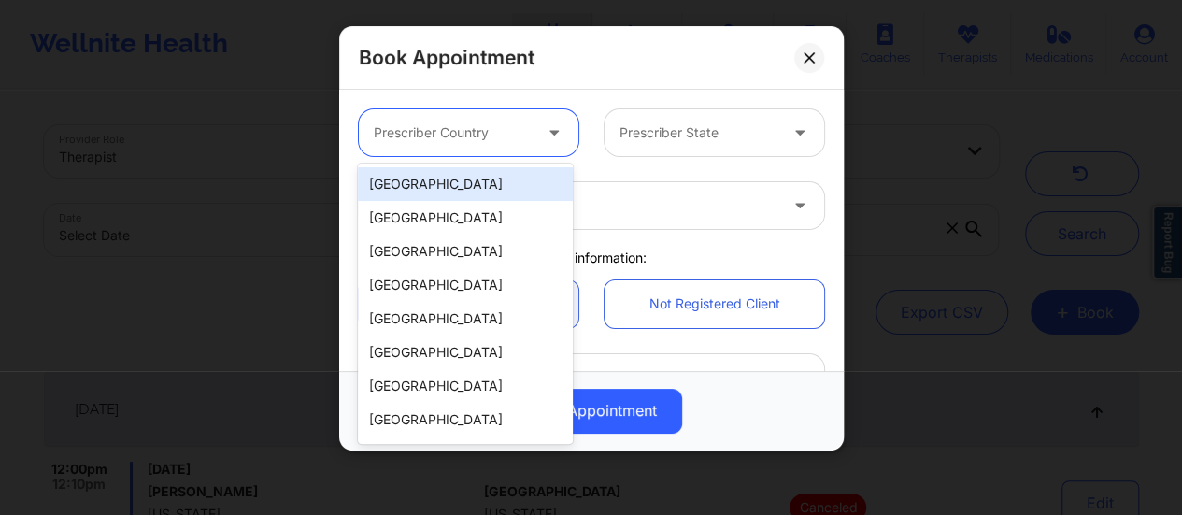
click at [459, 136] on div at bounding box center [453, 133] width 158 height 22
click at [447, 174] on div "[GEOGRAPHIC_DATA]" at bounding box center [465, 184] width 215 height 34
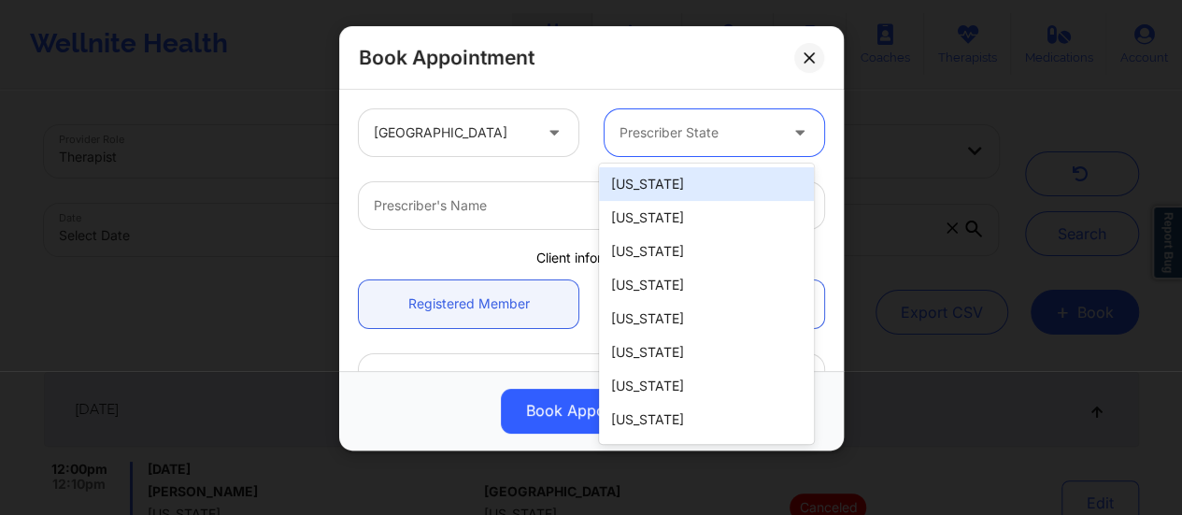
click at [709, 122] on div at bounding box center [699, 133] width 158 height 22
type input "[PERSON_NAME]"
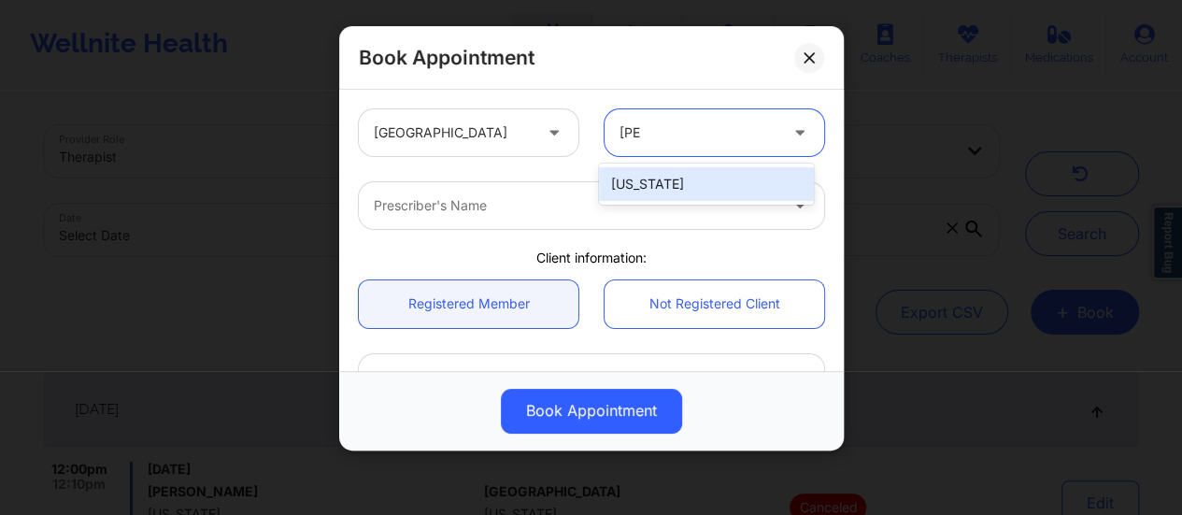
click at [708, 184] on div "[US_STATE]" at bounding box center [706, 184] width 215 height 34
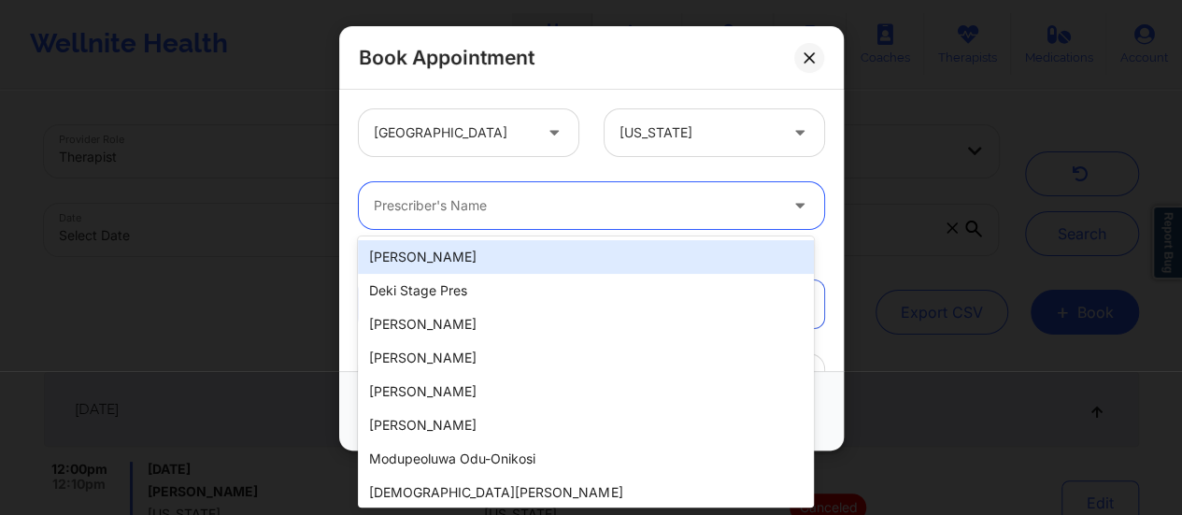
click at [646, 215] on div at bounding box center [576, 205] width 404 height 22
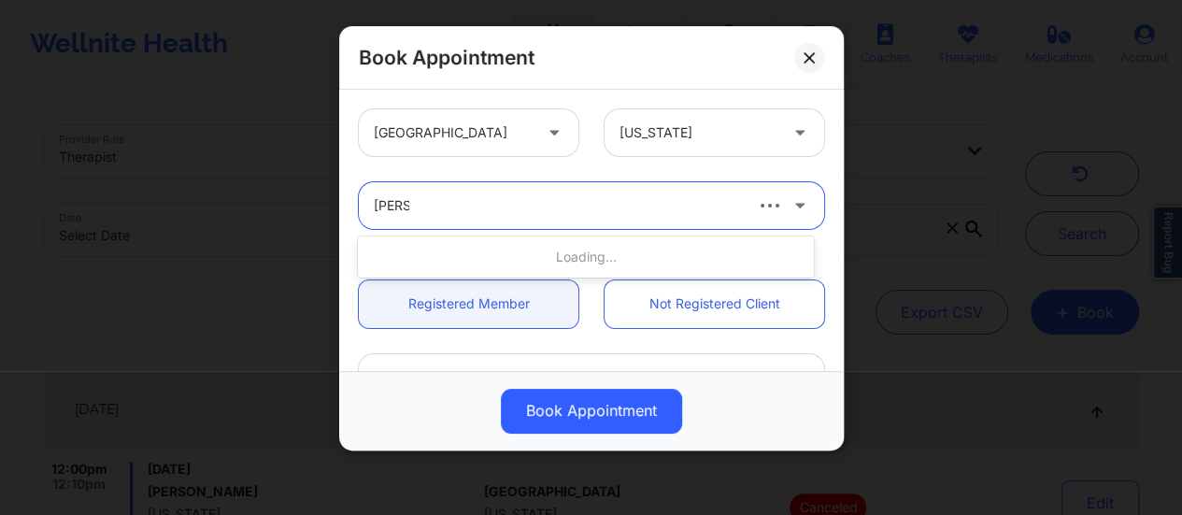
type input "[PERSON_NAME]"
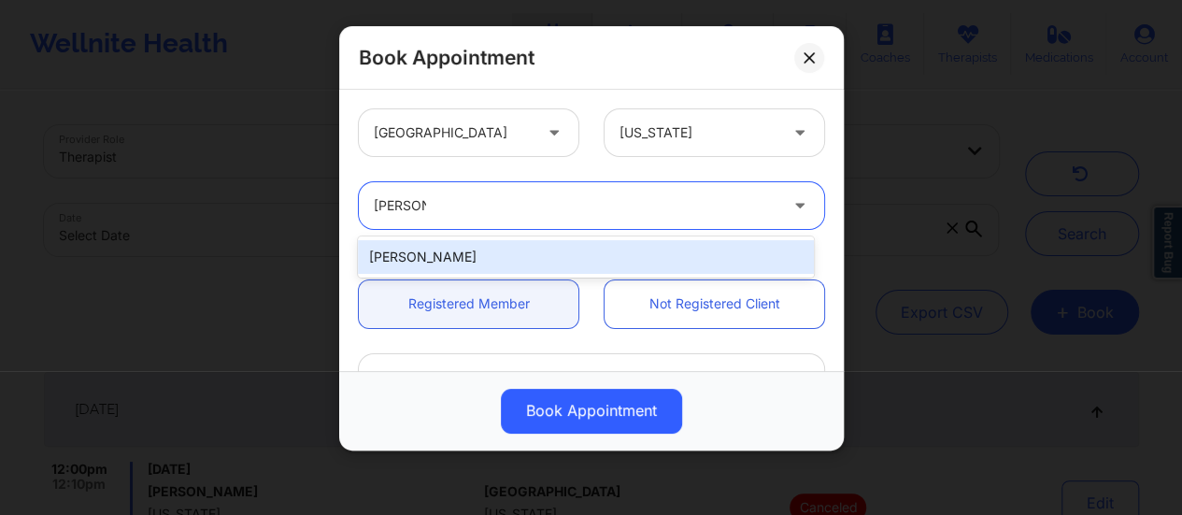
click at [514, 268] on div "[PERSON_NAME]" at bounding box center [586, 257] width 456 height 34
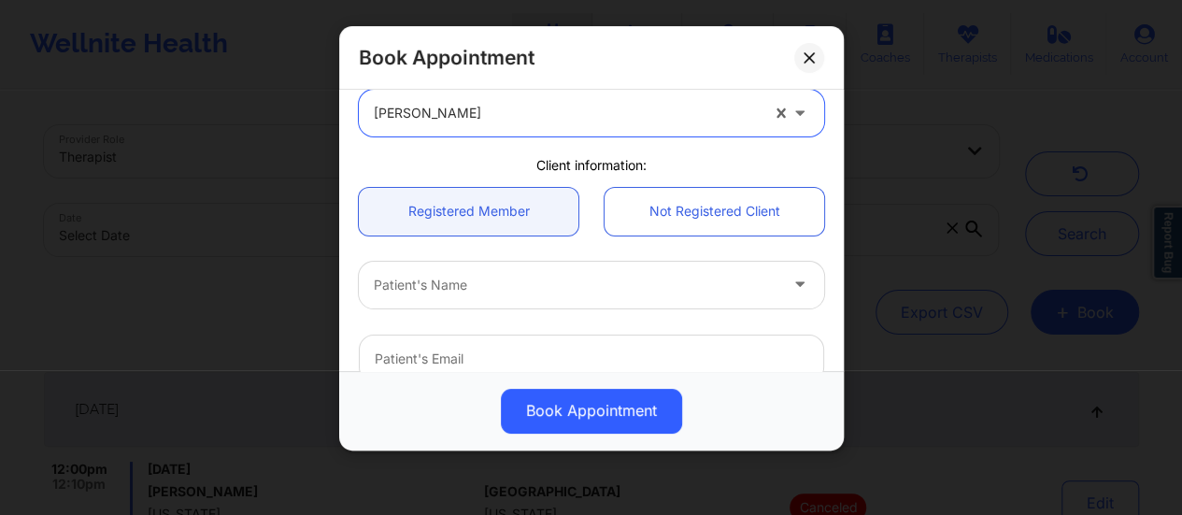
scroll to position [93, 0]
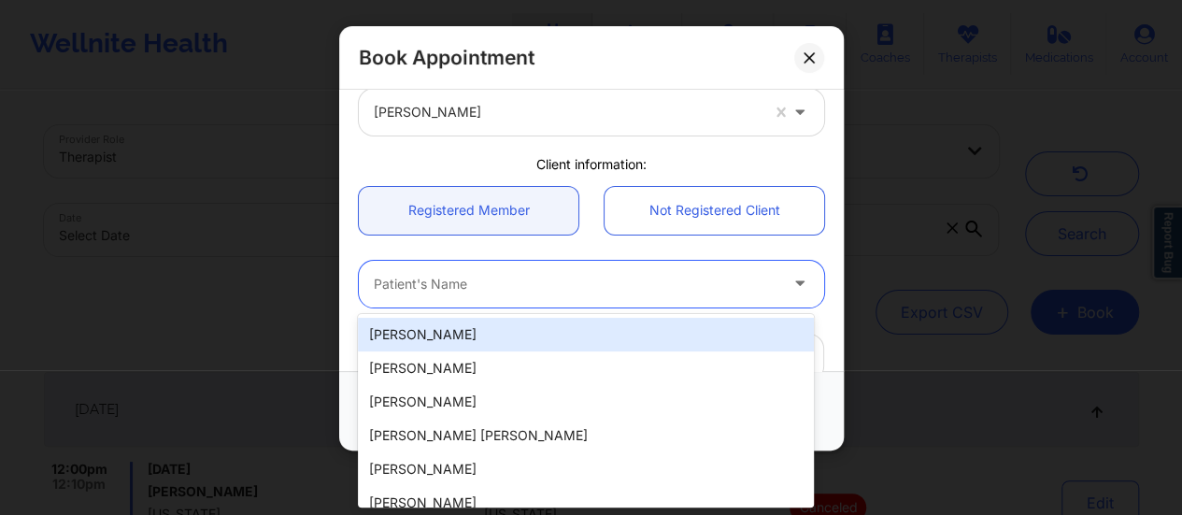
click at [492, 282] on div at bounding box center [576, 284] width 404 height 22
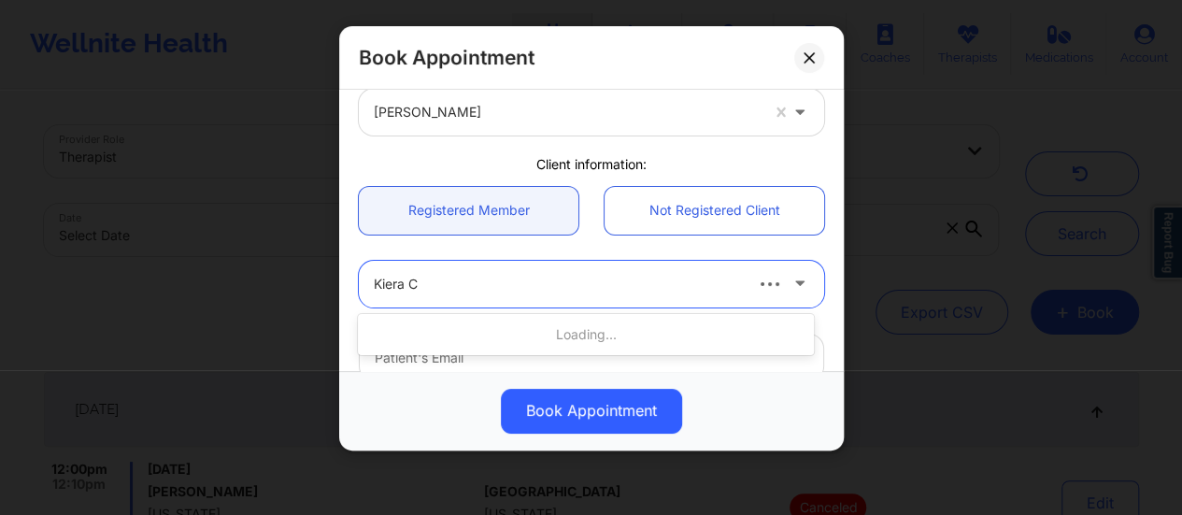
type input "Kiera Ca"
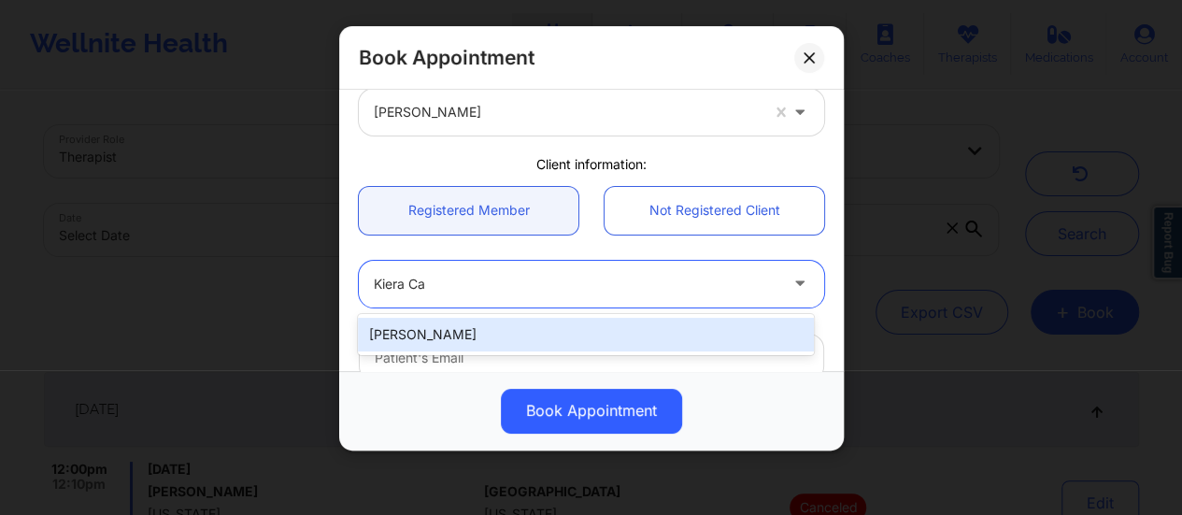
click at [436, 336] on div "[PERSON_NAME]" at bounding box center [586, 335] width 456 height 34
type input "[EMAIL_ADDRESS][DOMAIN_NAME]"
type input "[PHONE_NUMBER]"
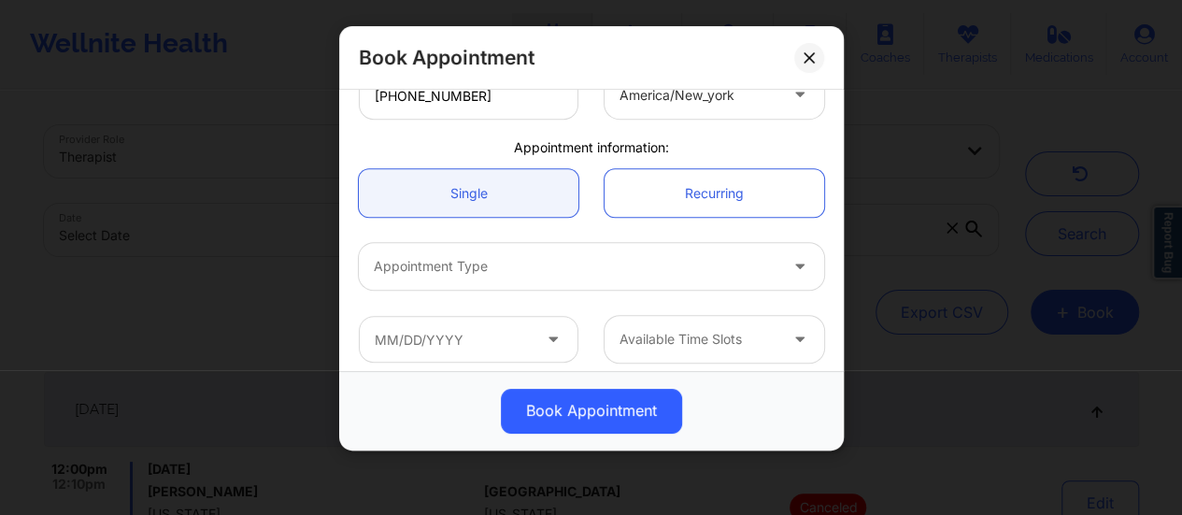
scroll to position [503, 0]
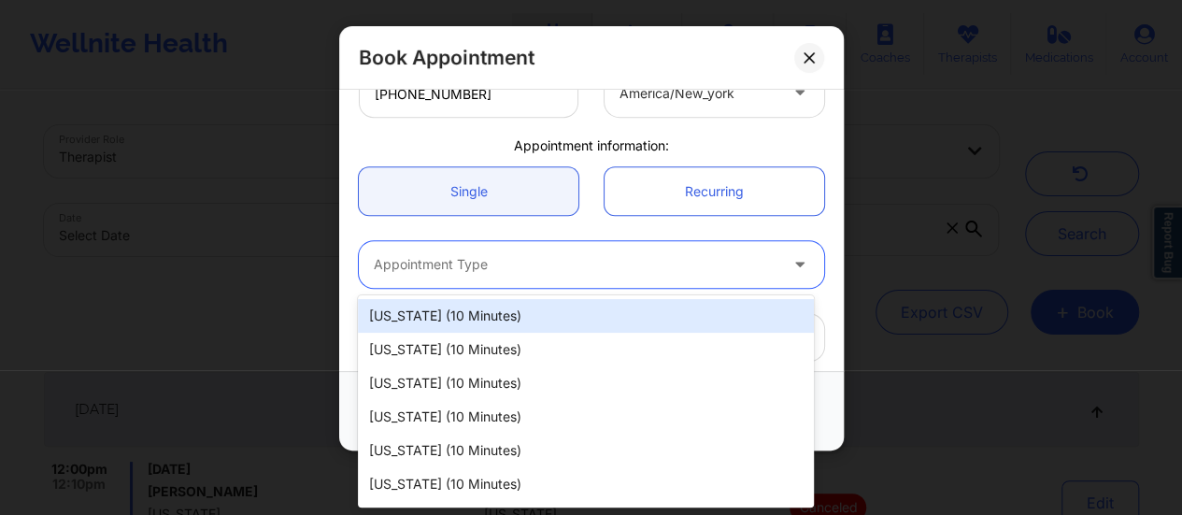
click at [508, 261] on div at bounding box center [576, 264] width 404 height 22
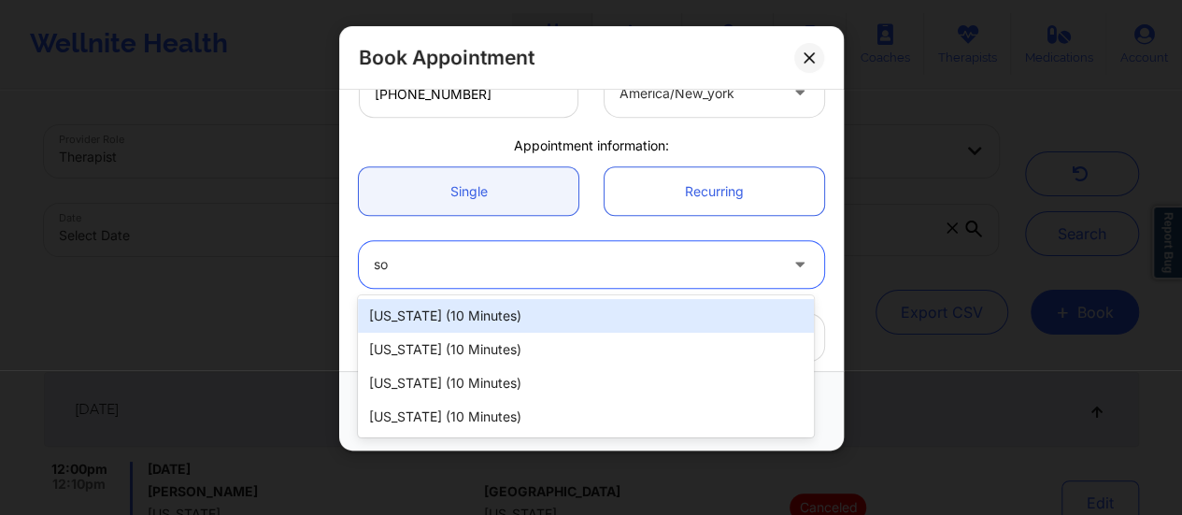
type input "sou"
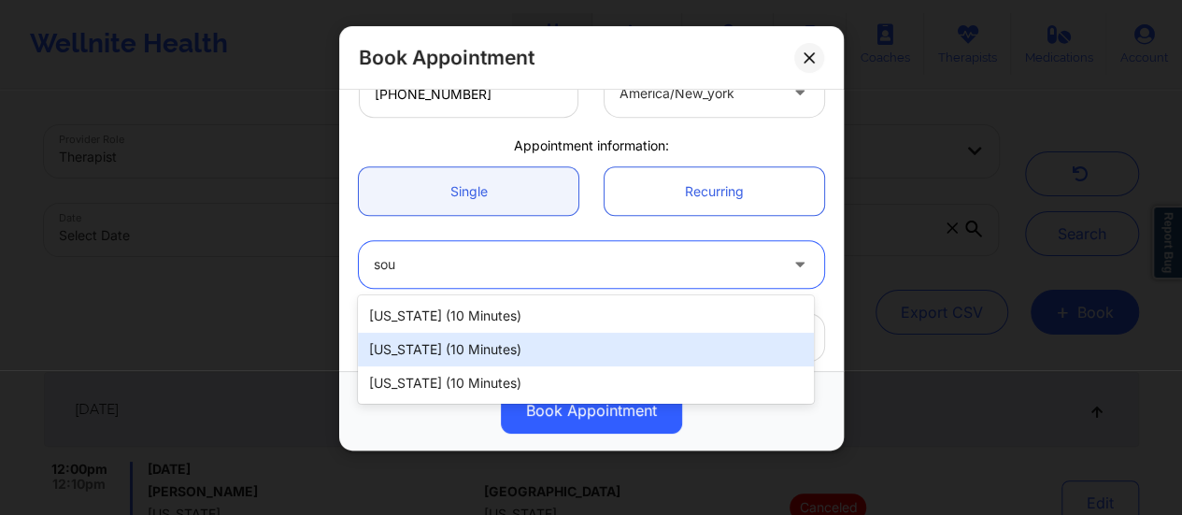
click at [508, 346] on div "[US_STATE] (10 minutes)" at bounding box center [586, 350] width 456 height 34
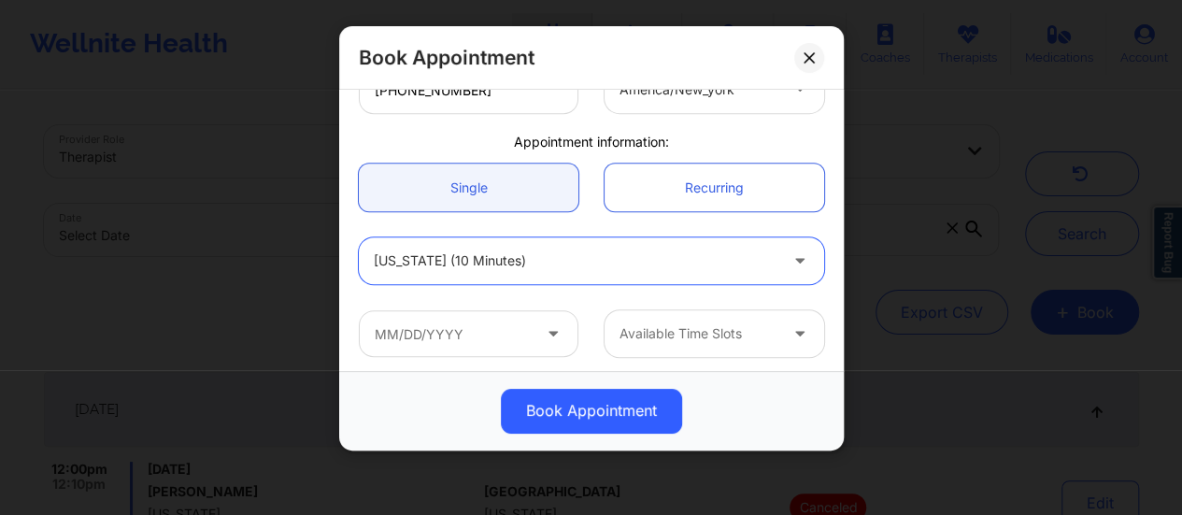
scroll to position [512, 0]
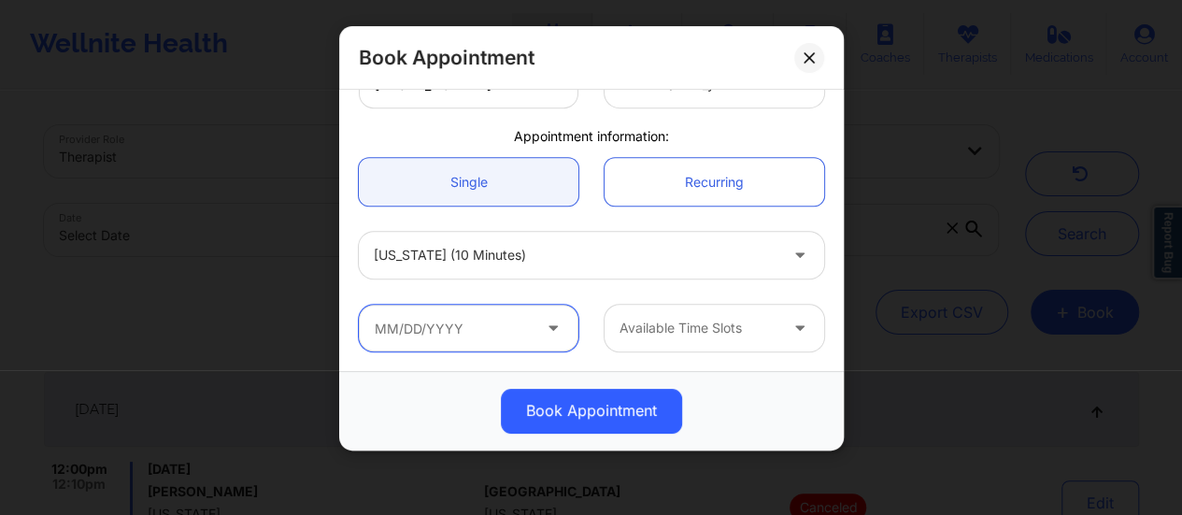
click at [536, 311] on input "text" at bounding box center [469, 328] width 220 height 47
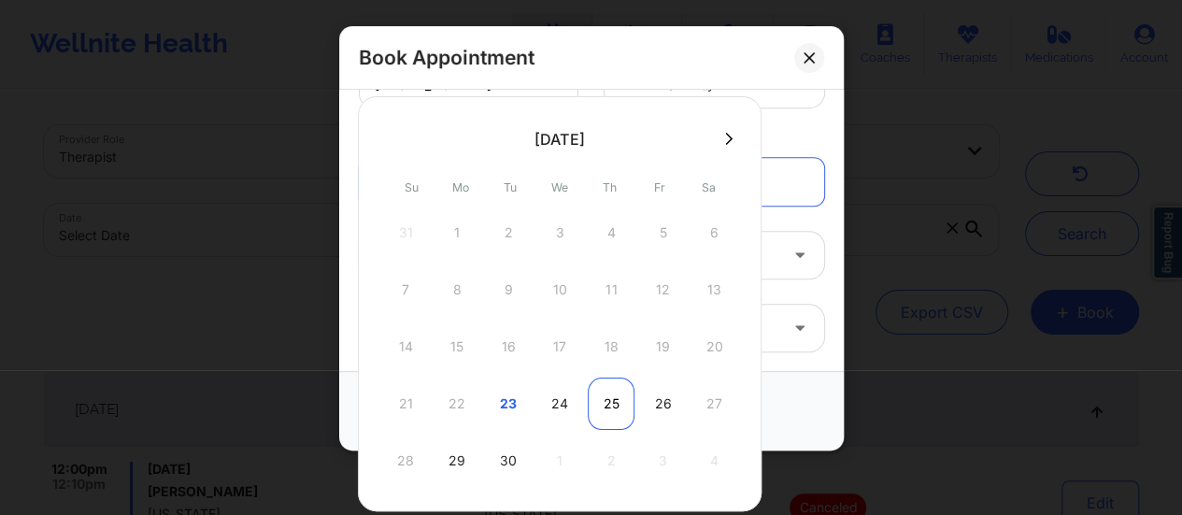
click at [600, 394] on div "25" at bounding box center [611, 404] width 47 height 52
type input "[DATE]"
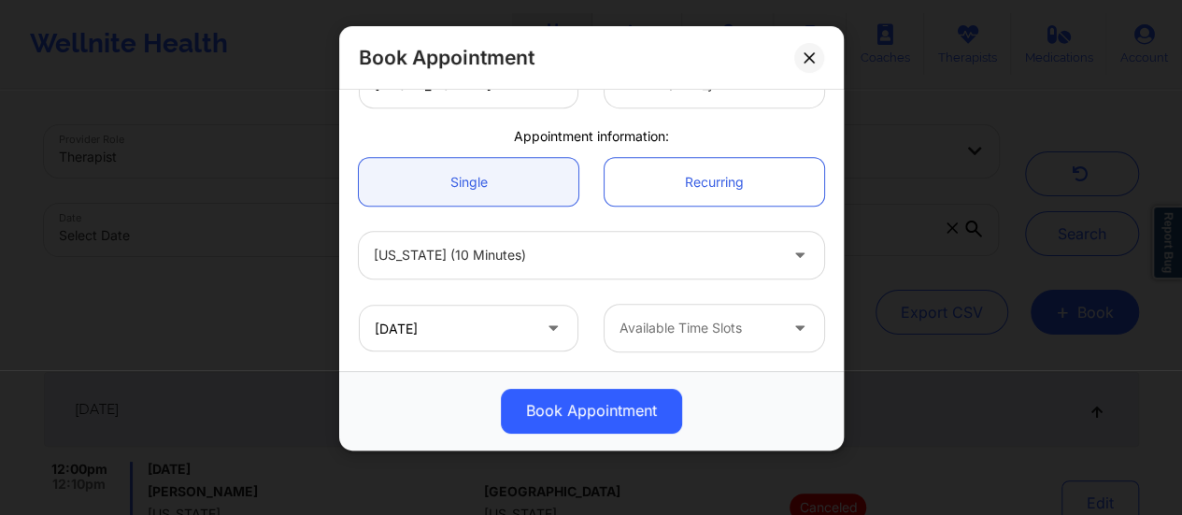
click at [688, 336] on div at bounding box center [699, 328] width 158 height 22
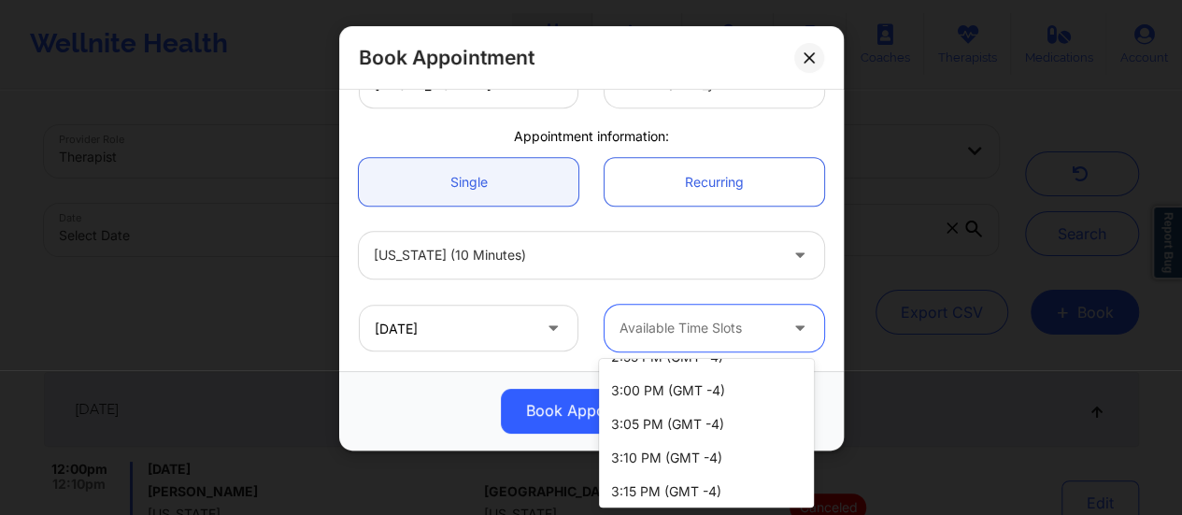
scroll to position [1344, 0]
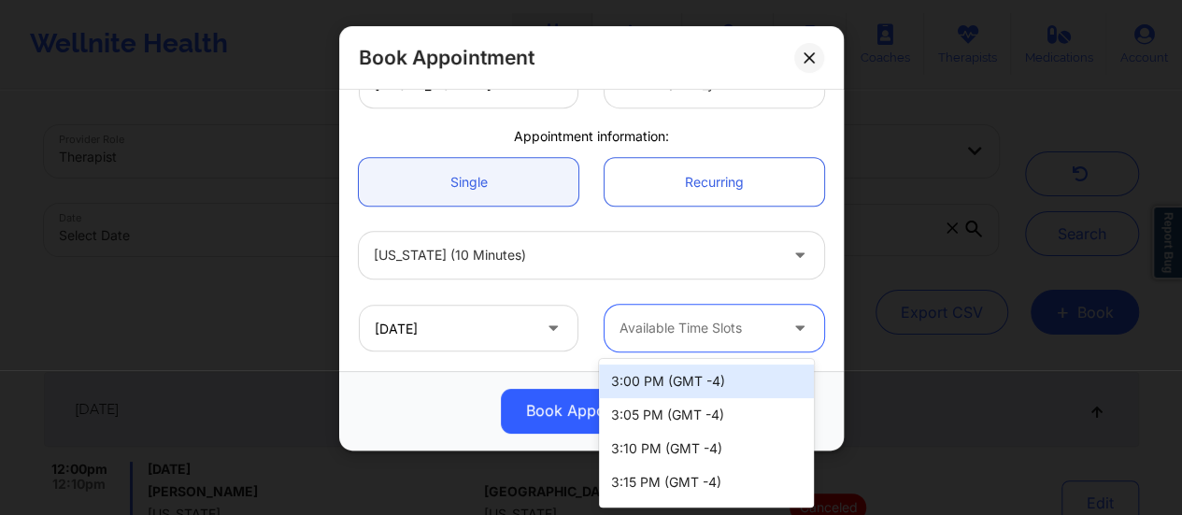
click at [666, 388] on div "3:00 PM (GMT -4)" at bounding box center [706, 382] width 215 height 34
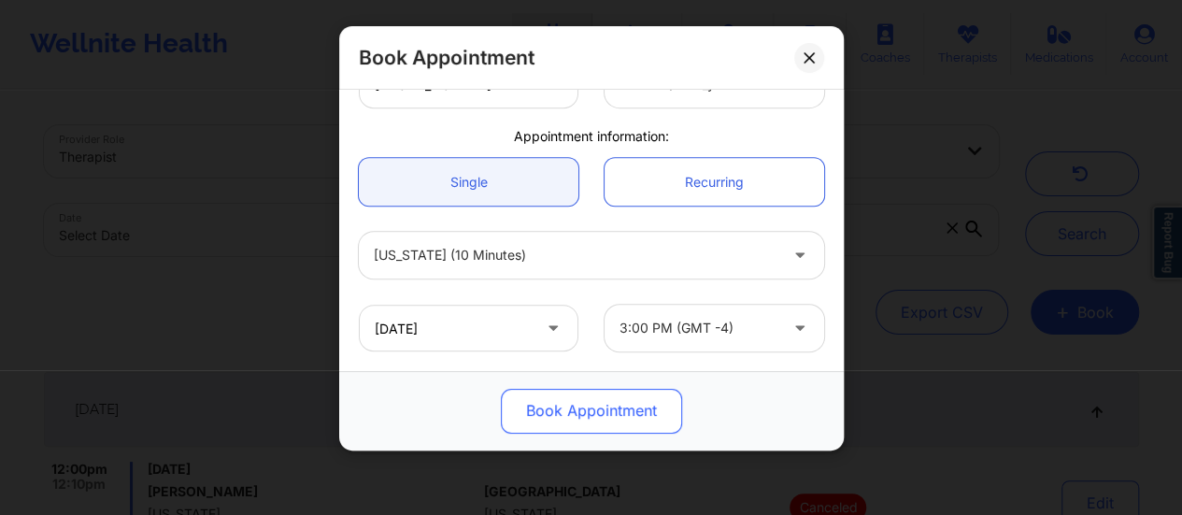
click at [613, 407] on button "Book Appointment" at bounding box center [591, 411] width 181 height 45
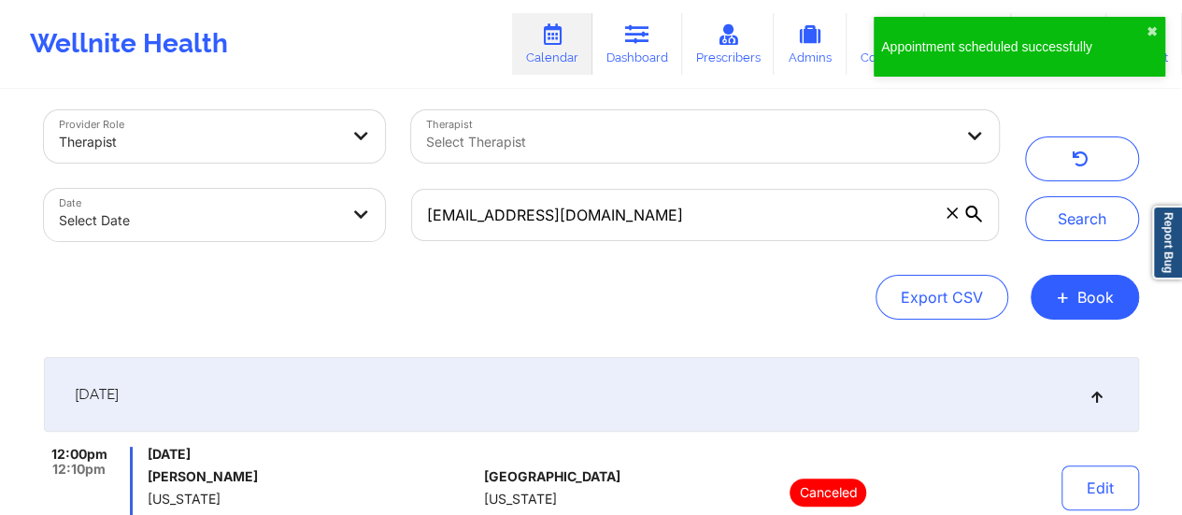
scroll to position [0, 0]
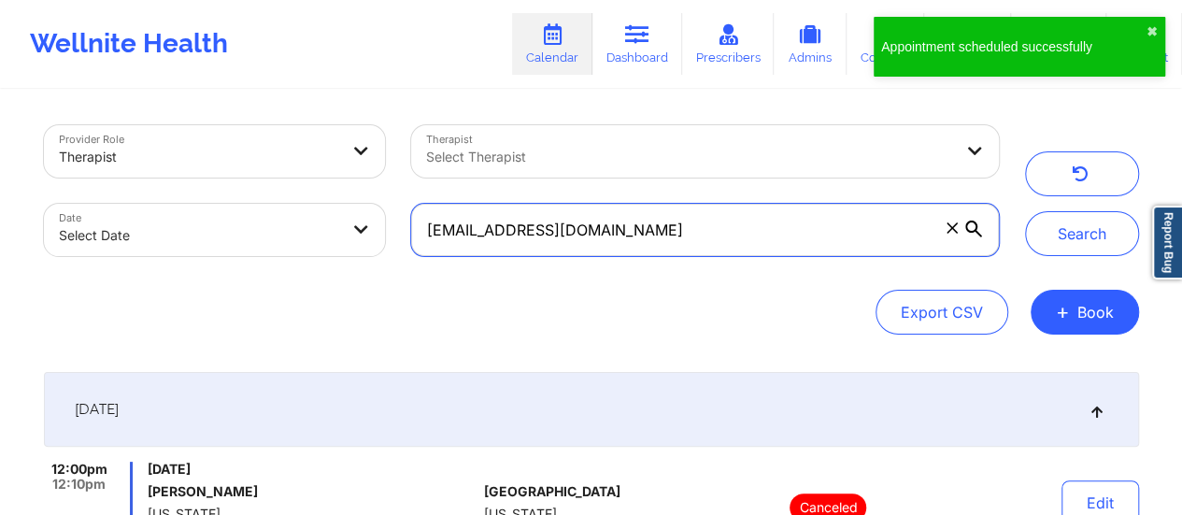
click at [764, 219] on input "[EMAIL_ADDRESS][DOMAIN_NAME]" at bounding box center [704, 230] width 587 height 52
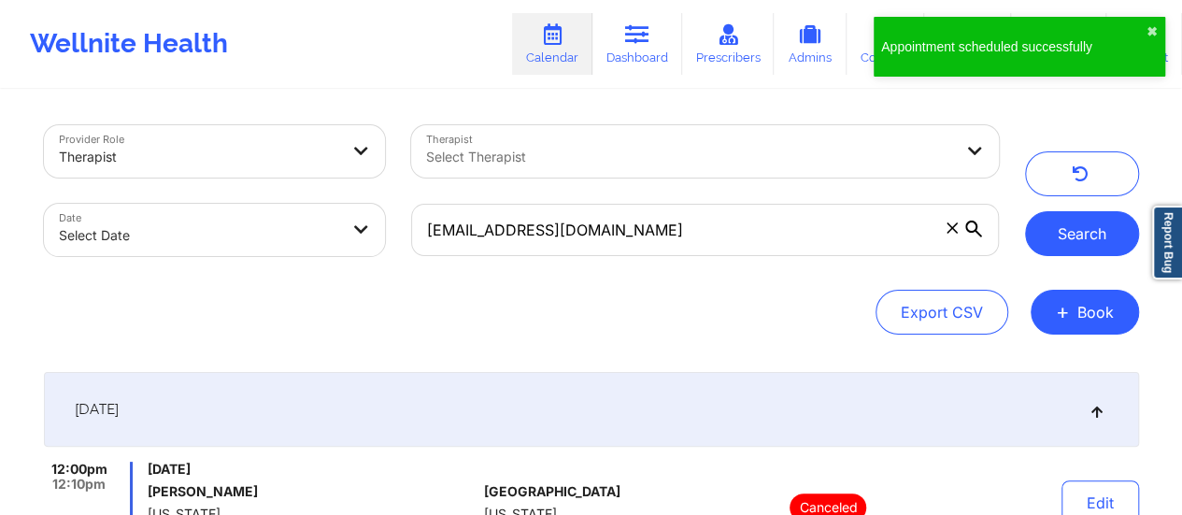
click at [1058, 245] on button "Search" at bounding box center [1082, 233] width 114 height 45
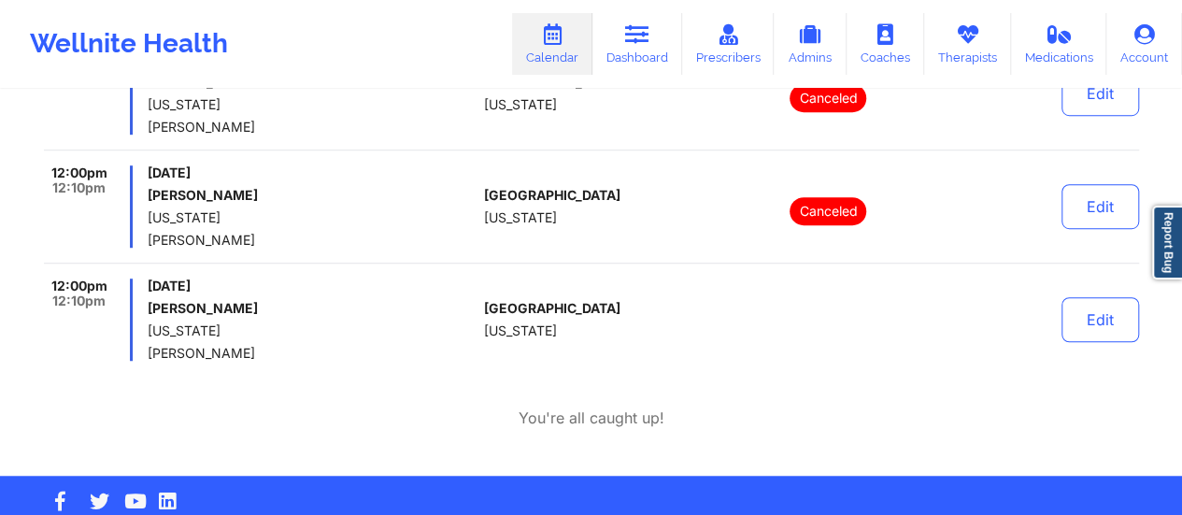
scroll to position [558, 0]
